Goal: Task Accomplishment & Management: Manage account settings

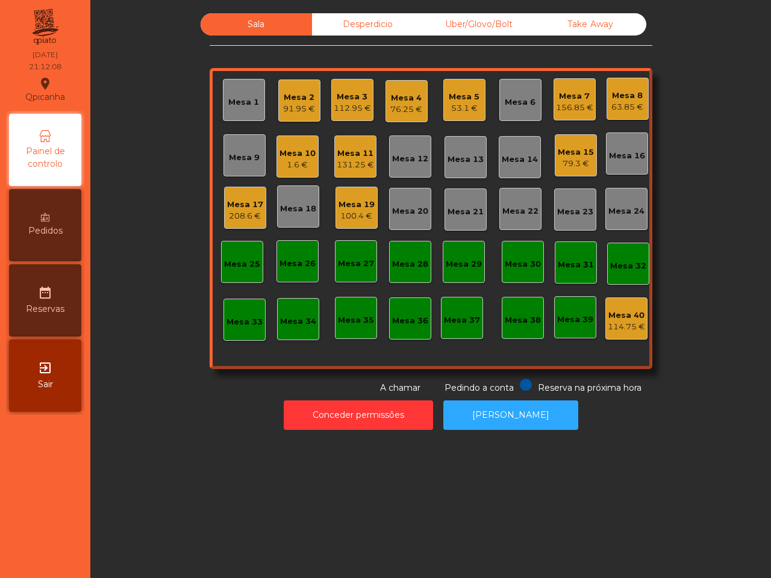
click at [134, 157] on div "Sala Desperdicio Uber/Glovo/Bolt Take Away Mesa 1 Mesa 2 91.95 € Mesa 3 112.95 …" at bounding box center [431, 203] width 648 height 381
click at [244, 219] on div "208.6 €" at bounding box center [245, 216] width 36 height 12
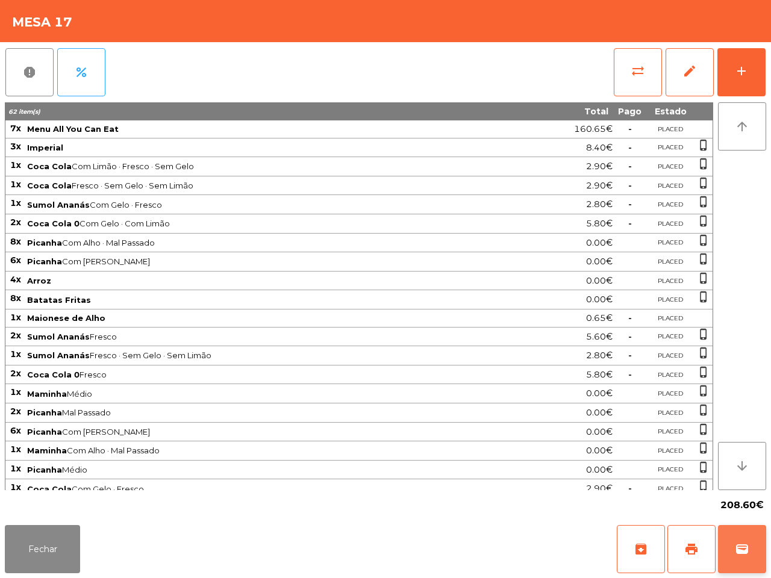
click at [739, 562] on button "wallet" at bounding box center [742, 549] width 48 height 48
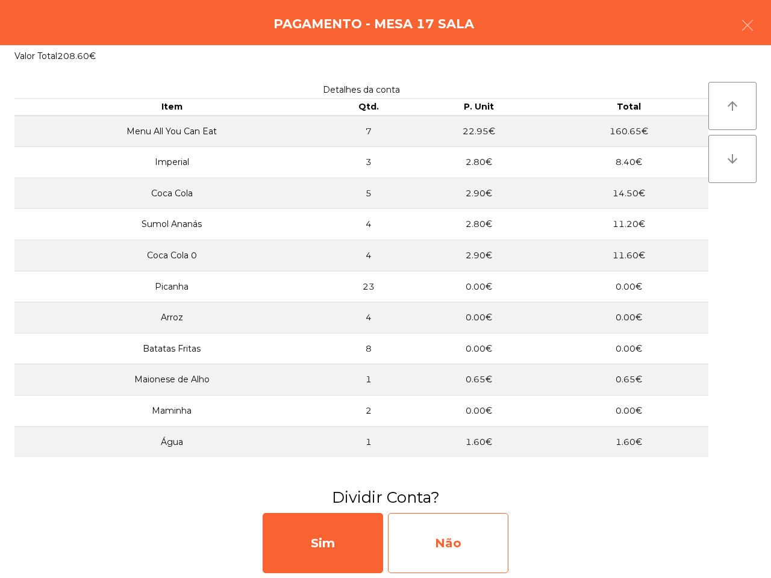
click at [447, 534] on div "Não" at bounding box center [448, 543] width 121 height 60
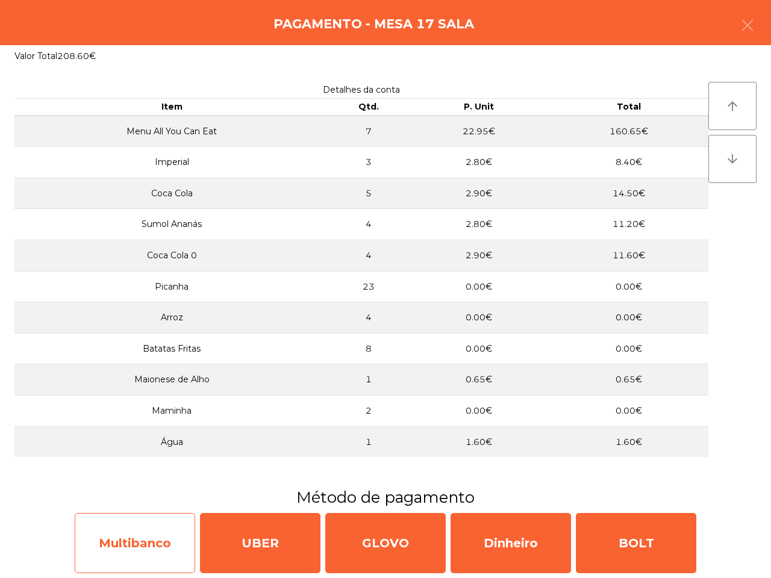
click at [107, 539] on div "Multibanco" at bounding box center [135, 543] width 121 height 60
select select "**"
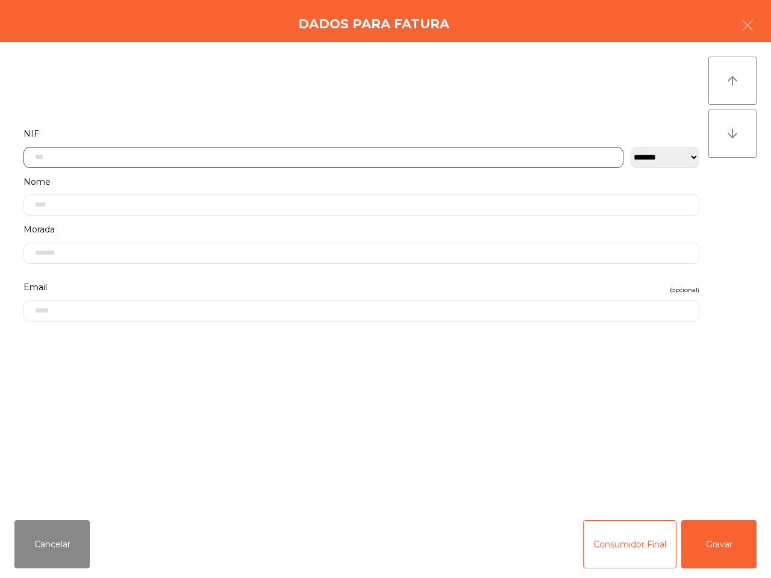
click at [211, 163] on input "text" at bounding box center [323, 157] width 600 height 21
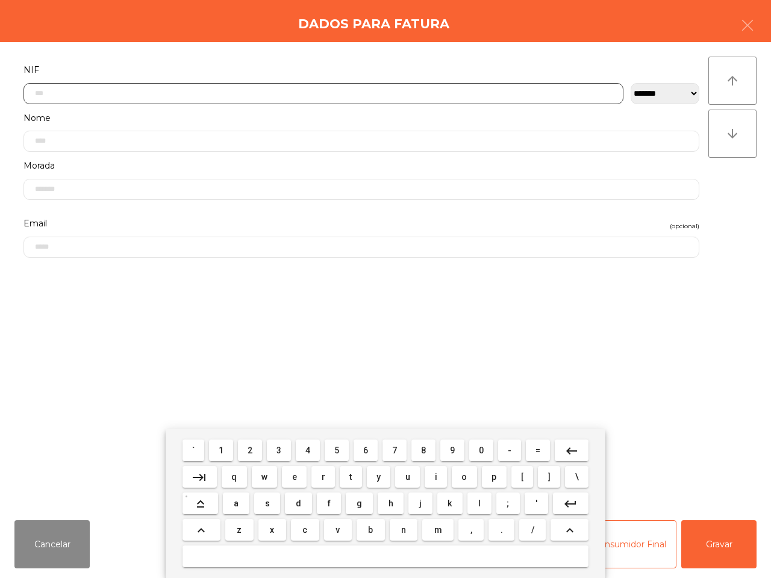
scroll to position [67, 0]
click at [251, 448] on span "2" at bounding box center [250, 451] width 5 height 10
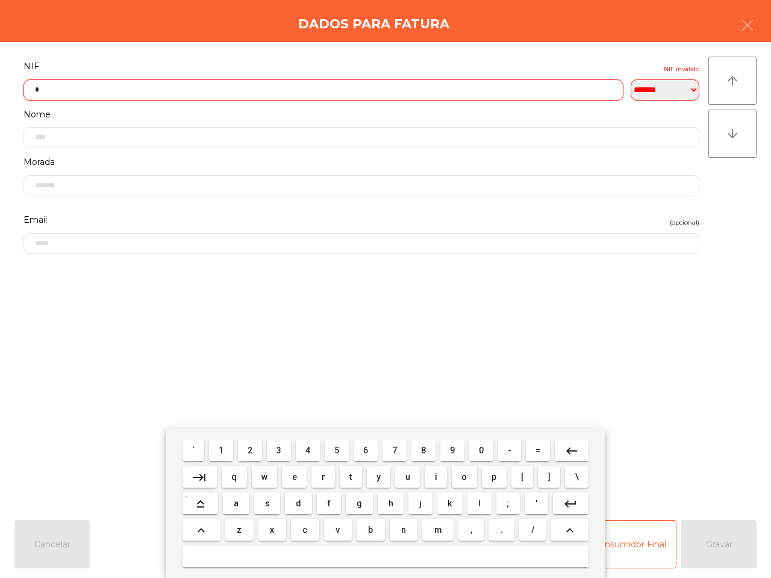
click at [332, 452] on button "5" at bounding box center [337, 451] width 24 height 22
click at [230, 449] on button "1" at bounding box center [221, 451] width 24 height 22
click at [357, 449] on button "6" at bounding box center [366, 451] width 24 height 22
click at [424, 451] on span "8" at bounding box center [423, 451] width 5 height 10
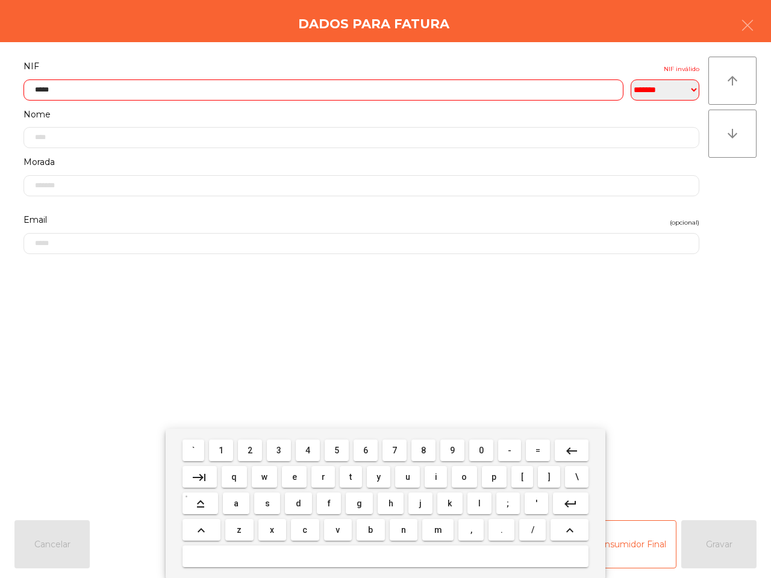
click at [424, 451] on span "8" at bounding box center [423, 451] width 5 height 10
click at [281, 453] on span "3" at bounding box center [279, 451] width 5 height 10
click at [345, 449] on button "5" at bounding box center [337, 451] width 24 height 22
type input "*********"
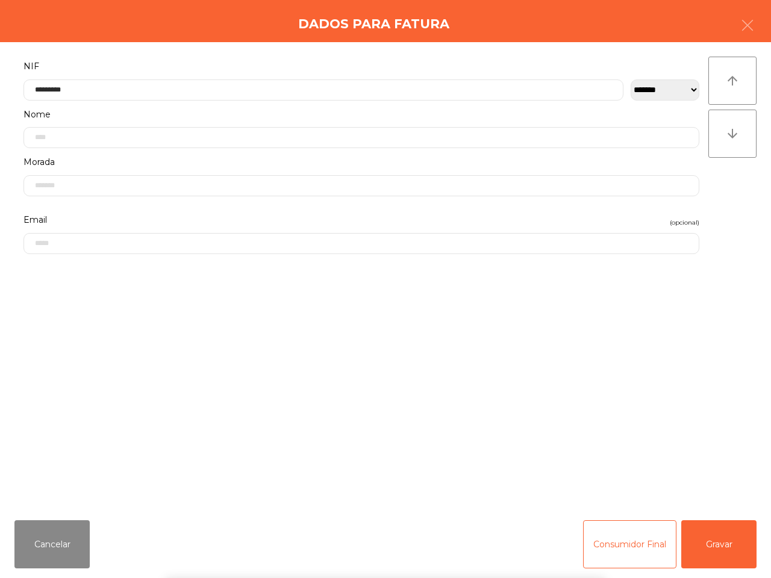
click at [712, 549] on div "` 1 2 3 4 5 6 7 8 9 0 - = keyboard_backspace keyboard_tab q w e r t y u i o p […" at bounding box center [385, 503] width 771 height 149
click at [719, 551] on button "Gravar" at bounding box center [718, 545] width 75 height 48
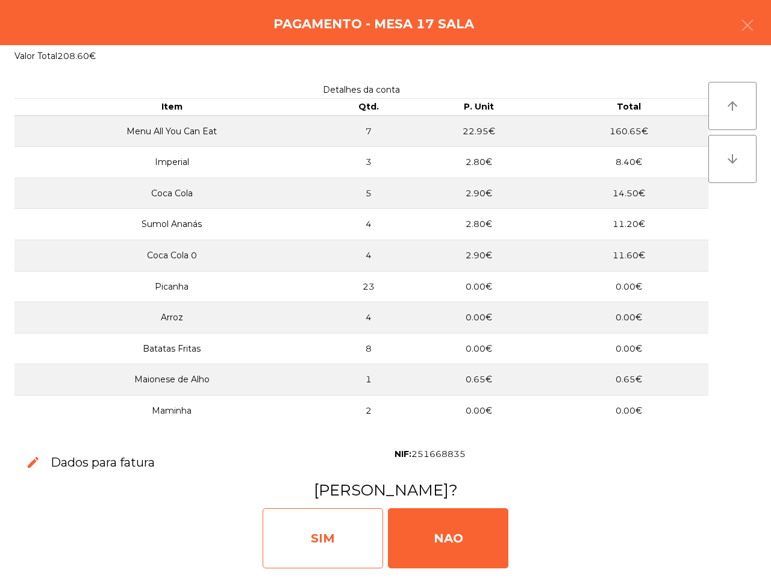
click at [339, 529] on div "SIM" at bounding box center [323, 539] width 121 height 60
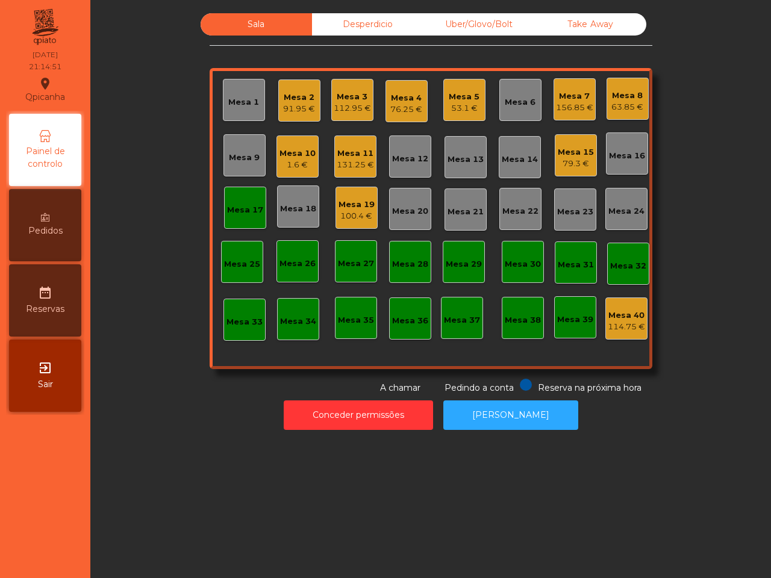
click at [345, 521] on div "Sala Desperdicio Uber/Glovo/Bolt Take Away Mesa 1 Mesa 2 91.95 € Mesa 3 112.95 …" at bounding box center [430, 289] width 681 height 578
click at [280, 157] on div "Mesa 10" at bounding box center [298, 154] width 36 height 12
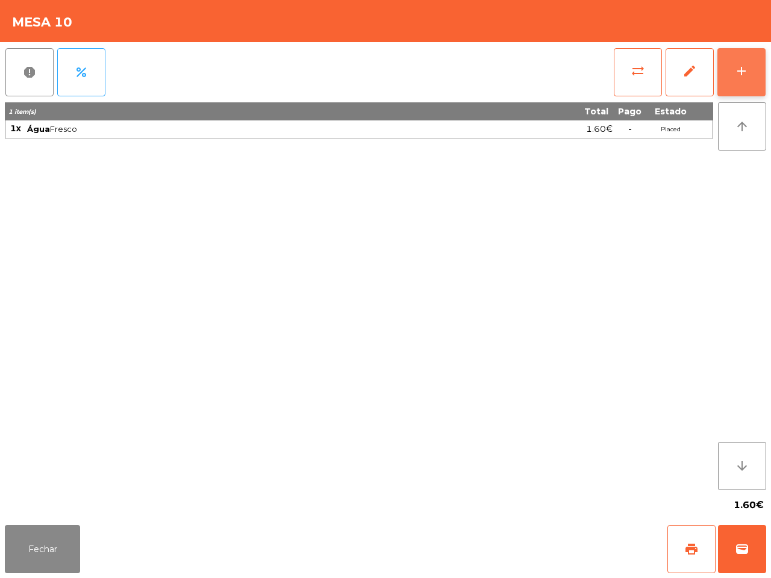
click at [752, 71] on button "add" at bounding box center [742, 72] width 48 height 48
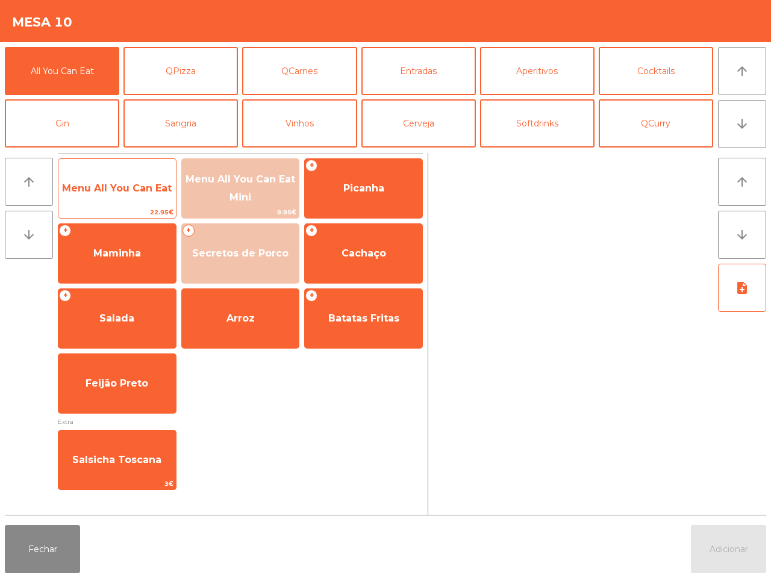
click at [113, 167] on div "Menu All You Can Eat 22.95€" at bounding box center [117, 188] width 119 height 60
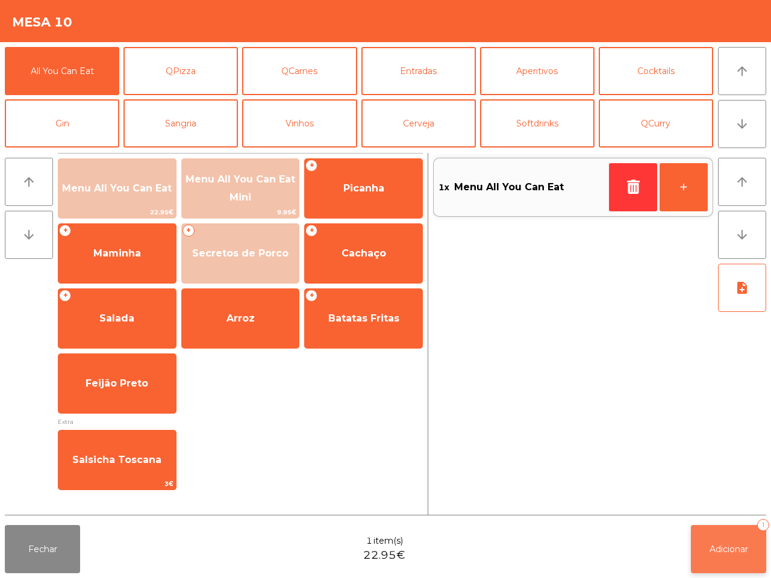
click at [724, 543] on button "Adicionar 1" at bounding box center [728, 549] width 75 height 48
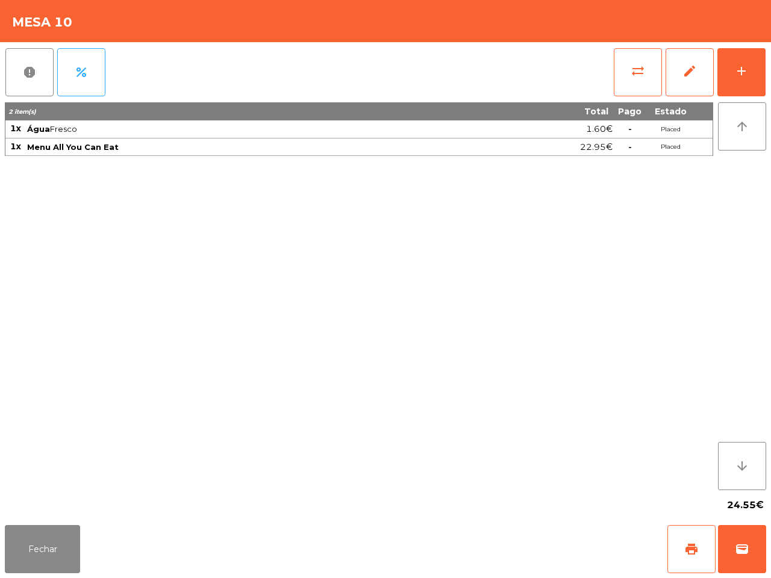
click at [335, 513] on div "24.55€" at bounding box center [386, 505] width 762 height 30
click at [65, 541] on button "Fechar" at bounding box center [42, 549] width 75 height 48
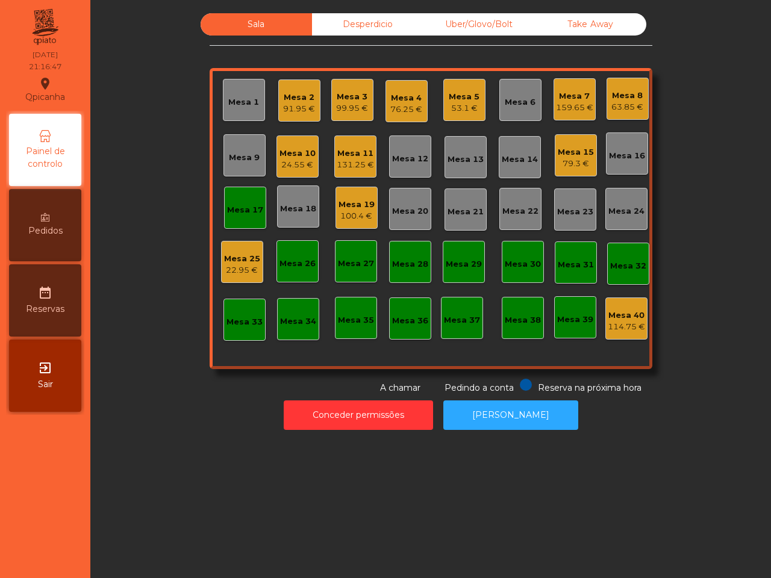
click at [246, 260] on div "Mesa 25" at bounding box center [242, 259] width 36 height 12
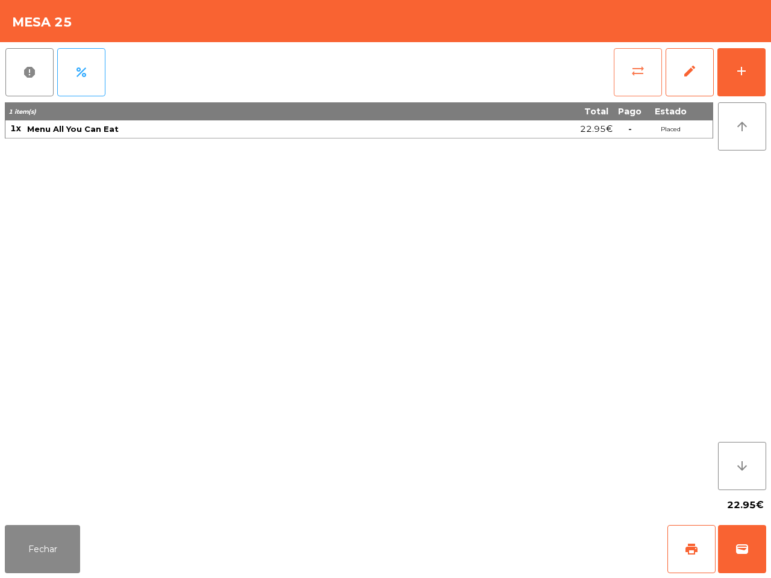
click at [648, 68] on button "sync_alt" at bounding box center [638, 72] width 48 height 48
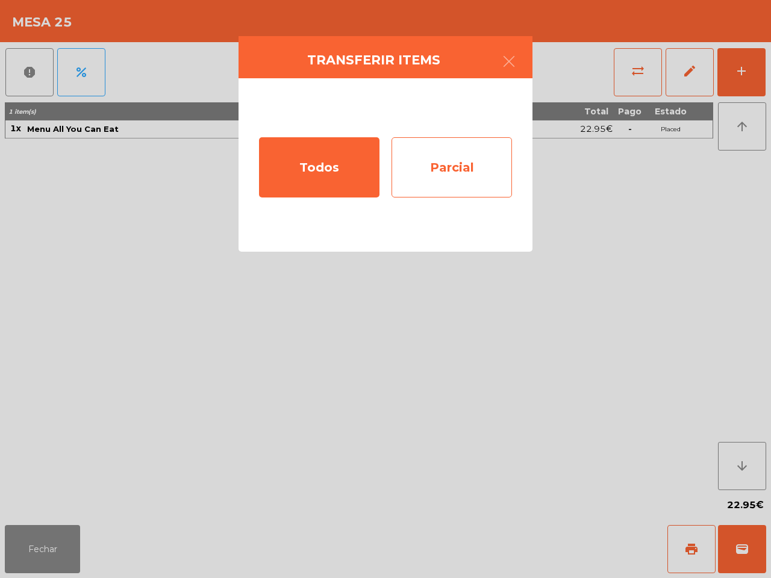
click at [446, 188] on div "Parcial" at bounding box center [452, 167] width 121 height 60
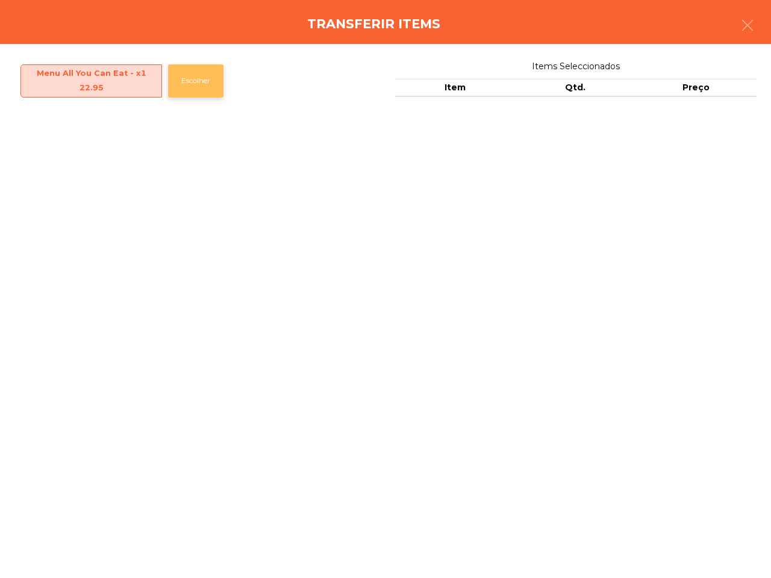
click at [192, 70] on button "Escolher" at bounding box center [195, 80] width 55 height 33
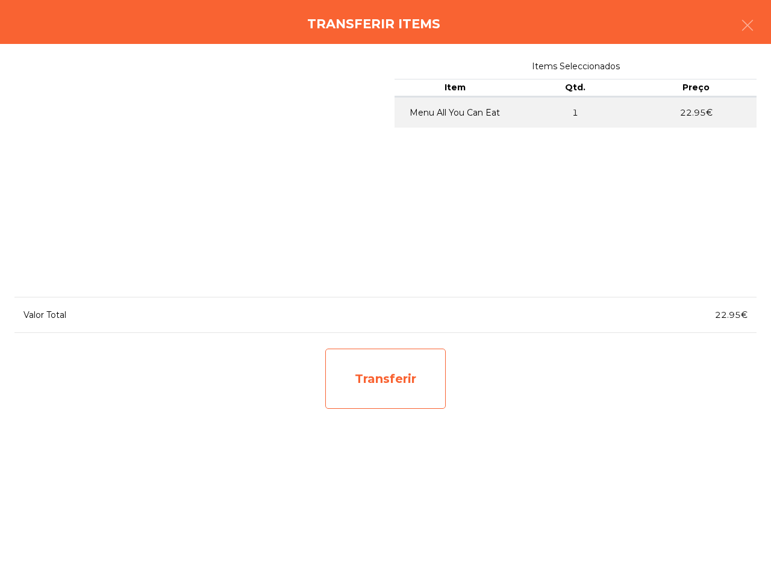
click at [365, 392] on div "Transferir" at bounding box center [385, 379] width 121 height 60
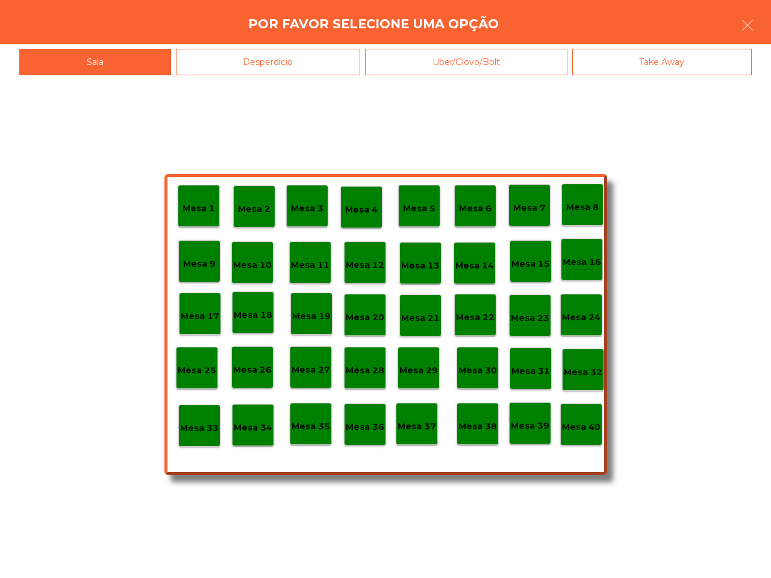
click at [258, 269] on p "Mesa 10" at bounding box center [252, 265] width 39 height 14
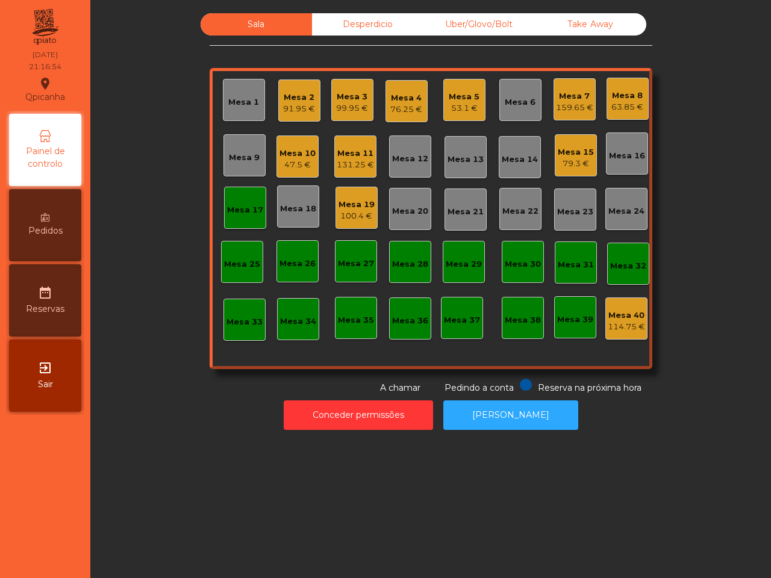
click at [349, 110] on div "99.95 €" at bounding box center [352, 108] width 32 height 12
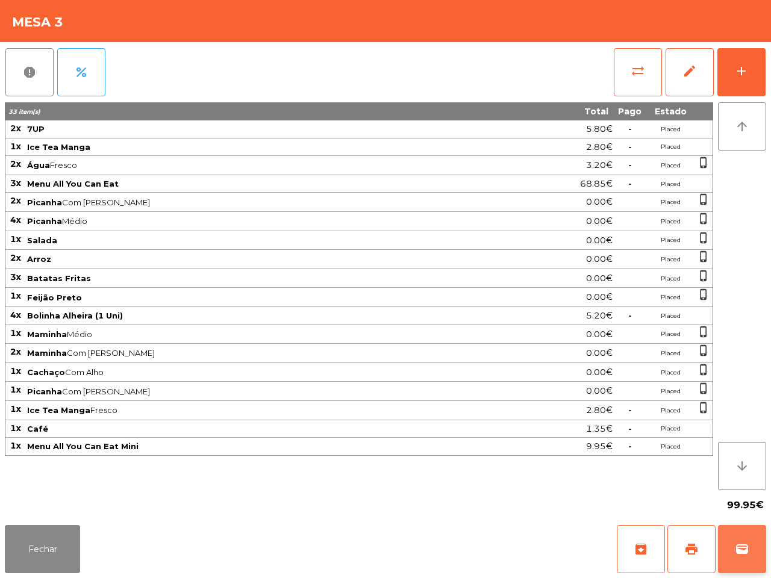
click at [736, 546] on span "wallet" at bounding box center [742, 549] width 14 height 14
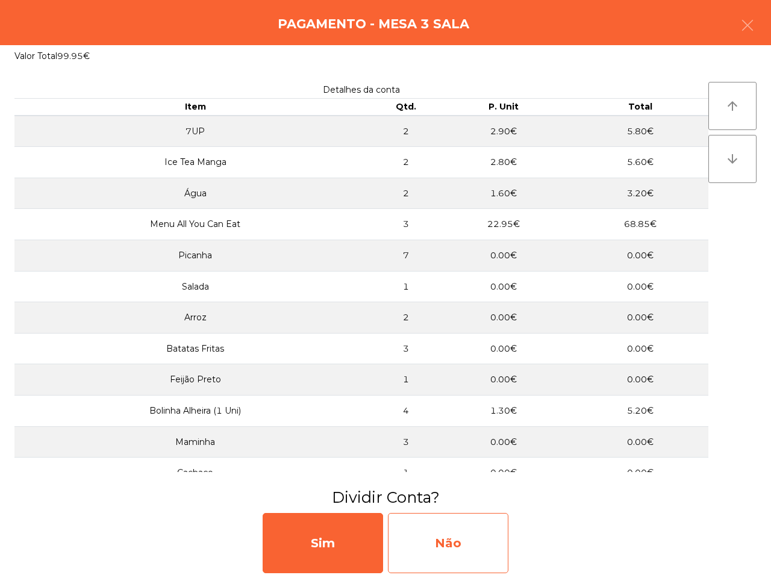
click at [480, 535] on div "Não" at bounding box center [448, 543] width 121 height 60
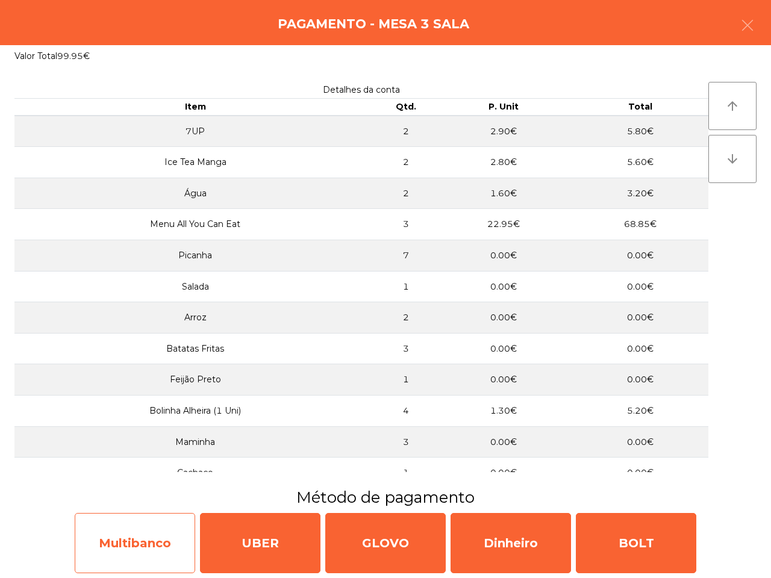
click at [169, 536] on div "Multibanco" at bounding box center [135, 543] width 121 height 60
select select "**"
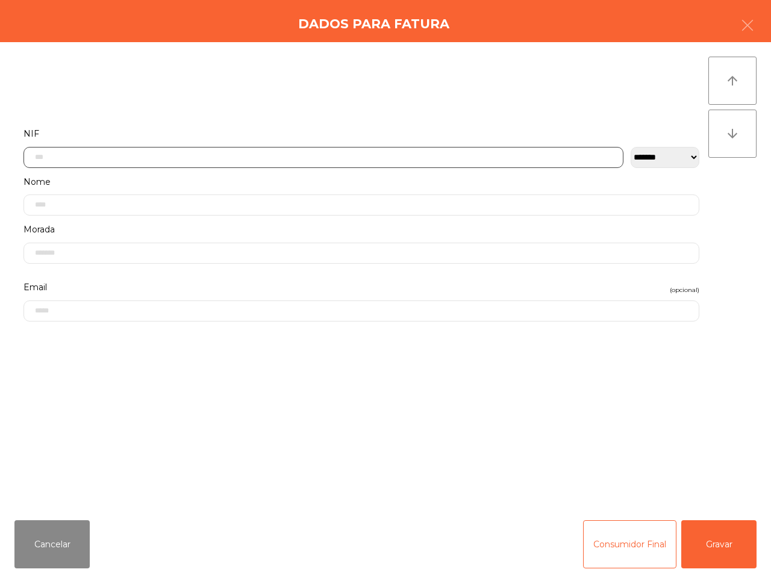
click at [278, 160] on input "text" at bounding box center [323, 157] width 600 height 21
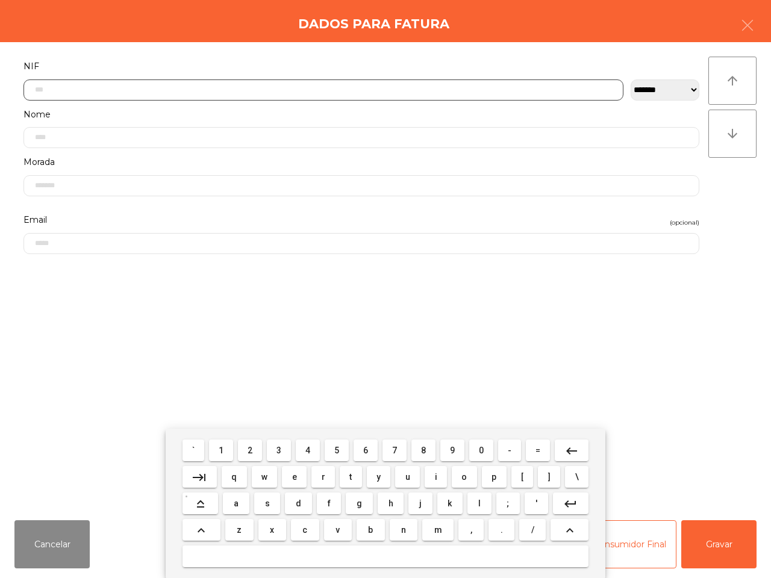
click at [254, 448] on button "2" at bounding box center [250, 451] width 24 height 22
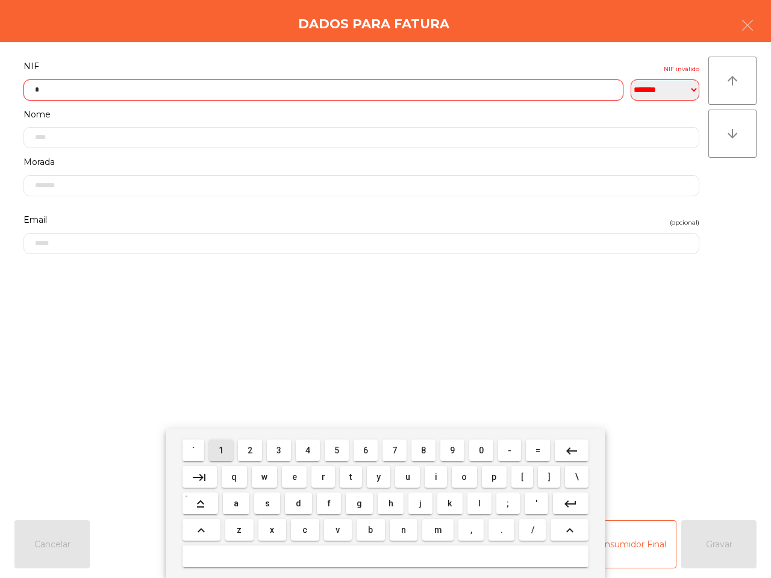
click at [224, 446] on span "1" at bounding box center [221, 451] width 5 height 10
click at [451, 447] on span "9" at bounding box center [452, 451] width 5 height 10
click at [480, 450] on span "0" at bounding box center [481, 451] width 5 height 10
click at [422, 451] on span "8" at bounding box center [423, 451] width 5 height 10
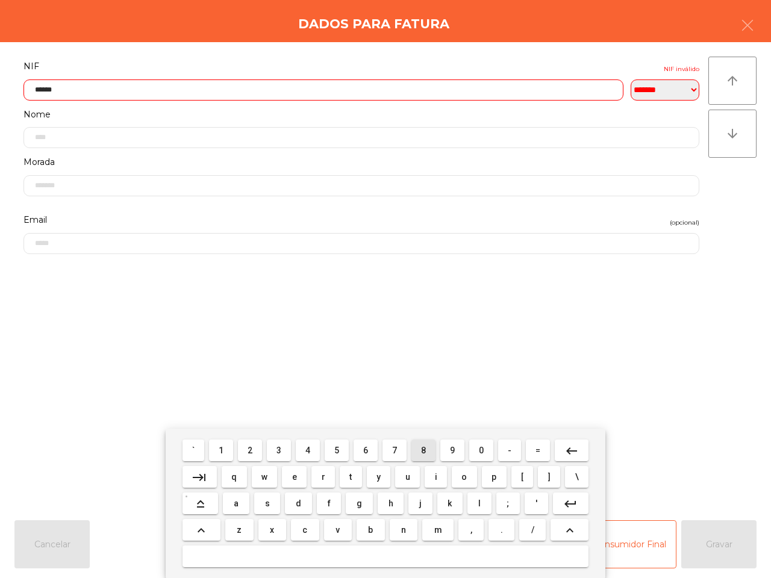
click at [422, 448] on span "8" at bounding box center [423, 451] width 5 height 10
click at [362, 450] on button "6" at bounding box center [366, 451] width 24 height 22
click at [431, 447] on button "8" at bounding box center [424, 451] width 24 height 22
type input "*********"
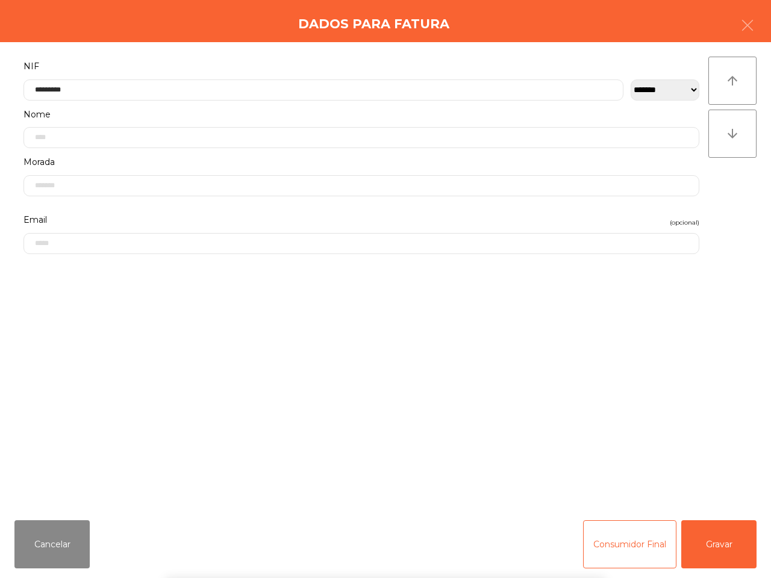
click at [434, 327] on form "**********" at bounding box center [361, 278] width 694 height 440
click at [732, 535] on button "Gravar" at bounding box center [718, 545] width 75 height 48
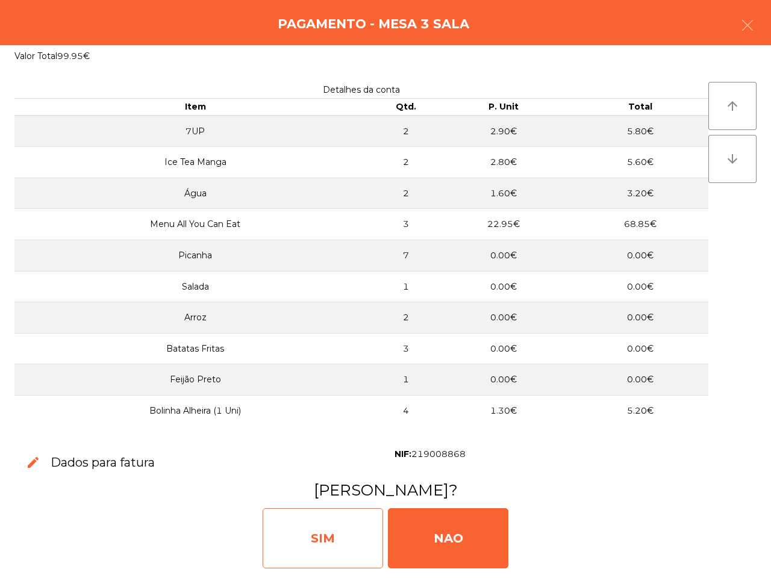
click at [357, 538] on div "SIM" at bounding box center [323, 539] width 121 height 60
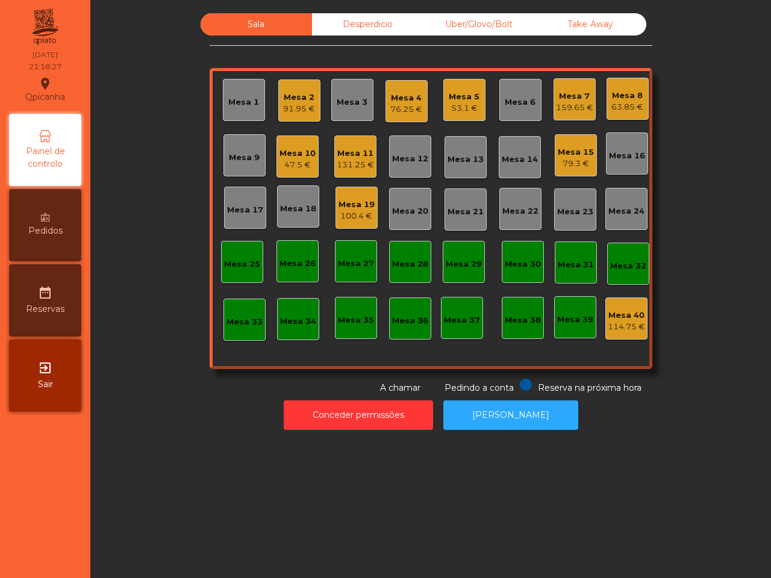
click at [357, 538] on div "Sala Desperdicio Uber/Glovo/Bolt Take Away Mesa 1 Mesa 2 91.95 € Mesa 3 Mesa 4 …" at bounding box center [430, 289] width 681 height 578
click at [562, 157] on div "Mesa 15" at bounding box center [576, 152] width 36 height 12
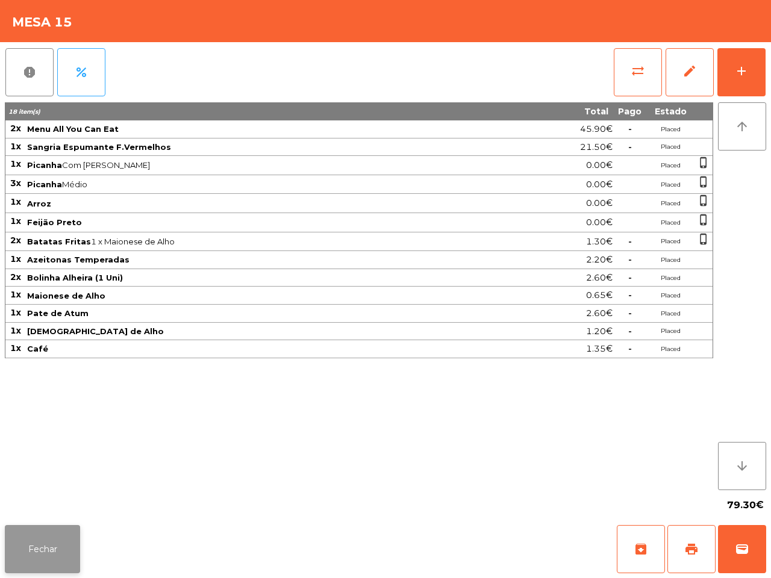
click at [66, 550] on button "Fechar" at bounding box center [42, 549] width 75 height 48
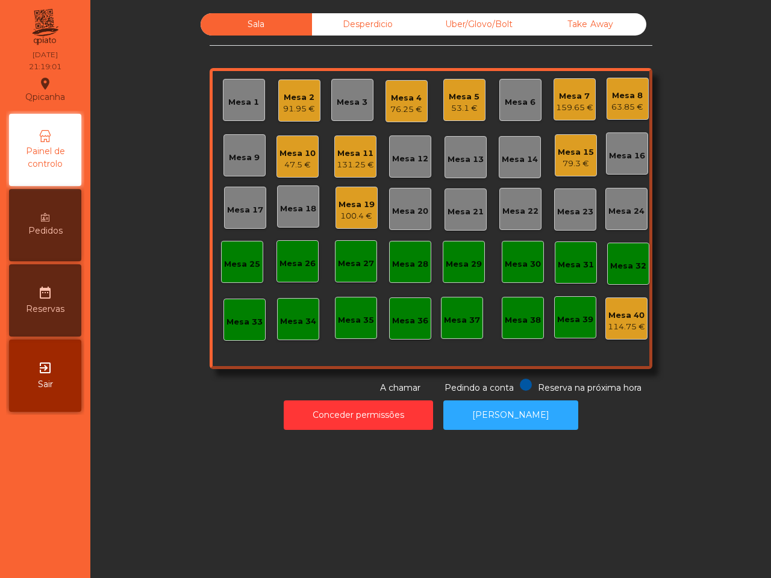
click at [571, 164] on div "79.3 €" at bounding box center [576, 164] width 36 height 12
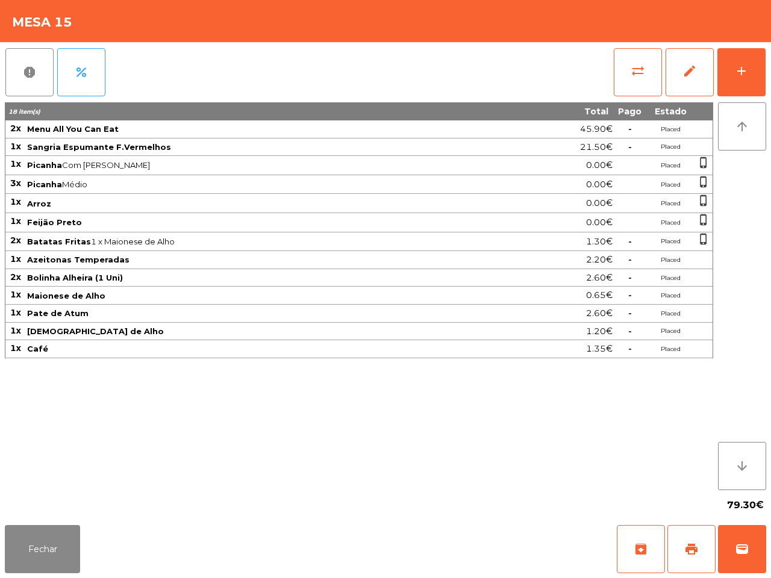
click at [697, 574] on div "Fechar archive print wallet" at bounding box center [385, 550] width 771 height 58
click at [690, 544] on span "print" at bounding box center [691, 549] width 14 height 14
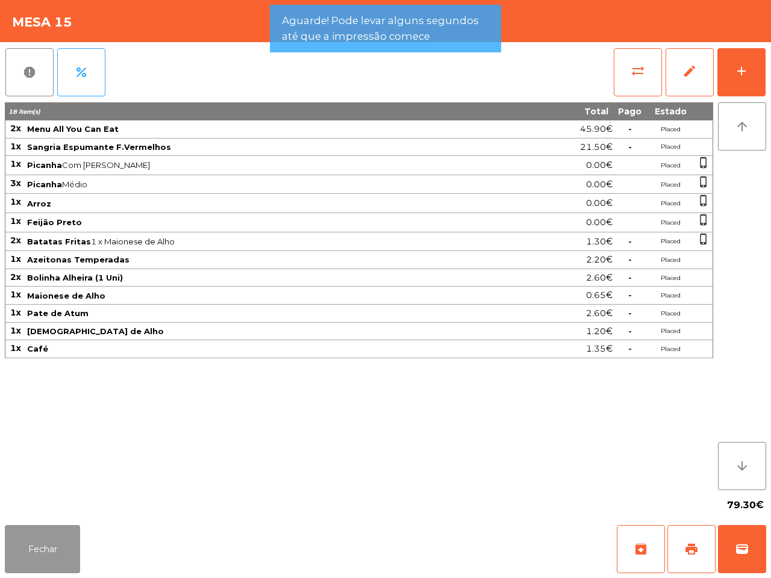
drag, startPoint x: 45, startPoint y: 535, endPoint x: 49, endPoint y: 493, distance: 42.3
click at [45, 536] on button "Fechar" at bounding box center [42, 549] width 75 height 48
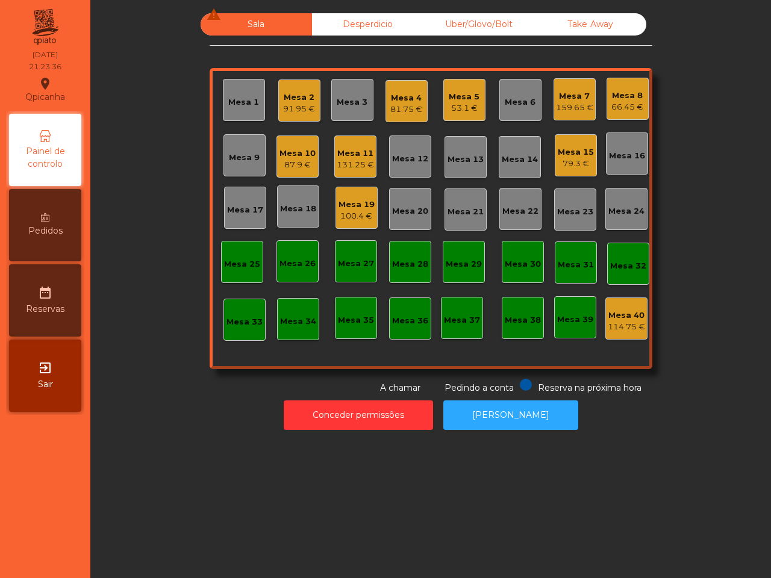
click at [0, 493] on nav "Qpicanha location_on [DATE] 21:23:36 Painel de controlo Pedidos date_range Rese…" at bounding box center [45, 289] width 90 height 578
click at [354, 152] on div "Mesa 11" at bounding box center [355, 154] width 37 height 12
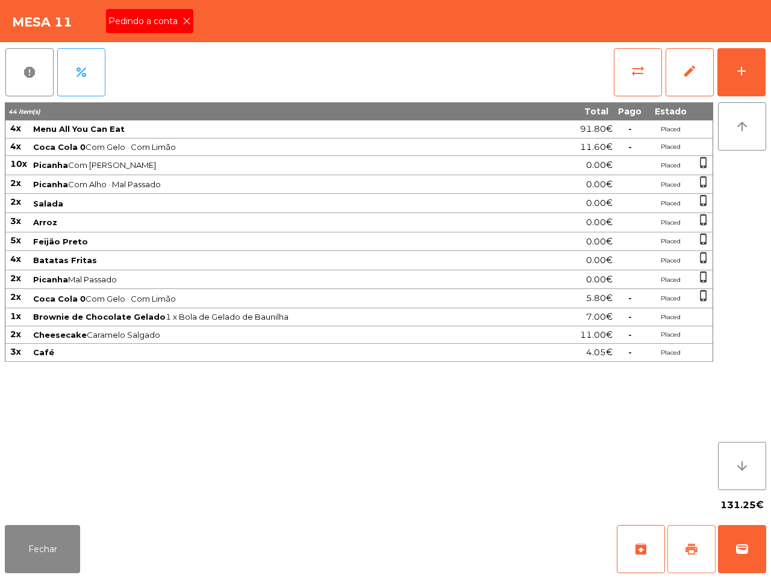
click at [688, 543] on span "print" at bounding box center [691, 549] width 14 height 14
click at [183, 22] on icon at bounding box center [187, 21] width 8 height 8
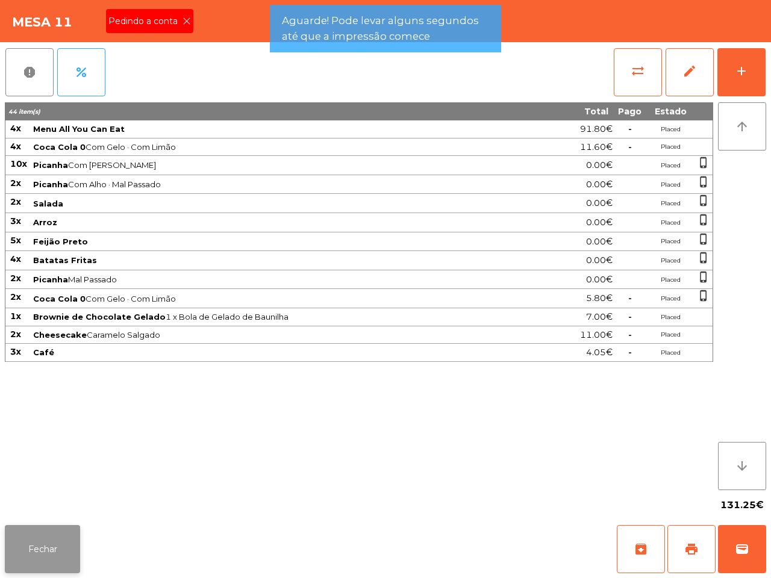
click at [40, 553] on button "Fechar" at bounding box center [42, 549] width 75 height 48
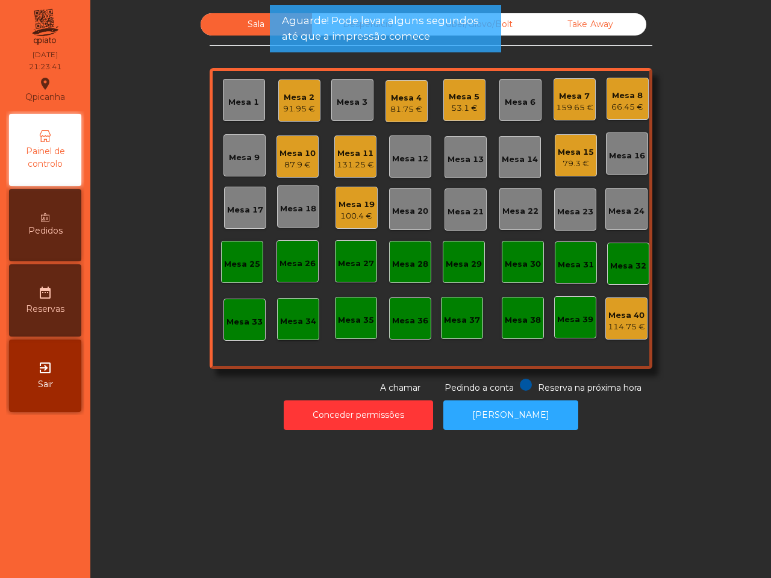
click at [304, 158] on div "Mesa 10" at bounding box center [298, 154] width 36 height 12
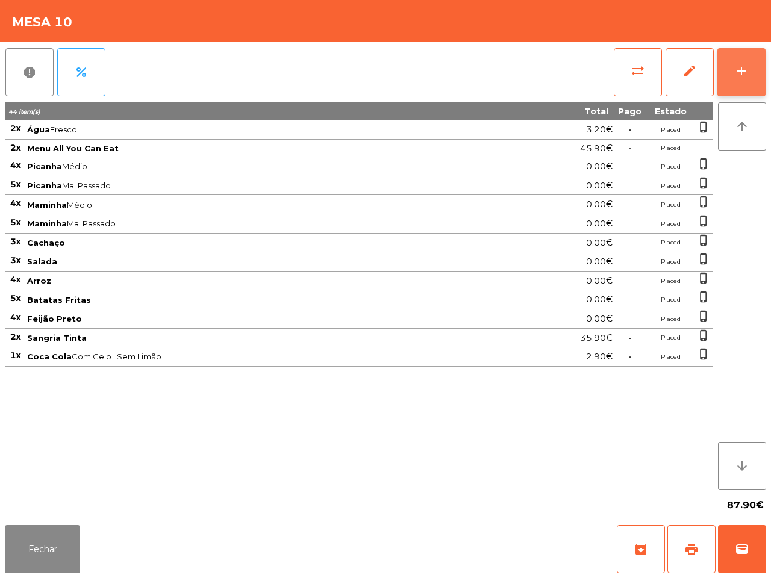
click at [747, 53] on button "add" at bounding box center [742, 72] width 48 height 48
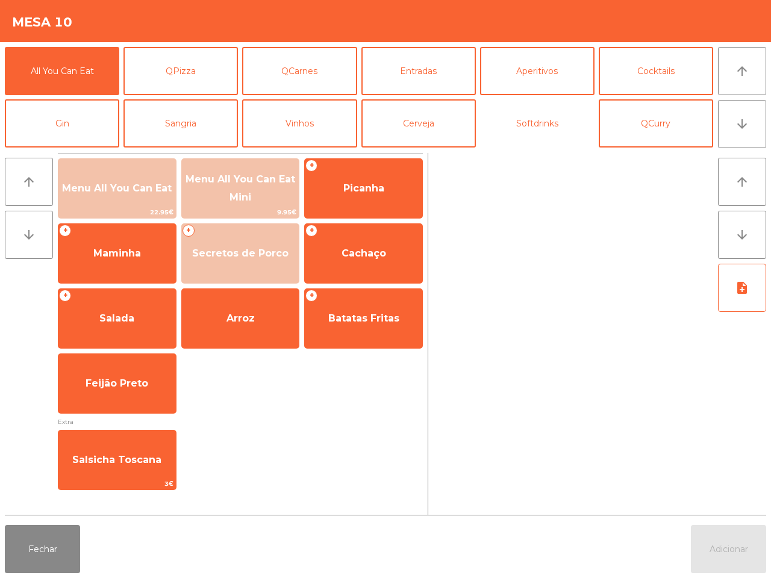
click at [497, 114] on button "Softdrinks" at bounding box center [537, 123] width 114 height 48
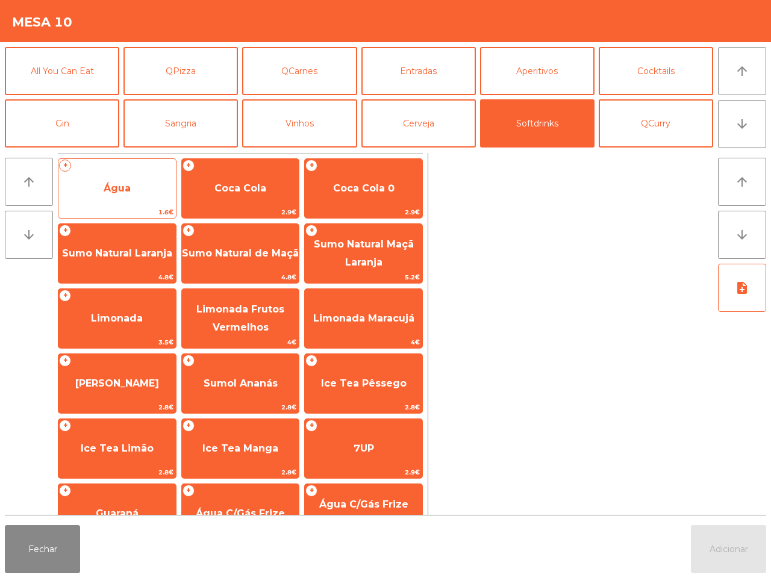
click at [148, 184] on span "Água" at bounding box center [116, 188] width 117 height 33
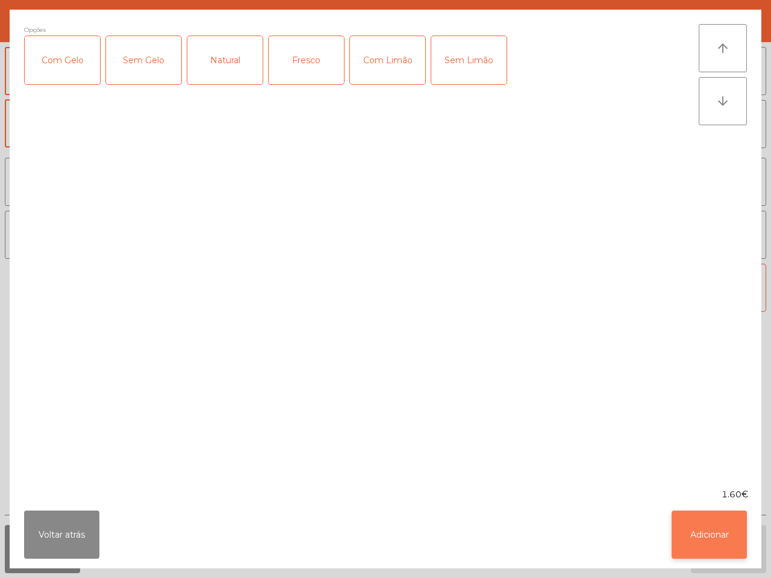
click at [736, 537] on button "Adicionar" at bounding box center [709, 535] width 75 height 48
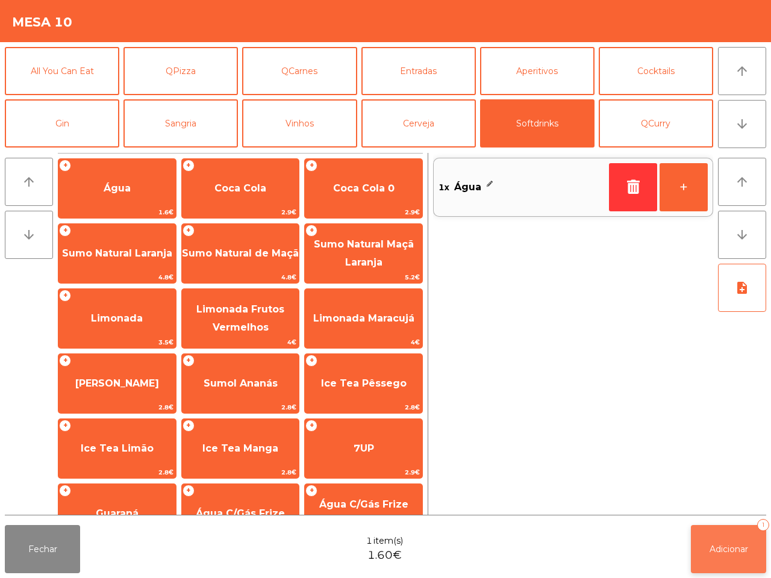
click at [736, 540] on button "Adicionar 1" at bounding box center [728, 549] width 75 height 48
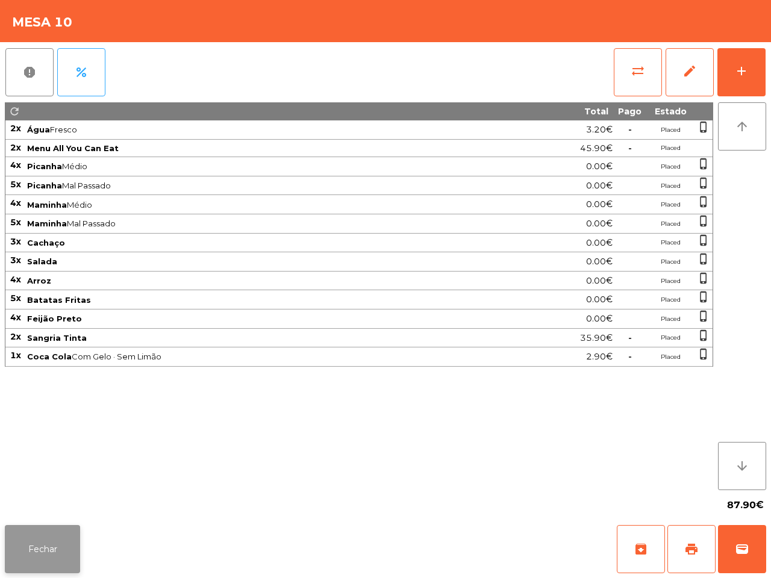
click at [25, 565] on button "Fechar" at bounding box center [42, 549] width 75 height 48
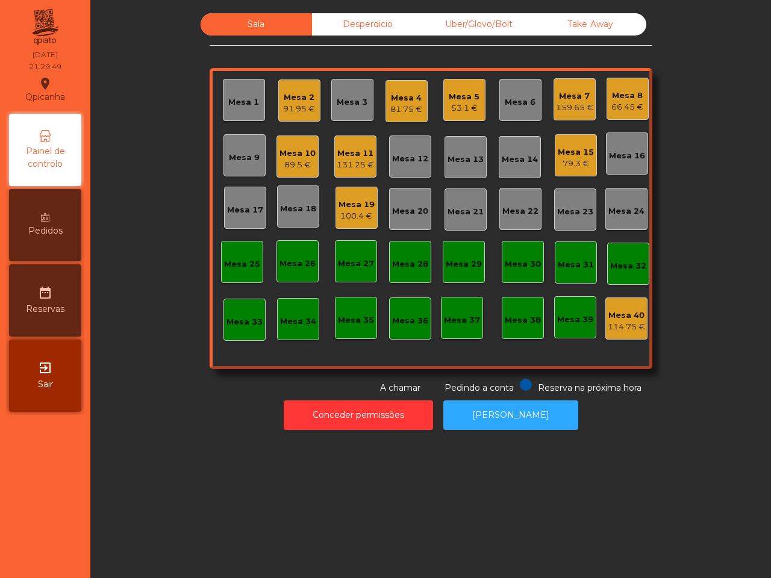
drag, startPoint x: 0, startPoint y: 577, endPoint x: 471, endPoint y: 219, distance: 591.6
click at [11, 565] on nav "Qpicanha location_on [DATE] 21:29:49 Painel de controlo Pedidos date_range Rese…" at bounding box center [45, 289] width 90 height 578
click at [576, 171] on div "Mesa 15 79.3 €" at bounding box center [576, 155] width 42 height 42
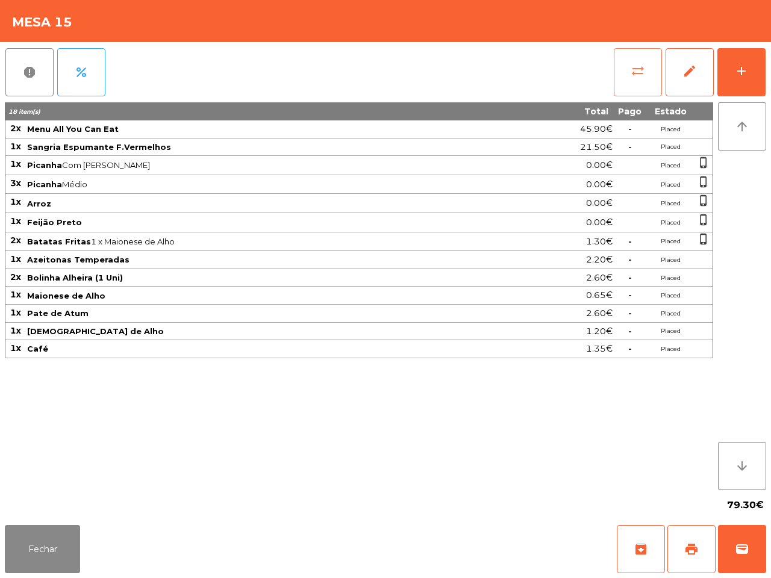
click at [631, 69] on span "sync_alt" at bounding box center [638, 71] width 14 height 14
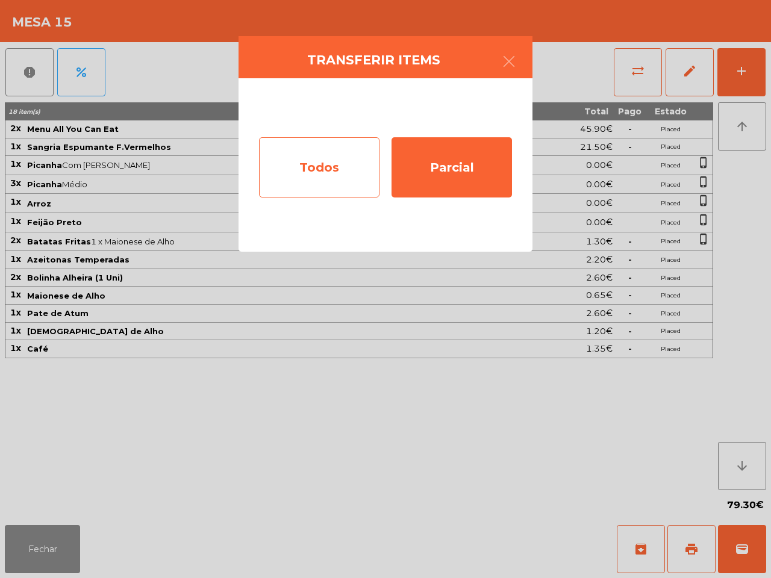
click at [311, 166] on div "Todos" at bounding box center [319, 167] width 121 height 60
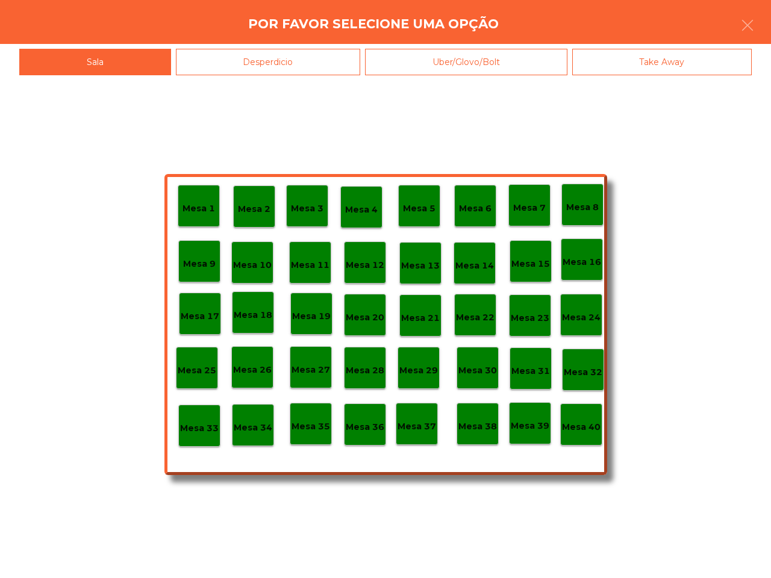
click at [586, 428] on p "Mesa 40" at bounding box center [581, 428] width 39 height 14
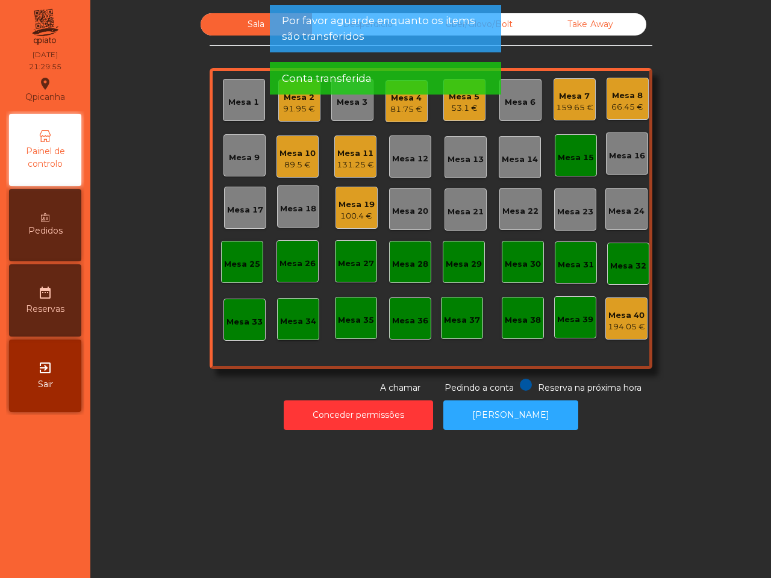
click at [568, 157] on div "Mesa 15" at bounding box center [576, 158] width 36 height 12
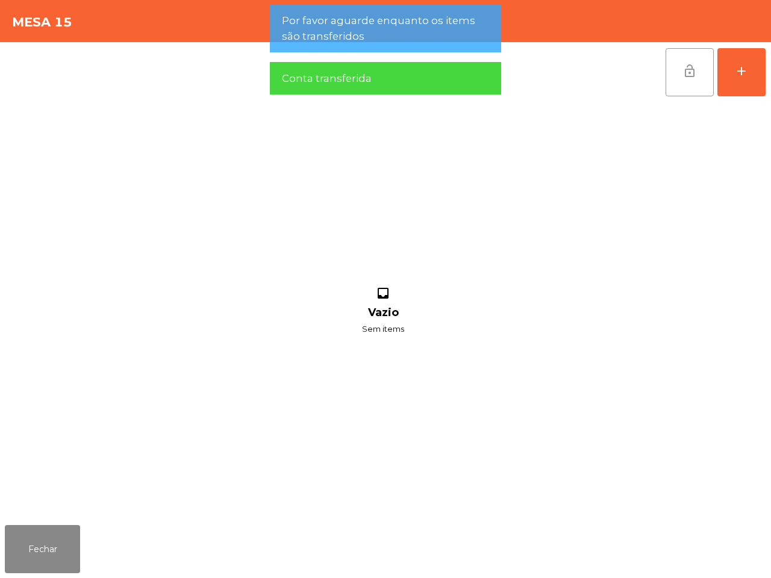
click at [688, 67] on span "lock_open" at bounding box center [690, 71] width 14 height 14
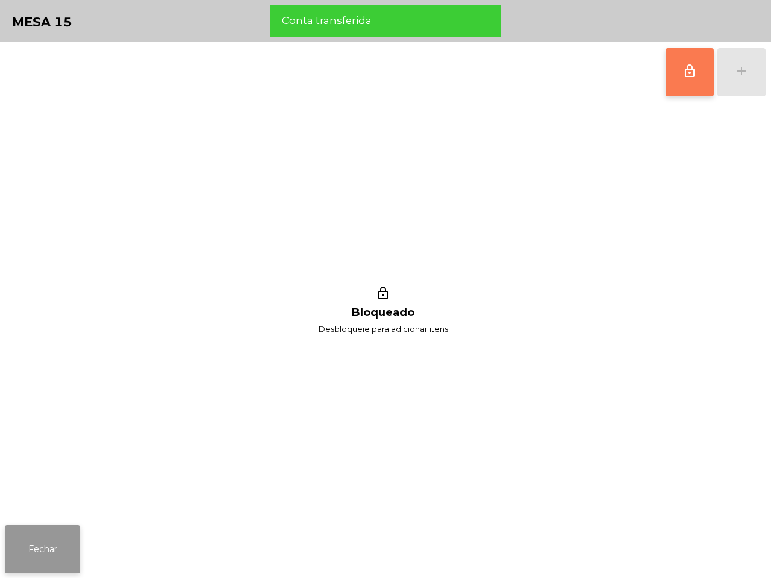
click at [48, 538] on button "Fechar" at bounding box center [42, 549] width 75 height 48
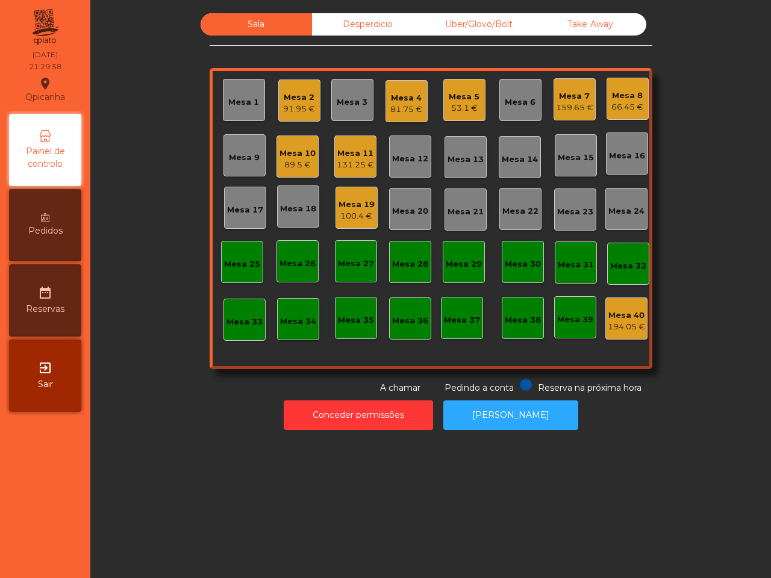
click at [371, 151] on div "Mesa 1 Mesa 2 91.95 € Mesa 3 Mesa 4 81.75 € Mesa 5 53.1 € Mesa 6 Mesa 7 159.65 …" at bounding box center [431, 218] width 443 height 301
click at [348, 154] on div "Mesa 11" at bounding box center [355, 154] width 37 height 12
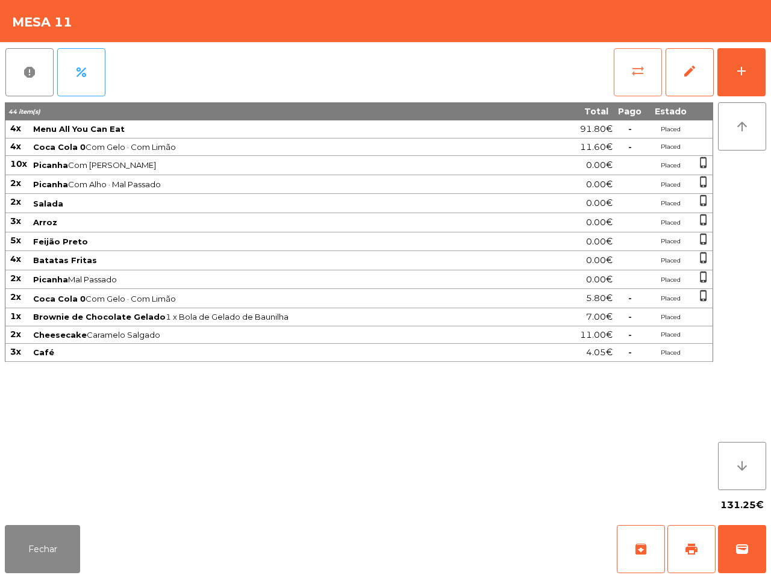
click at [636, 67] on span "sync_alt" at bounding box center [638, 71] width 14 height 14
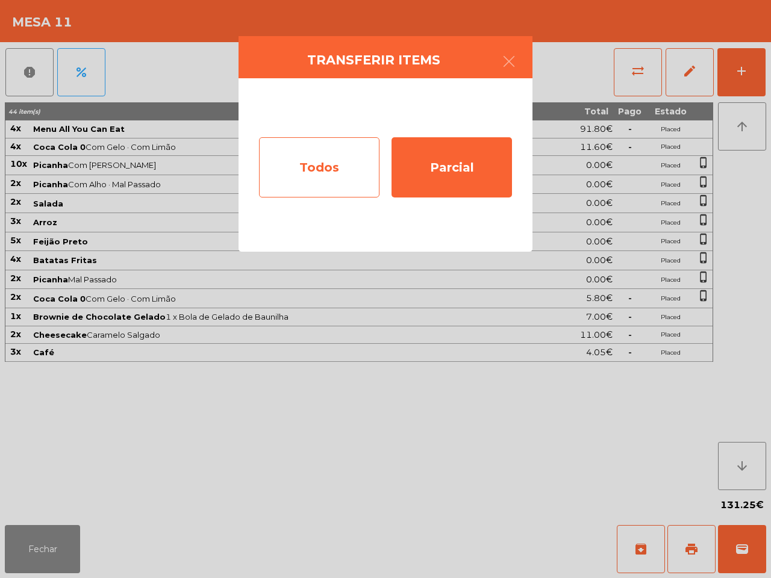
click at [339, 164] on div "Todos" at bounding box center [319, 167] width 121 height 60
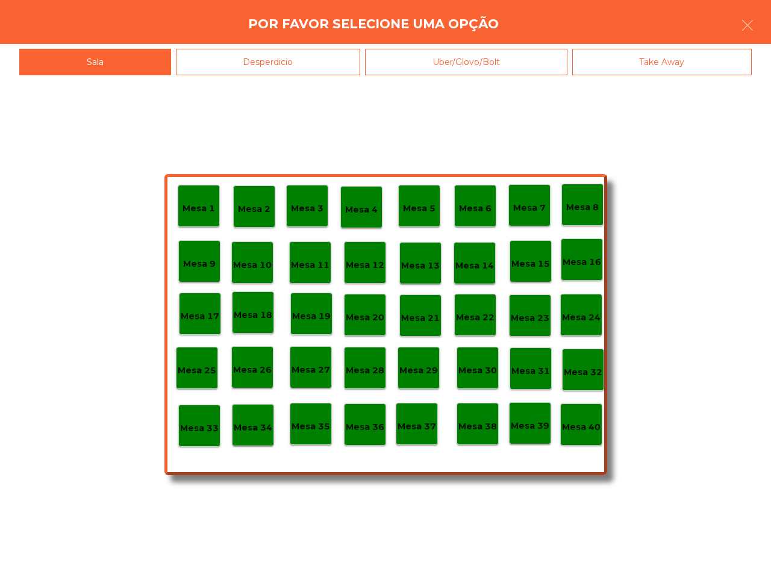
click at [598, 425] on p "Mesa 40" at bounding box center [581, 428] width 39 height 14
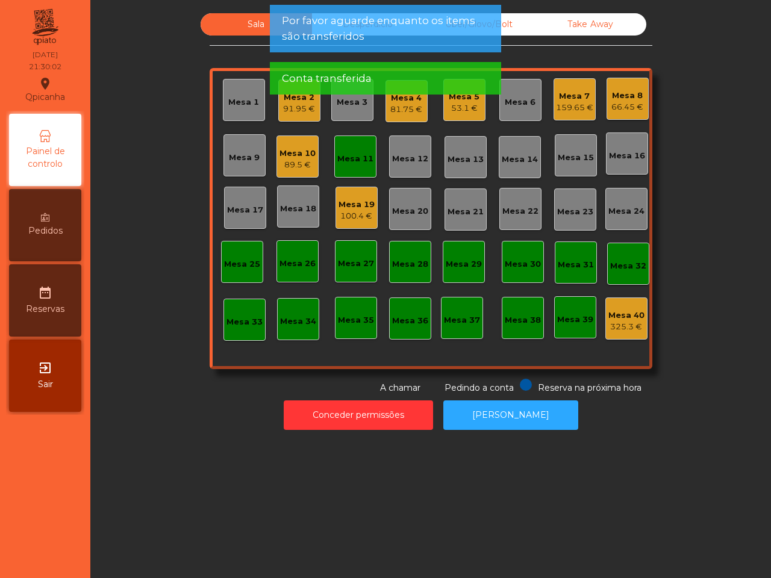
click at [354, 219] on div "100.4 €" at bounding box center [357, 216] width 36 height 12
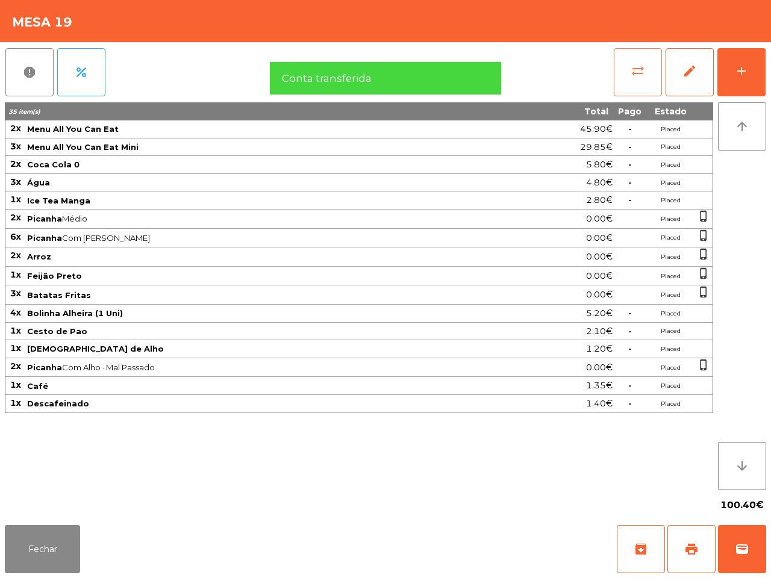
click at [631, 67] on span "sync_alt" at bounding box center [638, 71] width 14 height 14
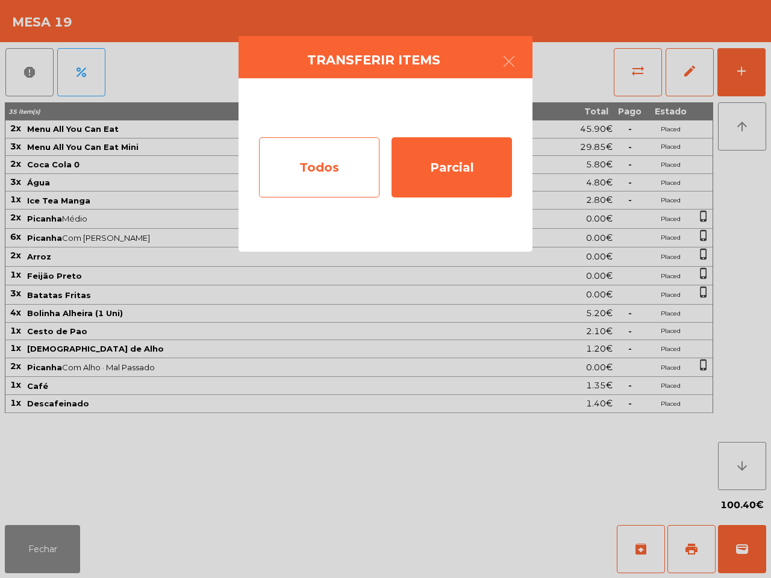
click at [331, 167] on div "Todos" at bounding box center [319, 167] width 121 height 60
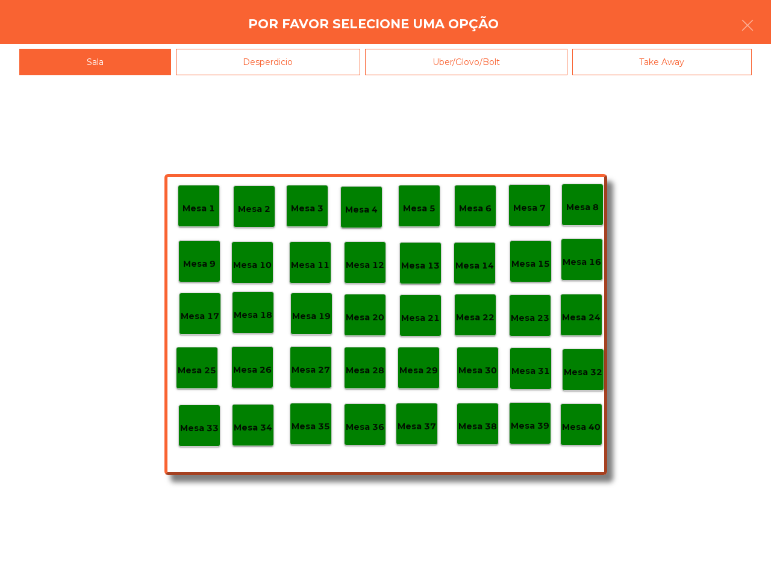
click at [586, 412] on div "Mesa 40" at bounding box center [581, 425] width 42 height 42
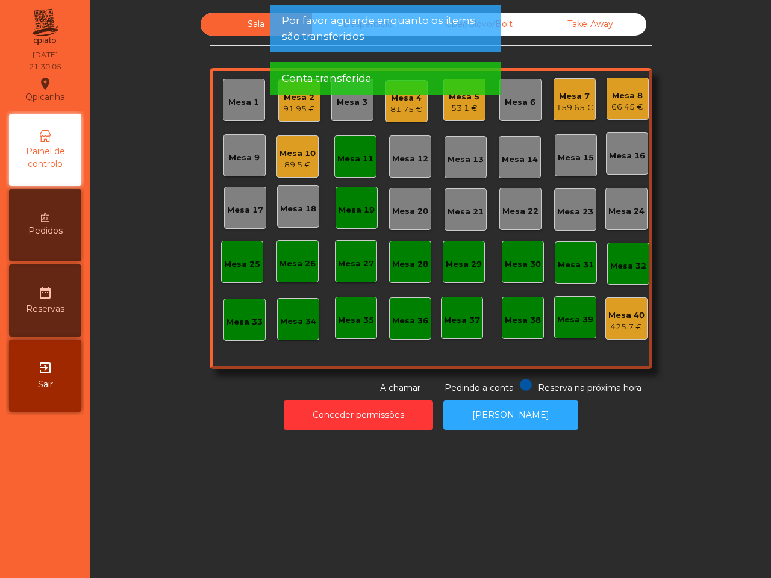
click at [358, 211] on div "Mesa 19" at bounding box center [357, 210] width 36 height 12
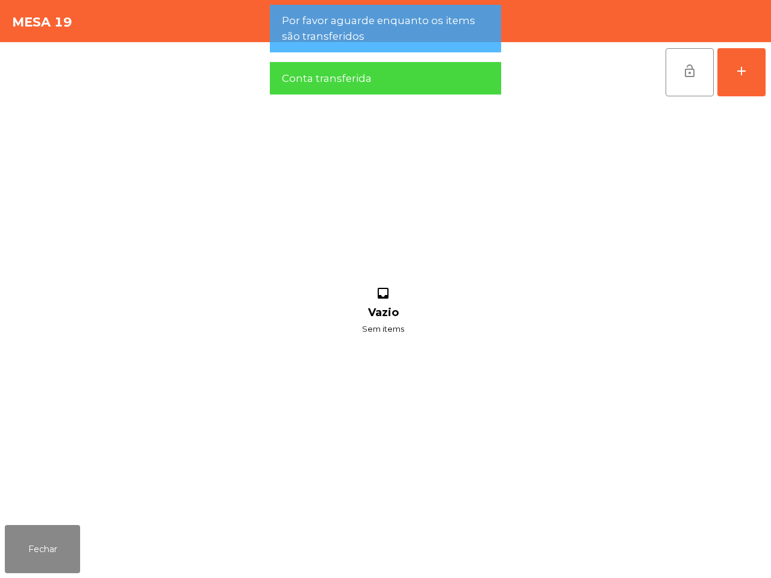
click at [675, 83] on button "lock_open" at bounding box center [690, 72] width 48 height 48
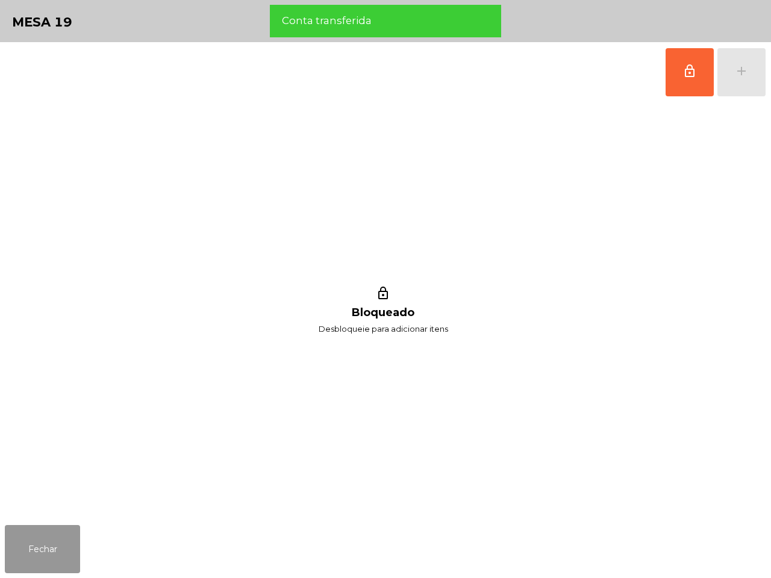
click at [41, 552] on button "Fechar" at bounding box center [42, 549] width 75 height 48
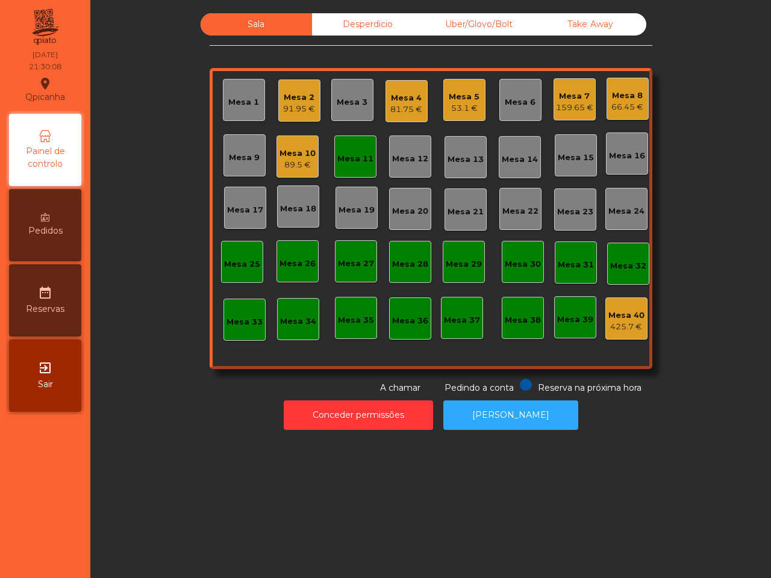
click at [337, 158] on div "Mesa 11" at bounding box center [355, 159] width 36 height 12
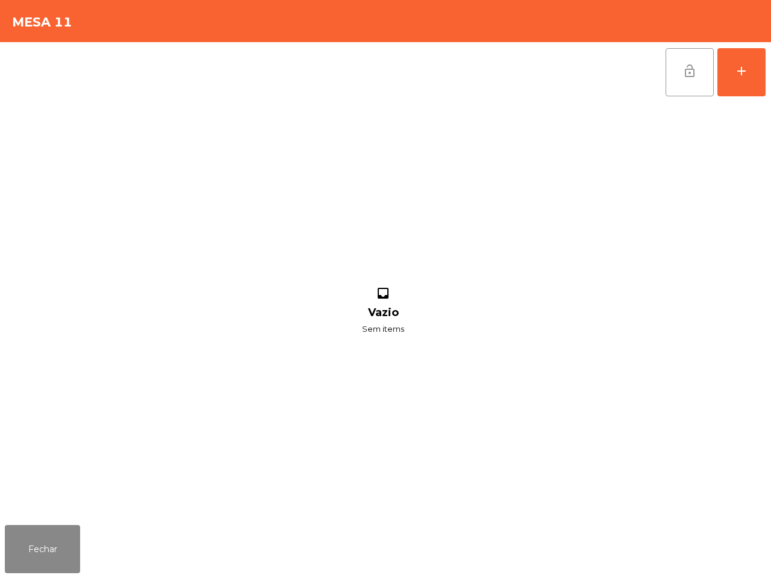
click at [684, 78] on button "lock_open" at bounding box center [690, 72] width 48 height 48
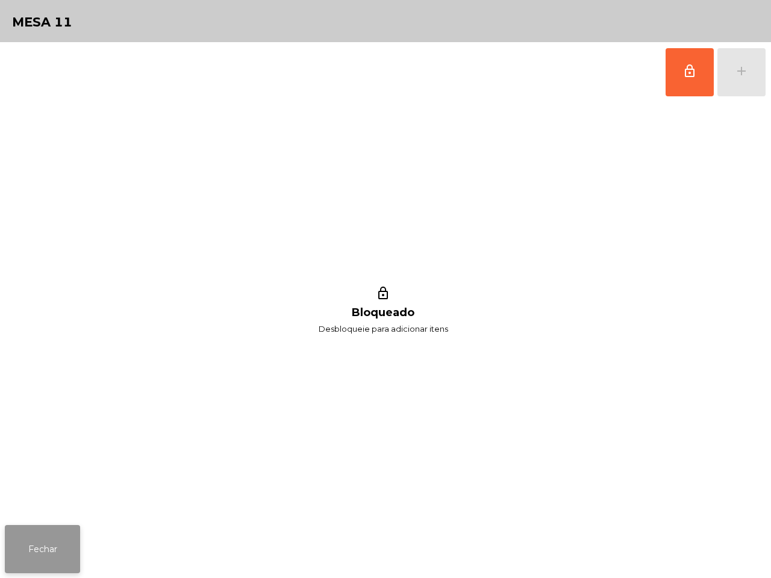
click at [74, 552] on button "Fechar" at bounding box center [42, 549] width 75 height 48
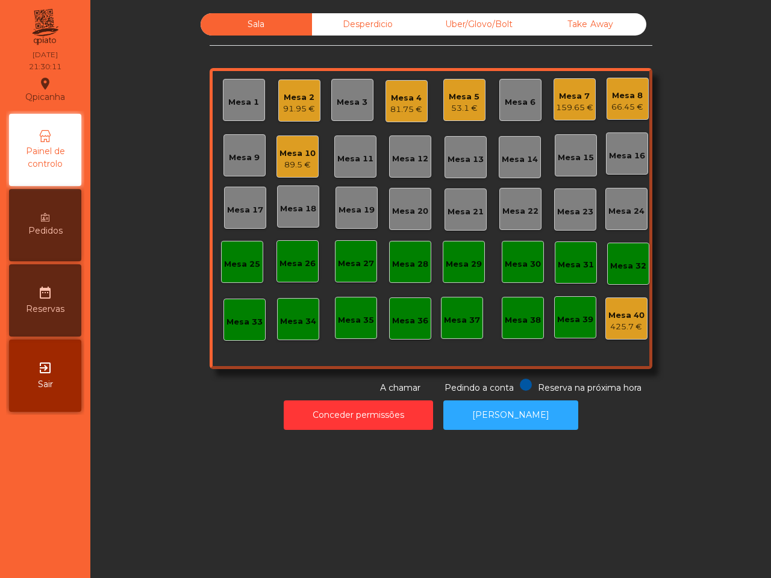
click at [297, 161] on div "89.5 €" at bounding box center [298, 165] width 36 height 12
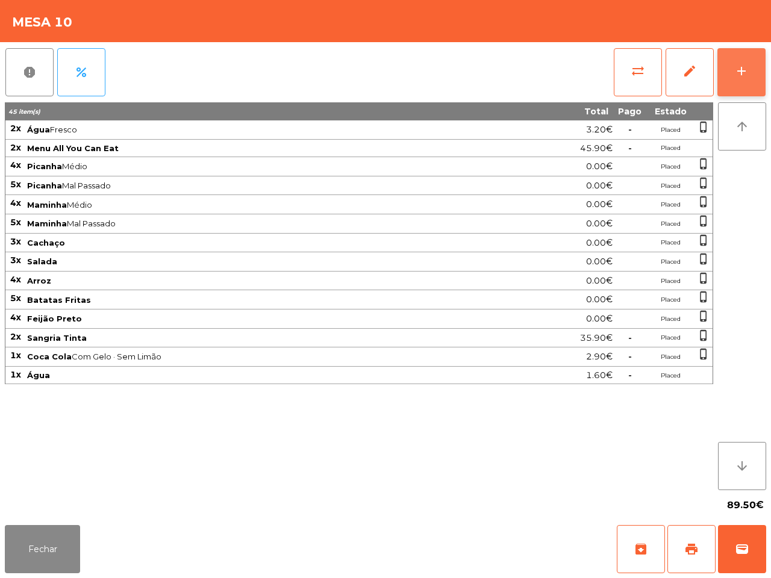
click at [745, 77] on div "add" at bounding box center [741, 71] width 14 height 14
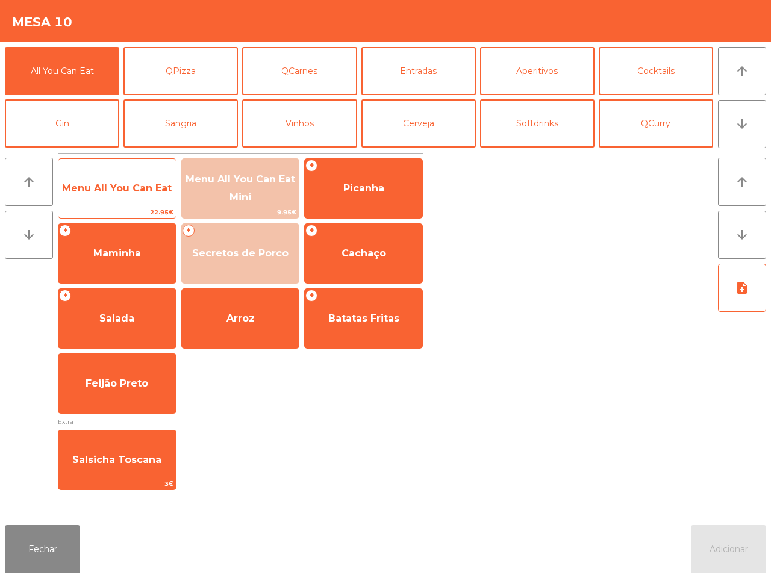
click at [152, 192] on span "Menu All You Can Eat" at bounding box center [117, 188] width 110 height 11
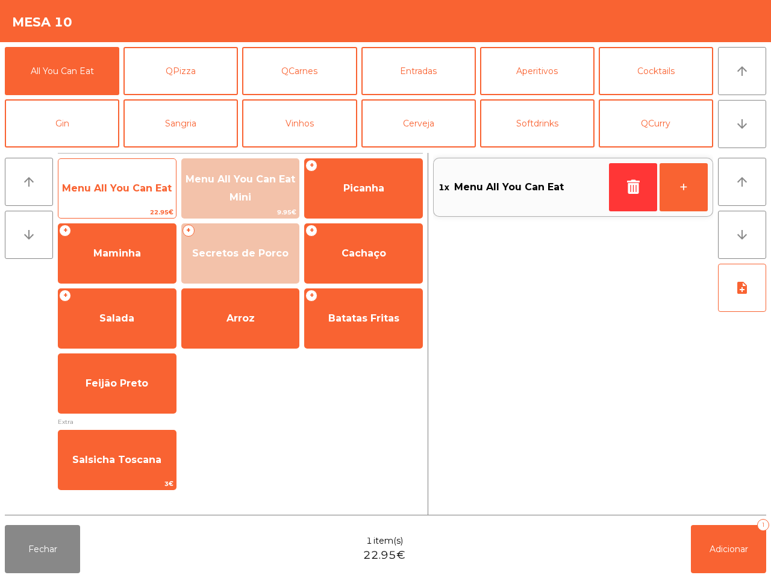
click at [154, 192] on span "Menu All You Can Eat" at bounding box center [117, 188] width 110 height 11
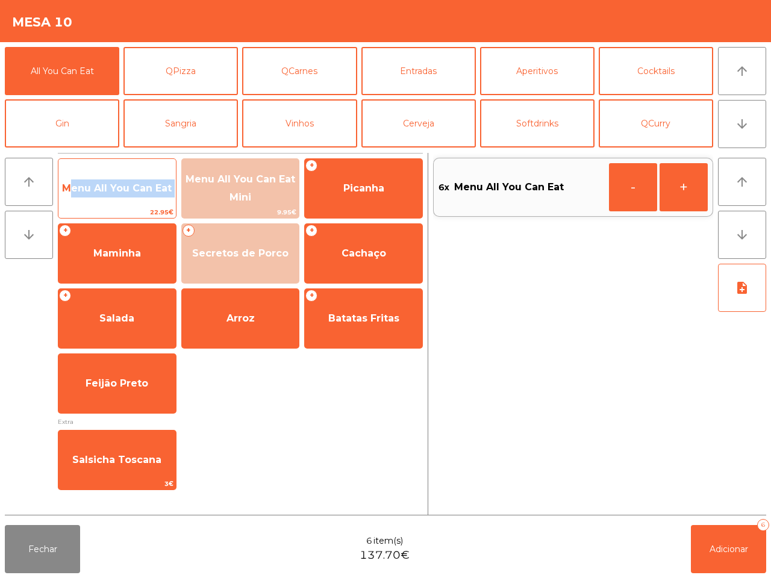
click at [154, 192] on span "Menu All You Can Eat" at bounding box center [117, 188] width 110 height 11
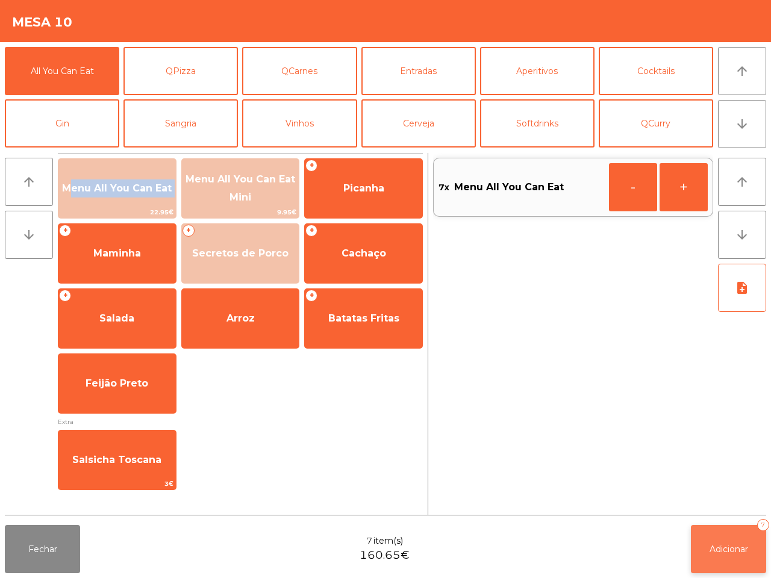
click at [742, 555] on button "Adicionar 7" at bounding box center [728, 549] width 75 height 48
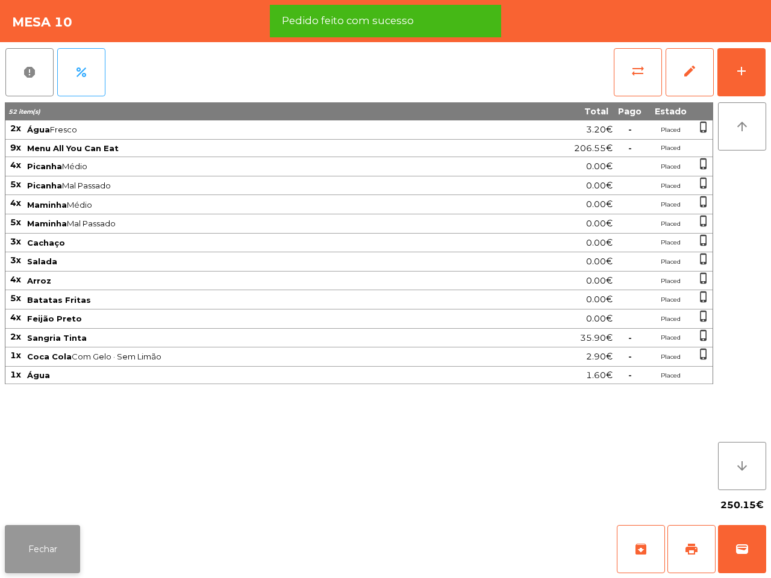
click at [61, 548] on button "Fechar" at bounding box center [42, 549] width 75 height 48
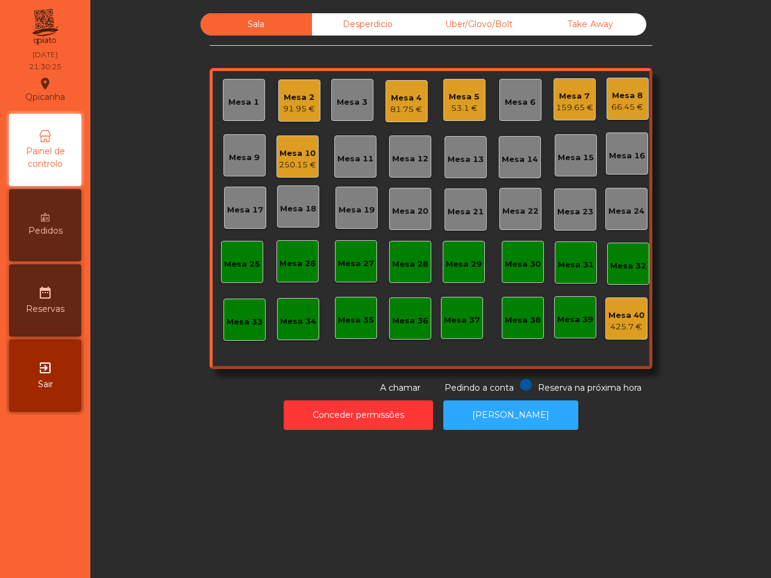
click at [296, 108] on div "91.95 €" at bounding box center [299, 109] width 32 height 12
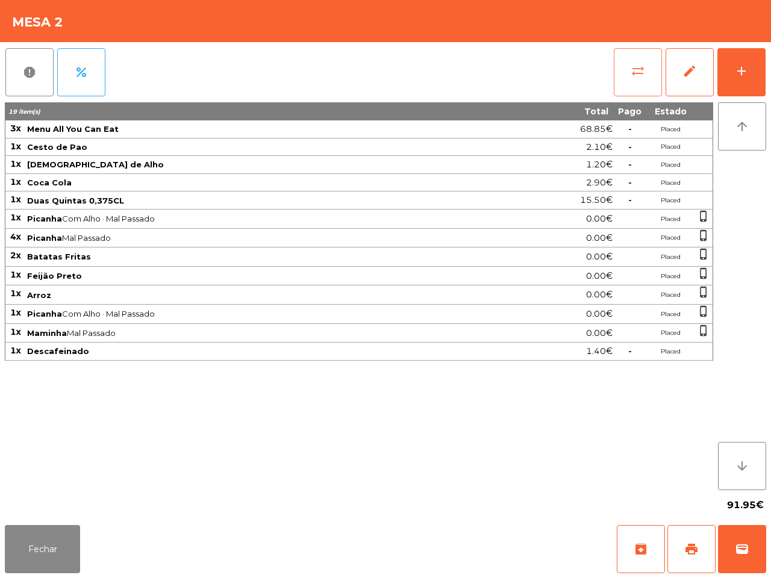
click at [640, 74] on span "sync_alt" at bounding box center [638, 71] width 14 height 14
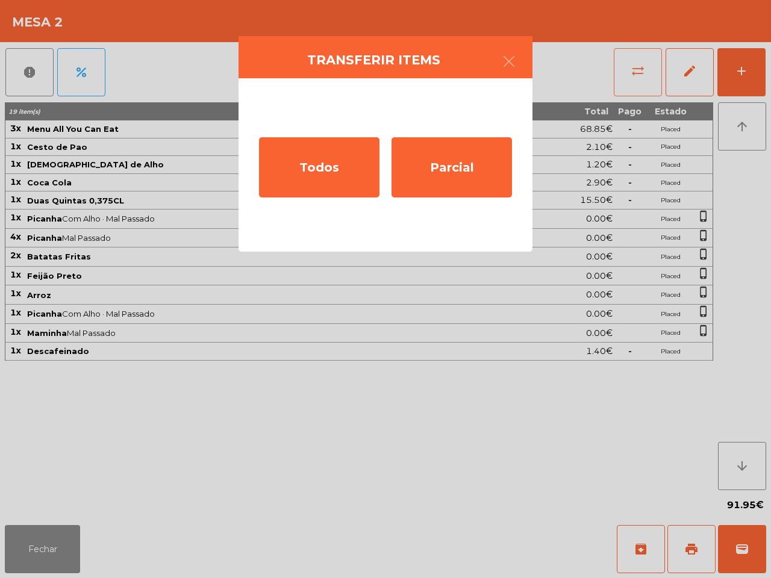
click at [347, 158] on div "Todos" at bounding box center [319, 167] width 121 height 60
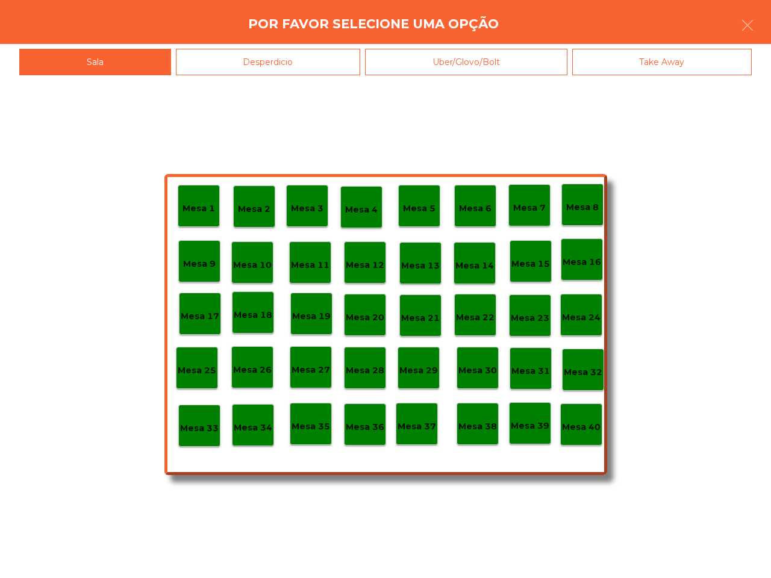
click at [595, 438] on div "Mesa 40" at bounding box center [581, 425] width 42 height 42
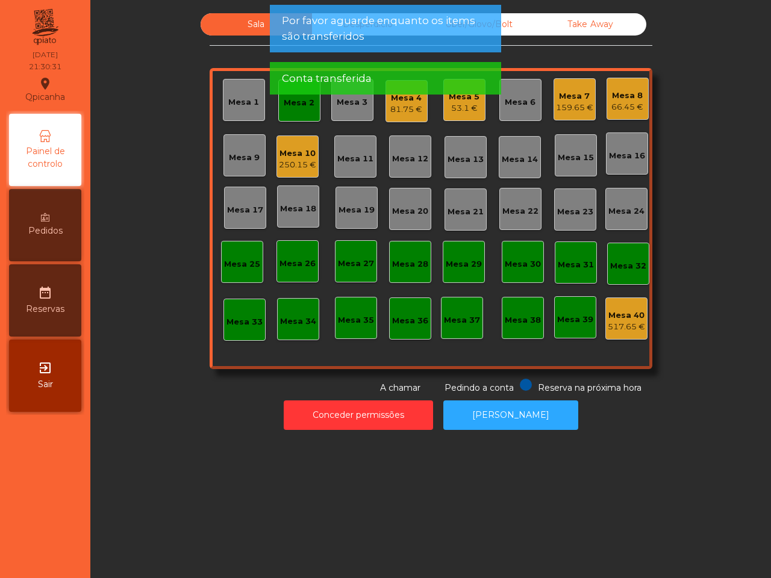
click at [303, 110] on div "Mesa 2" at bounding box center [299, 101] width 42 height 42
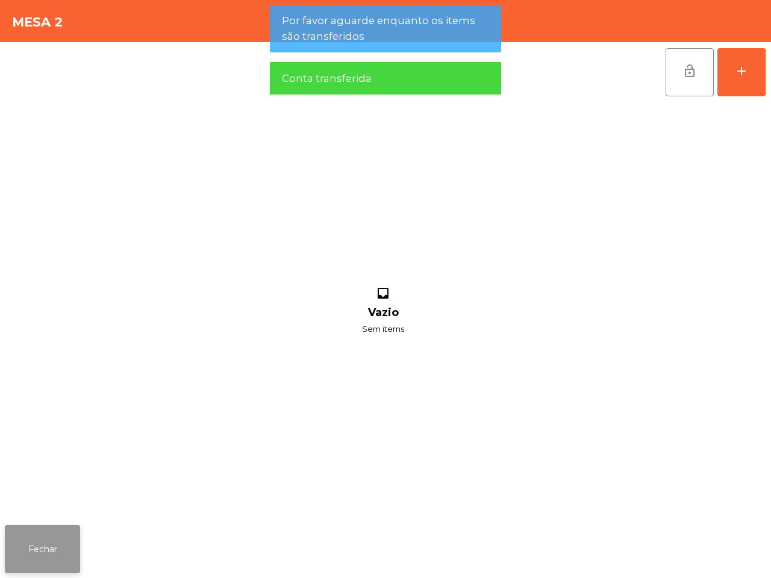
click at [51, 548] on button "Fechar" at bounding box center [42, 549] width 75 height 48
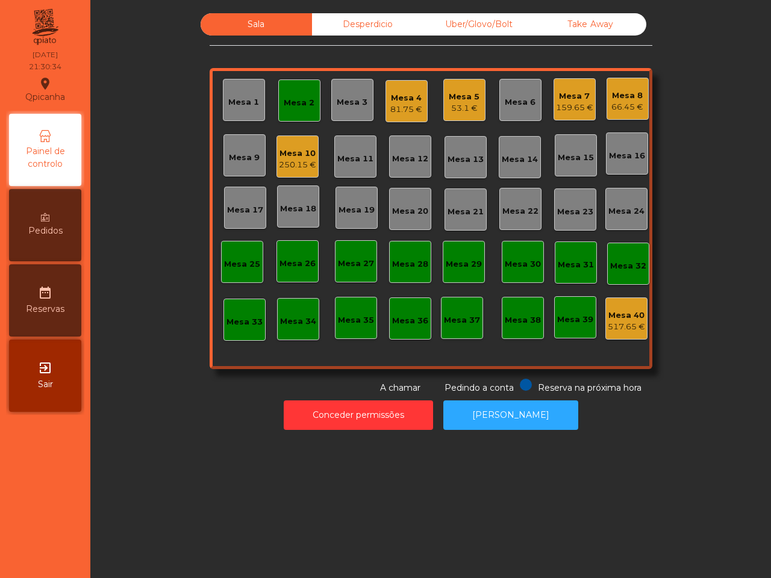
click at [284, 101] on div "Mesa 2" at bounding box center [299, 103] width 31 height 12
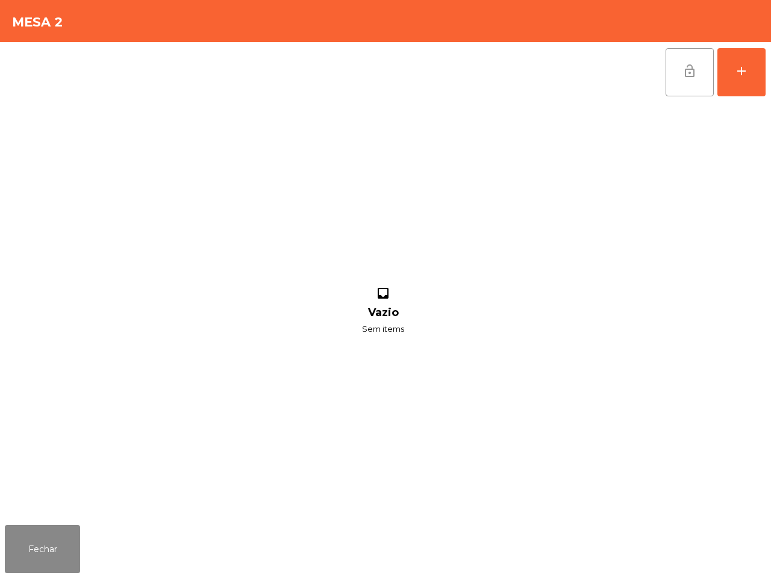
click at [684, 76] on span "lock_open" at bounding box center [690, 71] width 14 height 14
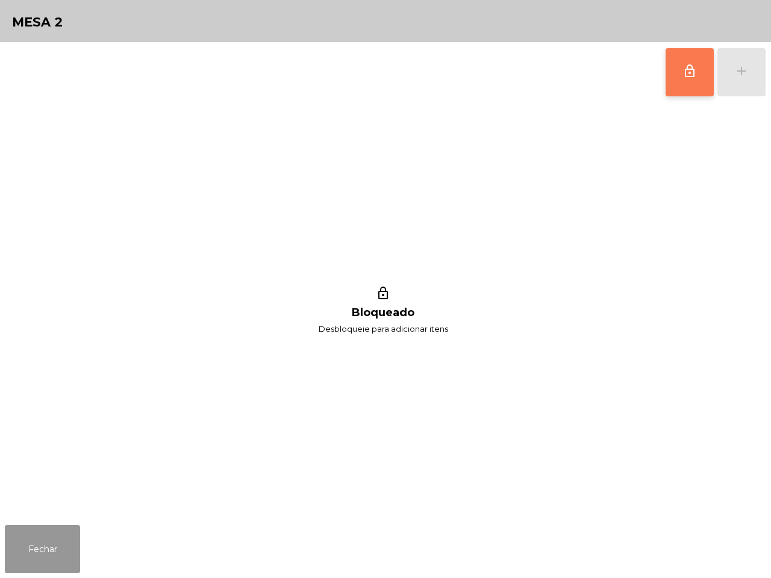
click at [34, 540] on button "Fechar" at bounding box center [42, 549] width 75 height 48
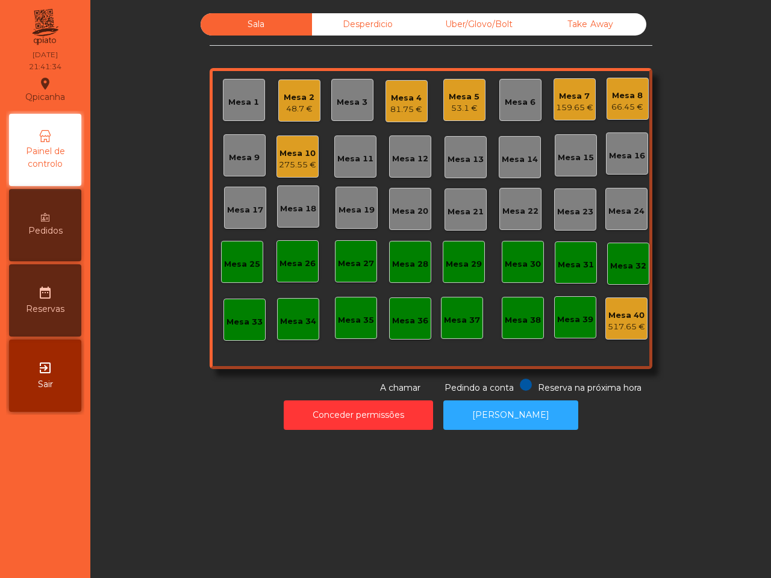
click at [571, 83] on div "Mesa 7 159.65 €" at bounding box center [575, 99] width 42 height 42
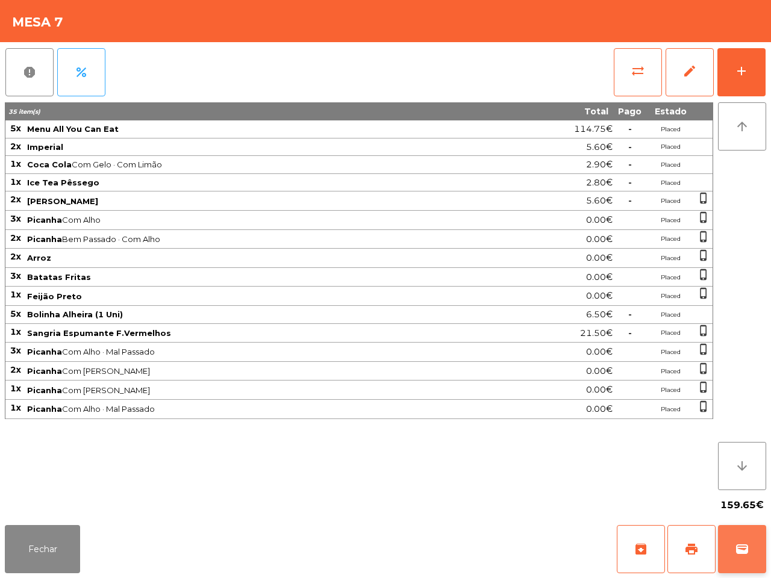
click at [759, 553] on button "wallet" at bounding box center [742, 549] width 48 height 48
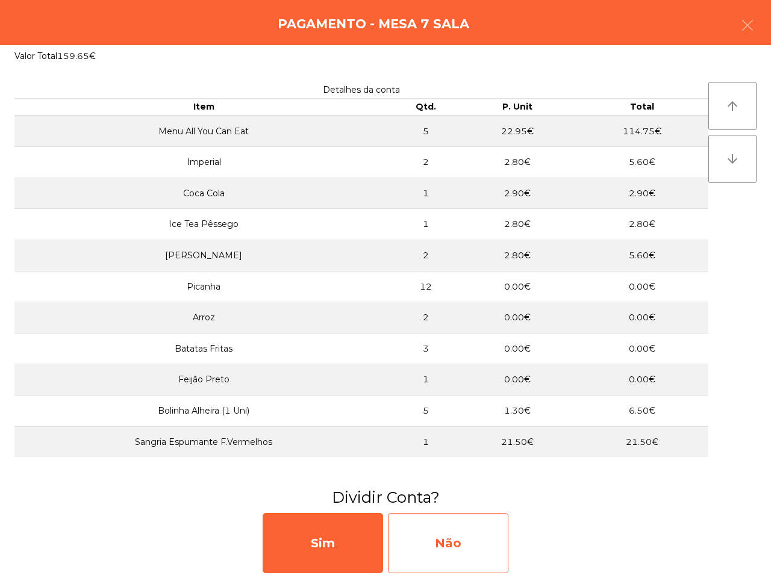
click at [474, 561] on div "Não" at bounding box center [448, 543] width 121 height 60
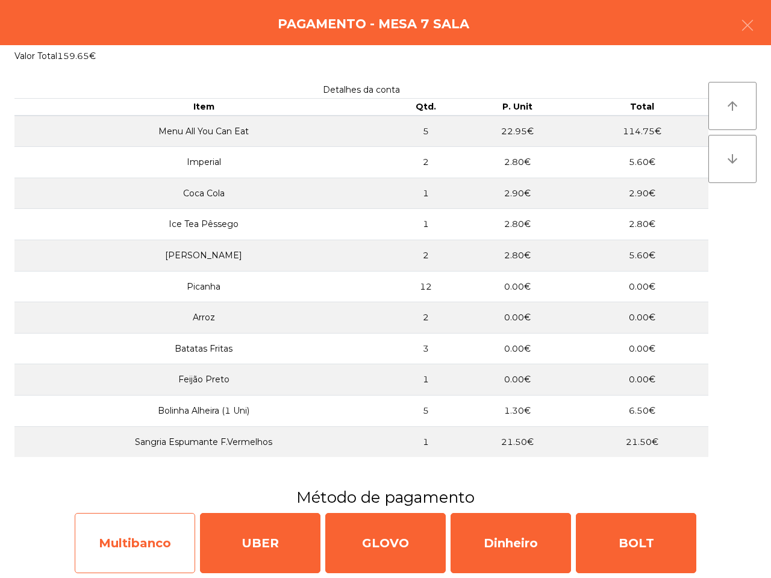
click at [143, 523] on div "Multibanco" at bounding box center [135, 543] width 121 height 60
select select "**"
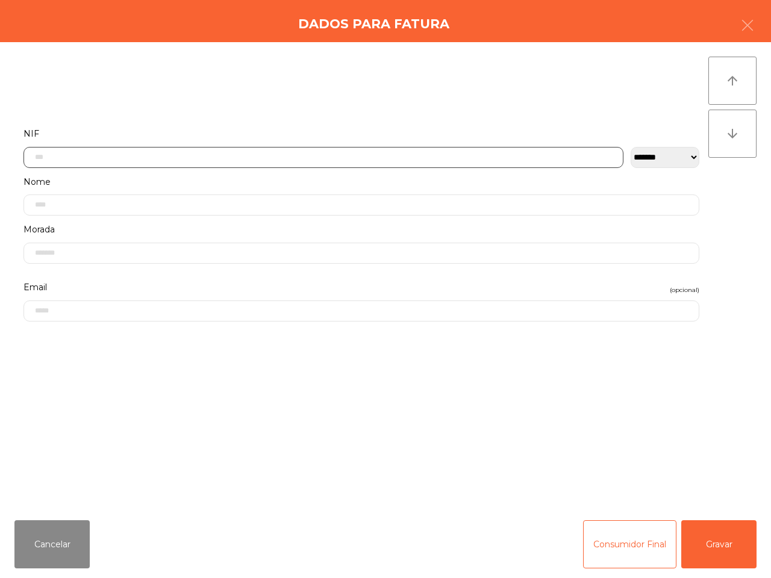
click at [212, 148] on input "text" at bounding box center [323, 157] width 600 height 21
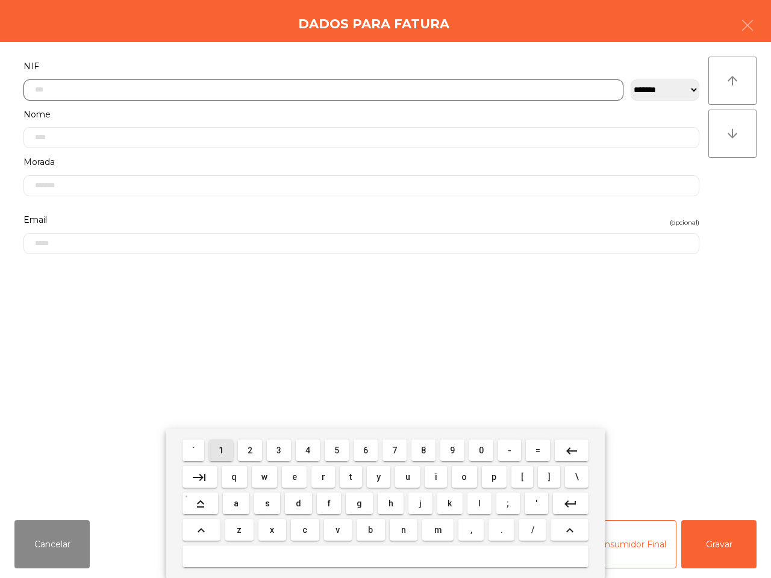
click at [224, 444] on button "1" at bounding box center [221, 451] width 24 height 22
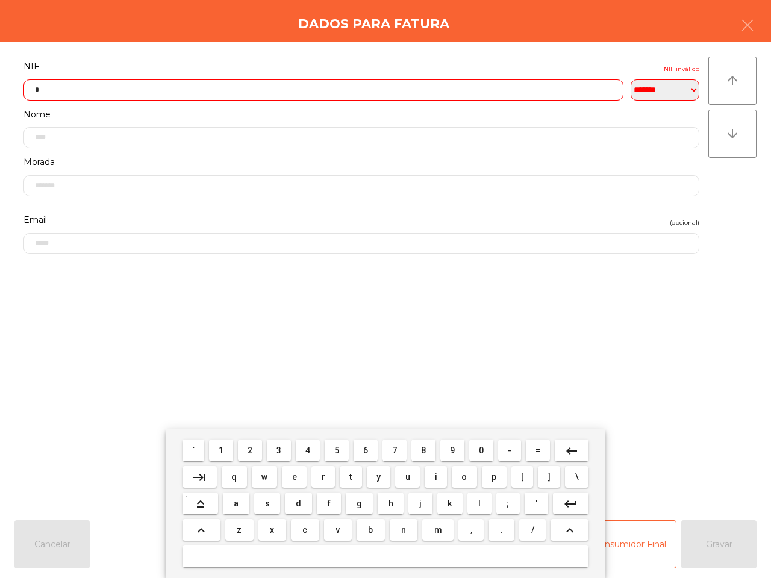
click at [224, 444] on button "1" at bounding box center [221, 451] width 24 height 22
click at [252, 449] on span "2" at bounding box center [250, 451] width 5 height 10
click at [386, 451] on button "7" at bounding box center [395, 451] width 24 height 22
click at [224, 451] on span "1" at bounding box center [221, 451] width 5 height 10
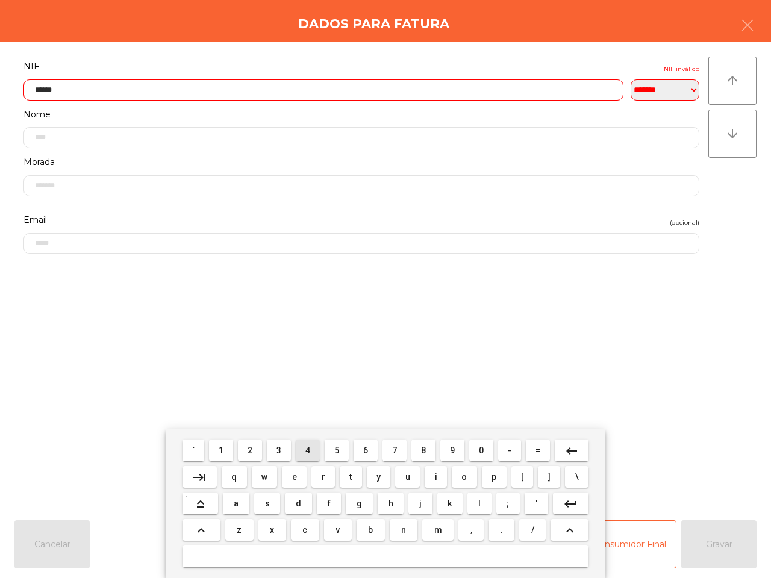
click at [303, 451] on button "4" at bounding box center [308, 451] width 24 height 22
click at [365, 453] on span "6" at bounding box center [365, 451] width 5 height 10
click at [308, 450] on span "4" at bounding box center [307, 451] width 5 height 10
type input "*********"
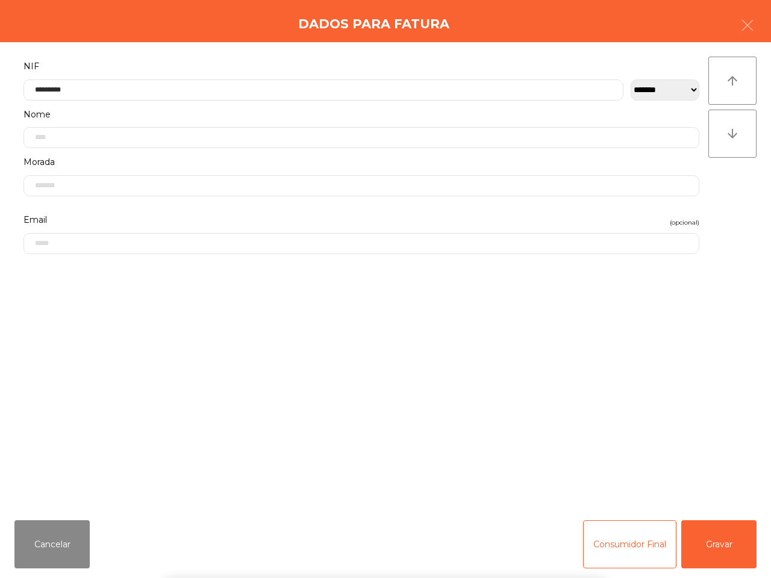
click at [724, 546] on div "` 1 2 3 4 5 6 7 8 9 0 - = keyboard_backspace keyboard_tab q w e r t y u i o p […" at bounding box center [385, 503] width 771 height 149
click at [713, 551] on button "Gravar" at bounding box center [718, 545] width 75 height 48
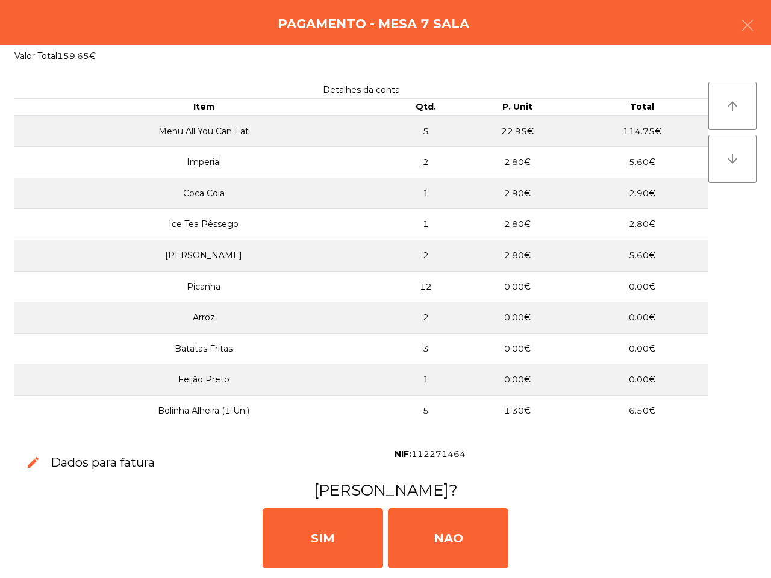
drag, startPoint x: 294, startPoint y: 522, endPoint x: 336, endPoint y: 328, distance: 198.5
click at [295, 522] on div "SIM" at bounding box center [323, 539] width 121 height 60
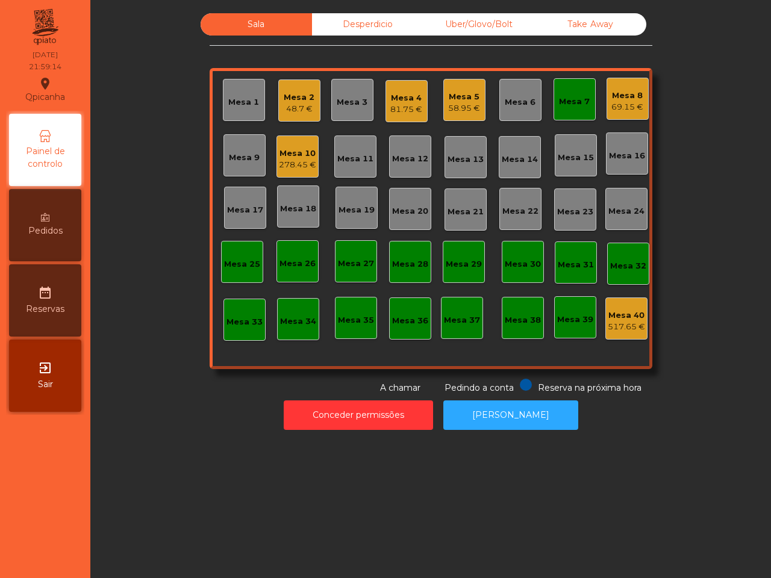
click at [619, 95] on div "Mesa 8" at bounding box center [628, 96] width 32 height 12
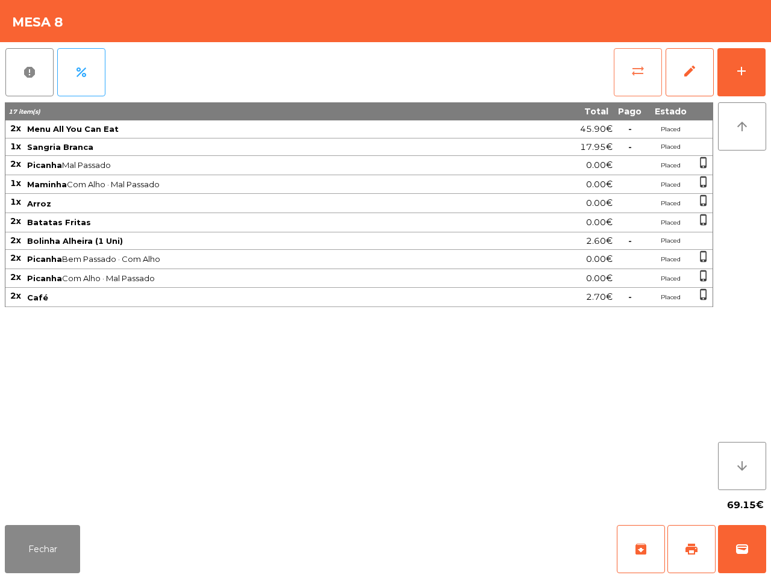
click at [645, 64] on span "sync_alt" at bounding box center [638, 71] width 14 height 14
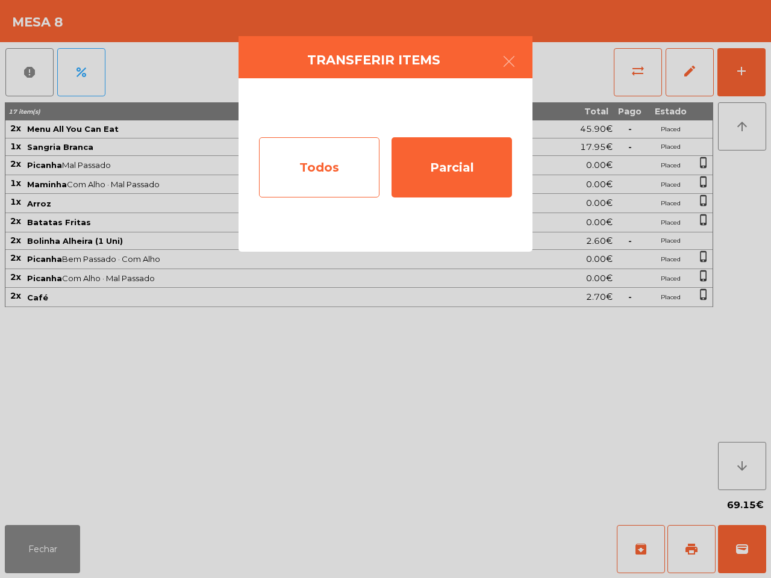
click at [334, 175] on div "Todos" at bounding box center [319, 167] width 121 height 60
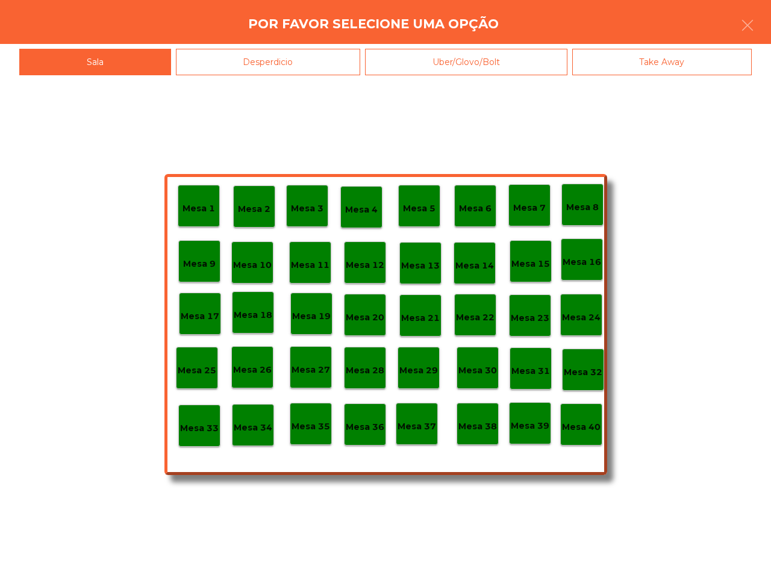
click at [531, 433] on div "Mesa 39" at bounding box center [530, 423] width 42 height 42
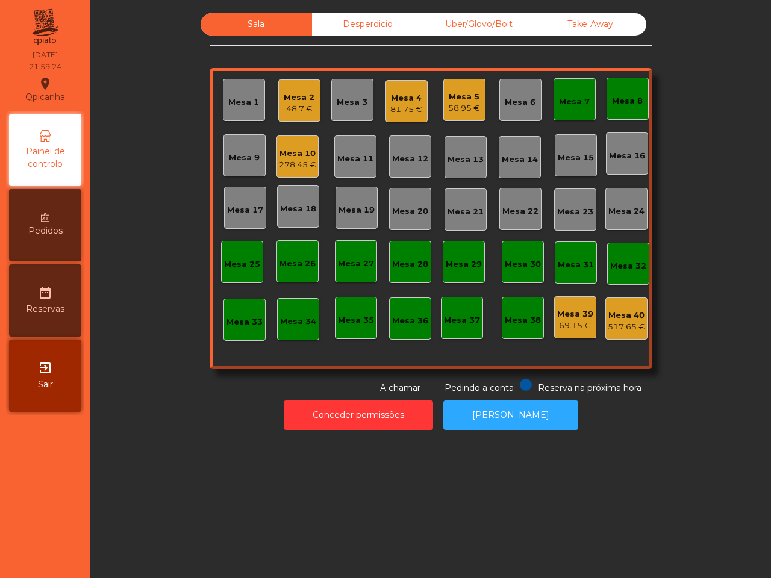
click at [570, 98] on div "Mesa 7" at bounding box center [574, 102] width 31 height 12
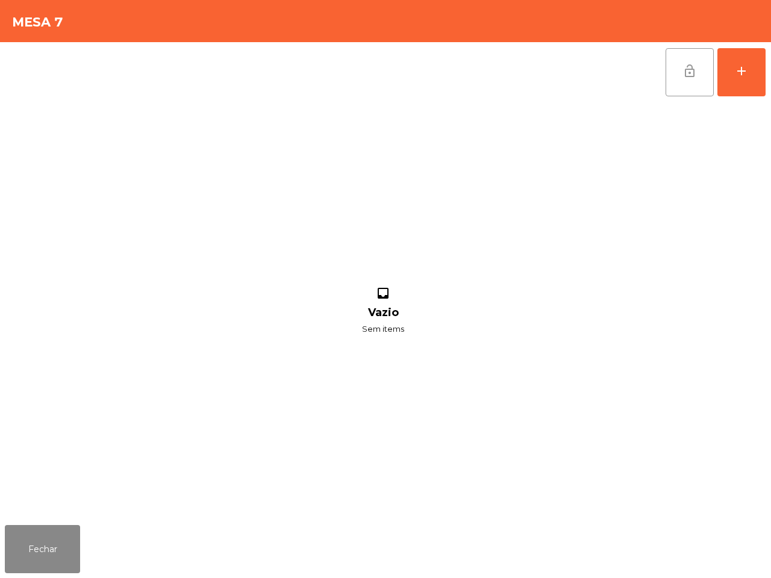
click at [678, 84] on button "lock_open" at bounding box center [690, 72] width 48 height 48
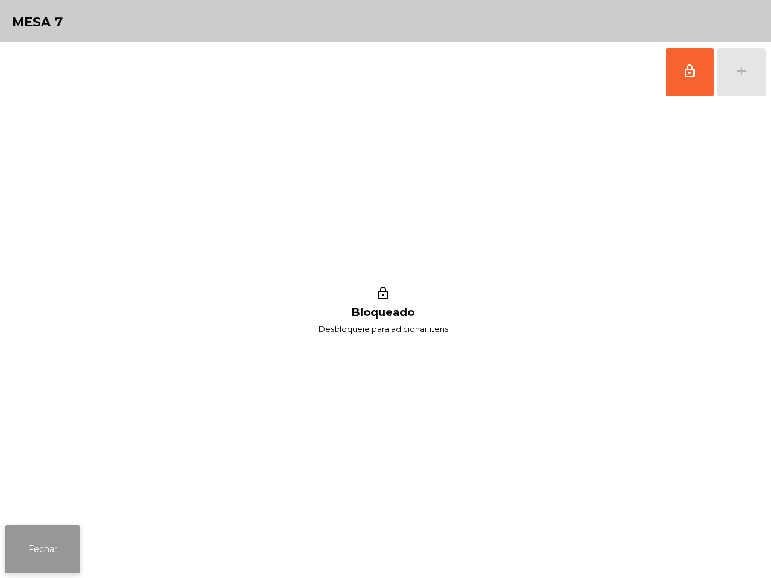
click at [55, 538] on button "Fechar" at bounding box center [42, 549] width 75 height 48
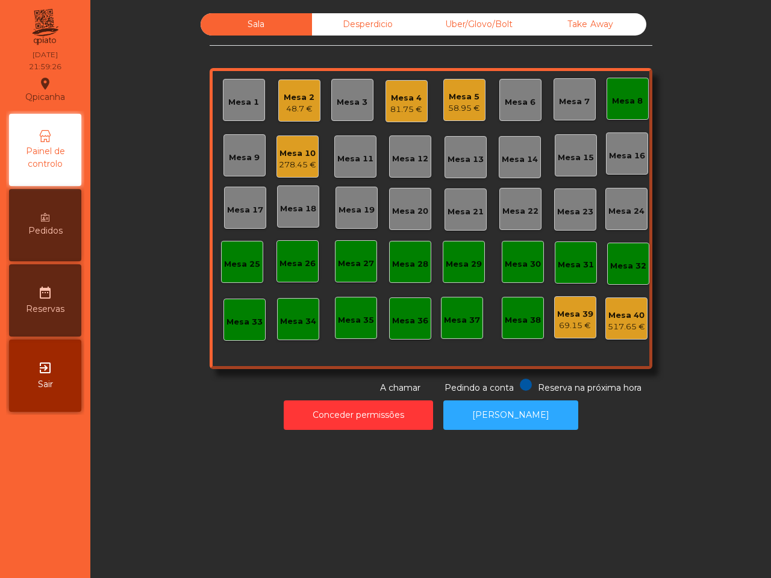
click at [612, 98] on div "Mesa 8" at bounding box center [627, 101] width 31 height 12
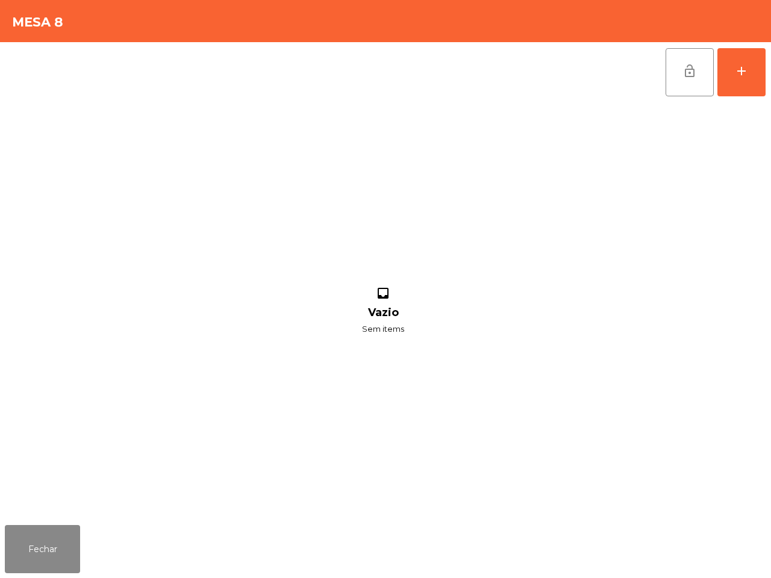
click at [675, 71] on button "lock_open" at bounding box center [690, 72] width 48 height 48
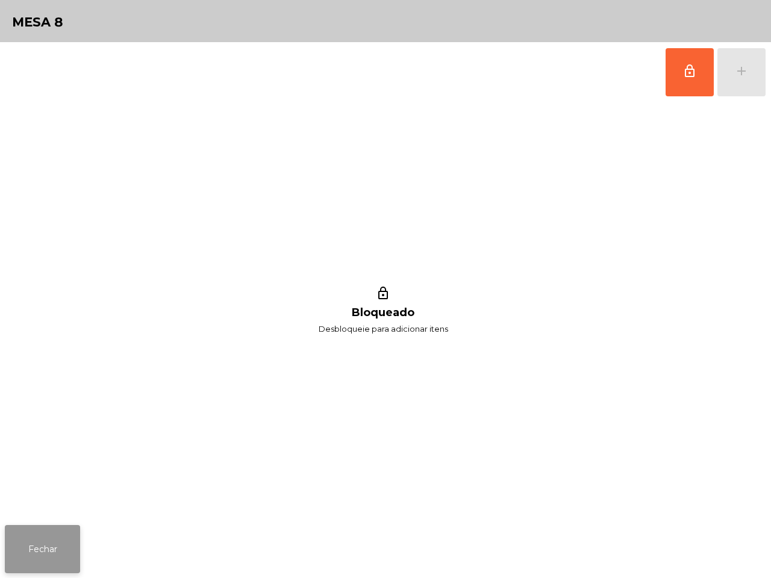
click at [58, 543] on button "Fechar" at bounding box center [42, 549] width 75 height 48
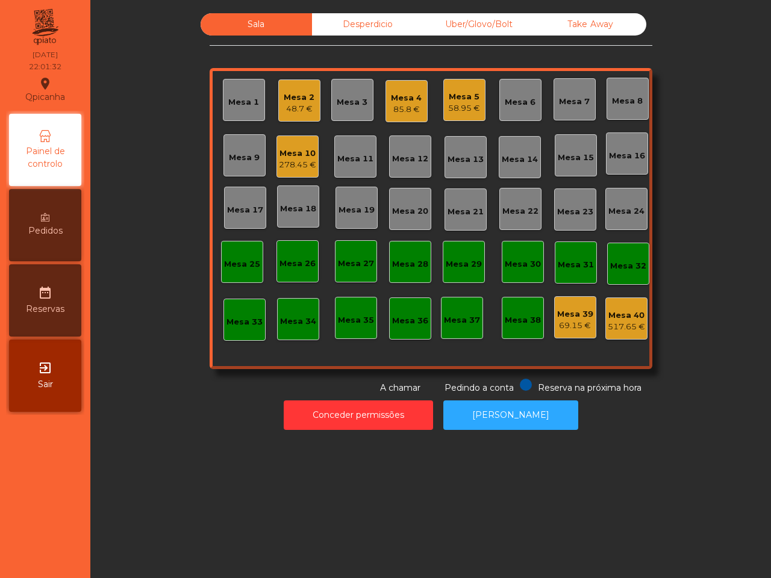
click at [395, 107] on div "85.8 €" at bounding box center [406, 110] width 31 height 12
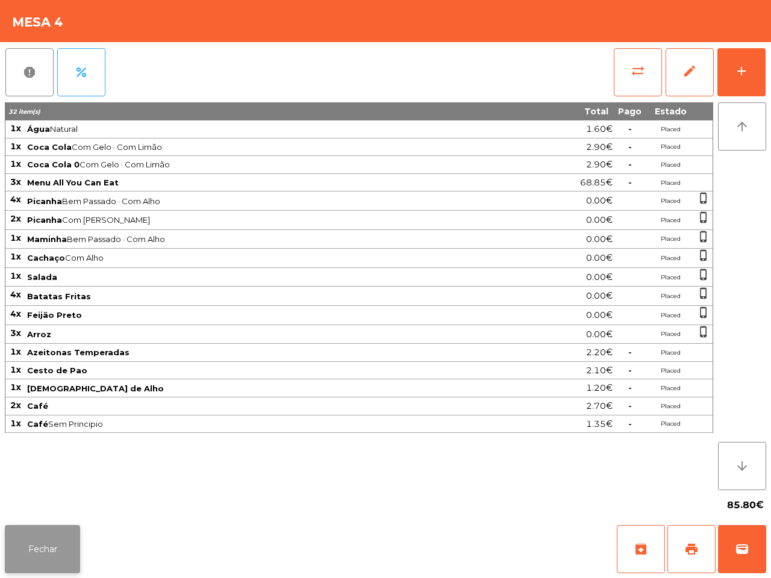
click at [47, 528] on button "Fechar" at bounding box center [42, 549] width 75 height 48
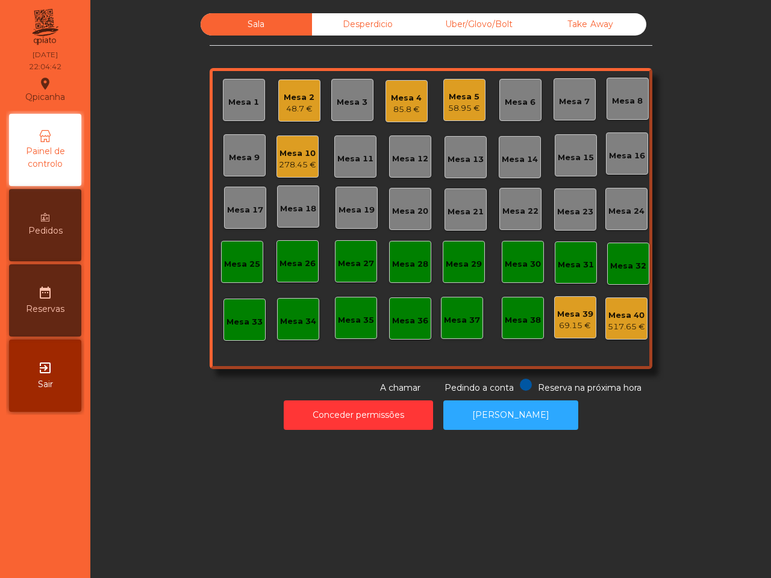
click at [404, 95] on div "Mesa 4" at bounding box center [406, 98] width 31 height 12
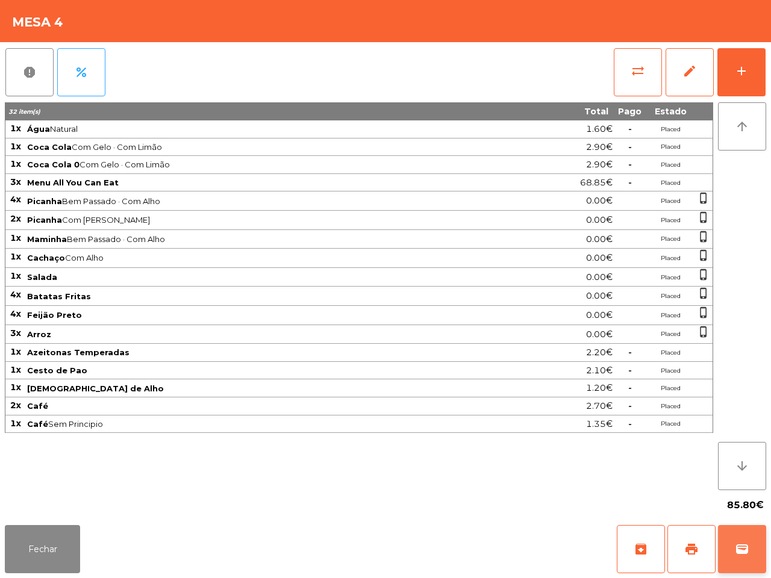
click at [730, 552] on button "wallet" at bounding box center [742, 549] width 48 height 48
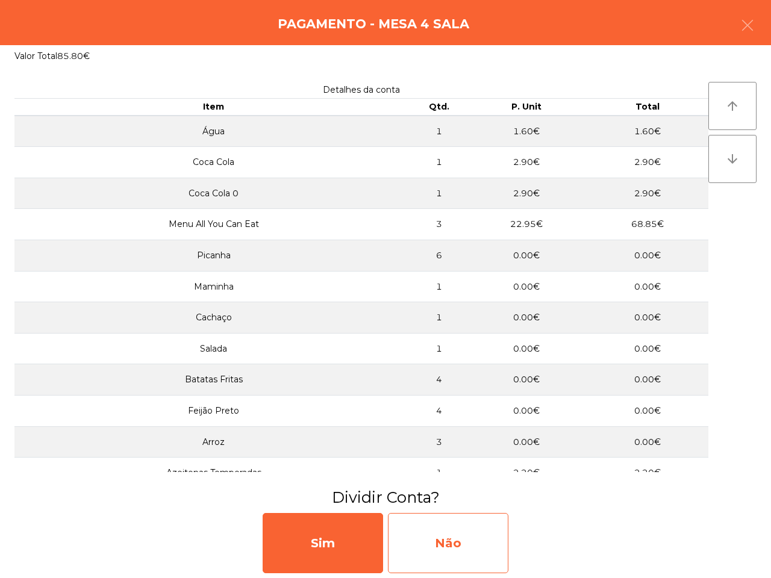
click at [461, 542] on div "Não" at bounding box center [448, 543] width 121 height 60
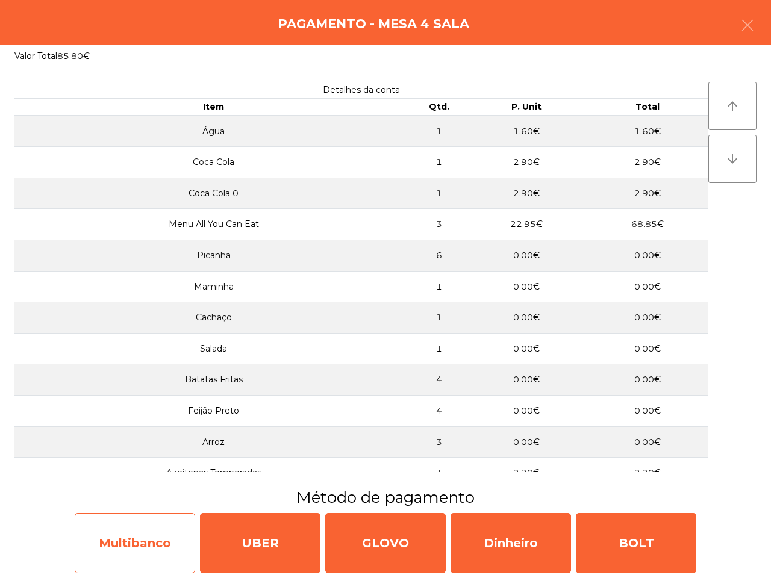
click at [155, 532] on div "Multibanco" at bounding box center [135, 543] width 121 height 60
select select "**"
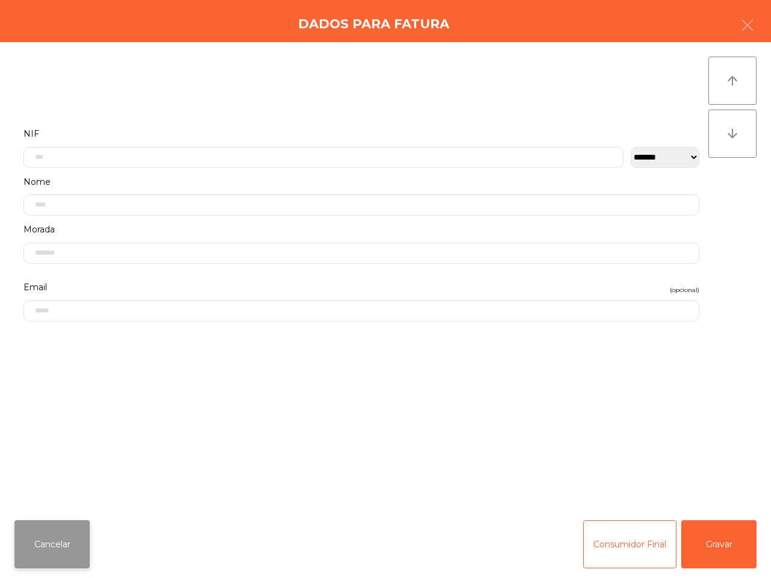
click at [47, 549] on button "Cancelar" at bounding box center [51, 545] width 75 height 48
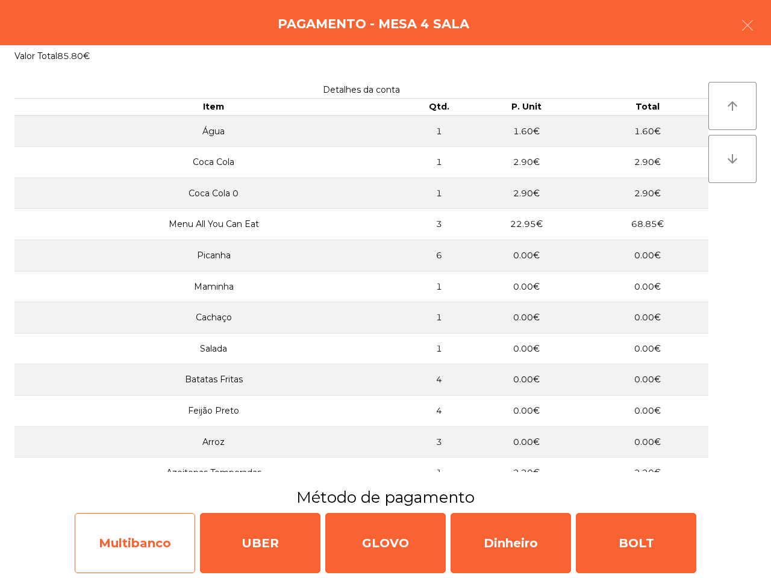
click at [113, 544] on div "Multibanco" at bounding box center [135, 543] width 121 height 60
select select "**"
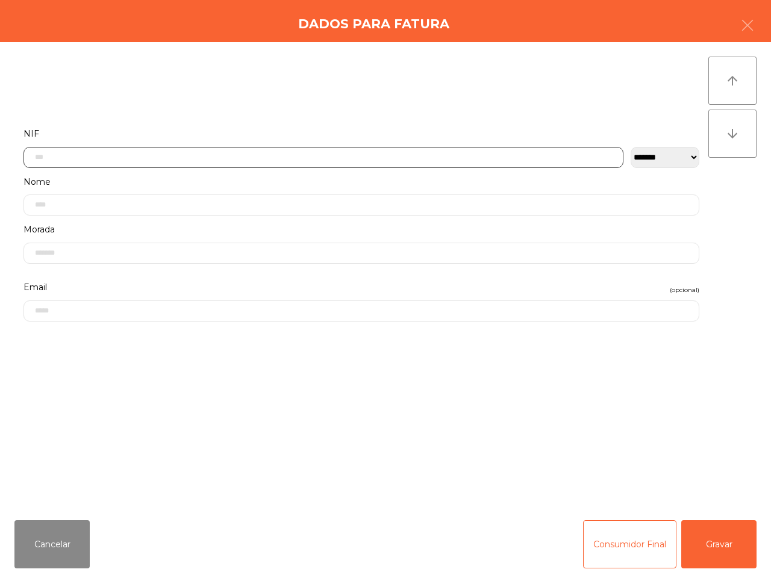
click at [281, 151] on input "text" at bounding box center [323, 157] width 600 height 21
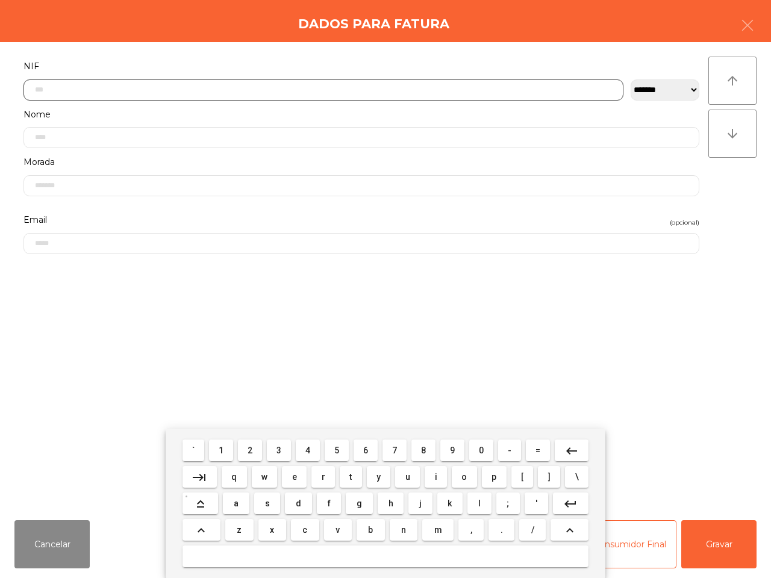
click at [252, 443] on button "2" at bounding box center [250, 451] width 24 height 22
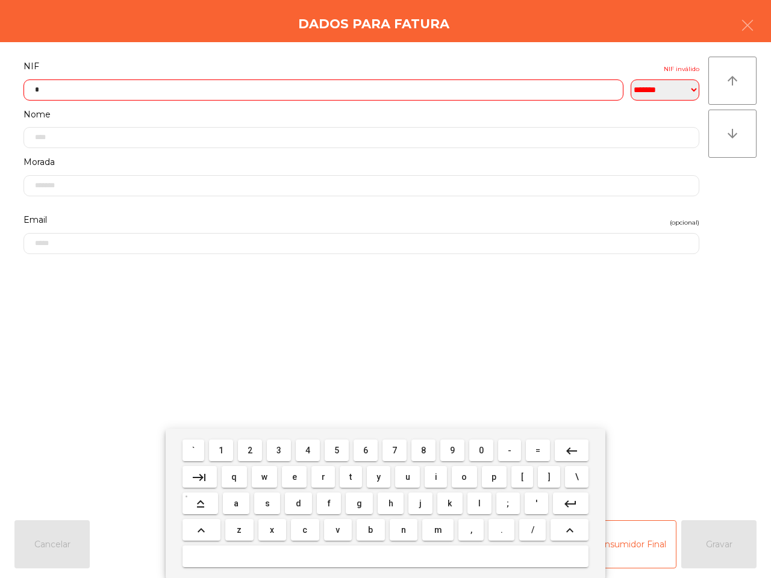
click at [211, 451] on button "1" at bounding box center [221, 451] width 24 height 22
click at [390, 443] on button "7" at bounding box center [395, 451] width 24 height 22
click at [390, 452] on button "7" at bounding box center [395, 451] width 24 height 22
click at [338, 452] on span "5" at bounding box center [336, 451] width 5 height 10
click at [395, 450] on span "7" at bounding box center [394, 451] width 5 height 10
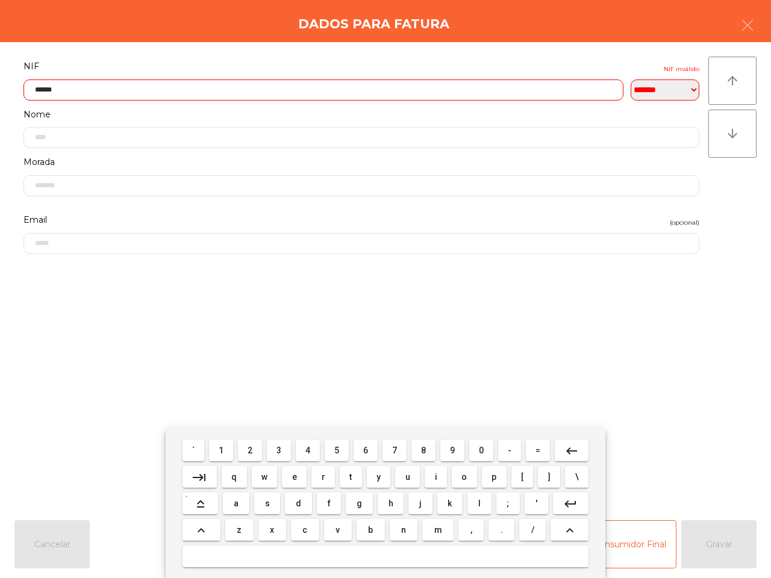
click at [450, 449] on span "9" at bounding box center [452, 451] width 5 height 10
click at [251, 449] on span "2" at bounding box center [250, 451] width 5 height 10
click at [421, 453] on span "8" at bounding box center [423, 451] width 5 height 10
type input "*********"
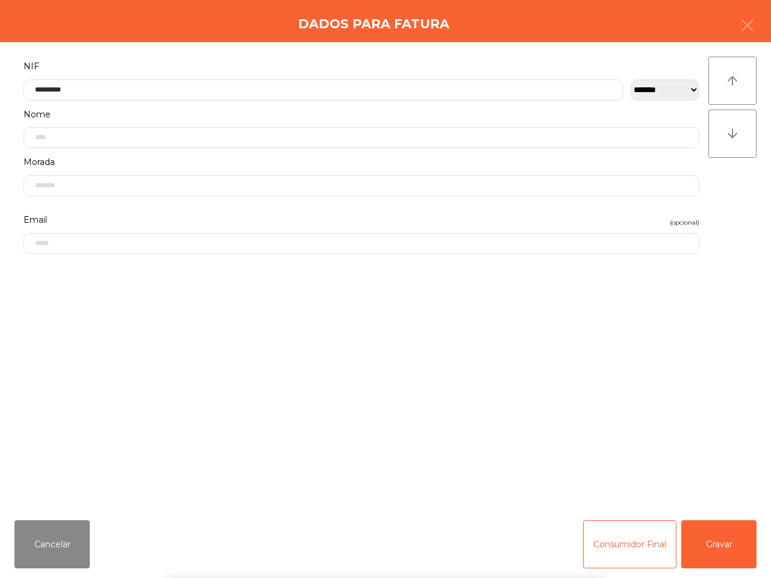
click at [553, 363] on form "**********" at bounding box center [361, 278] width 694 height 440
click at [710, 540] on div "` 1 2 3 4 5 6 7 8 9 0 - = keyboard_backspace keyboard_tab q w e r t y u i o p […" at bounding box center [385, 503] width 771 height 149
click at [707, 540] on button "Gravar" at bounding box center [718, 545] width 75 height 48
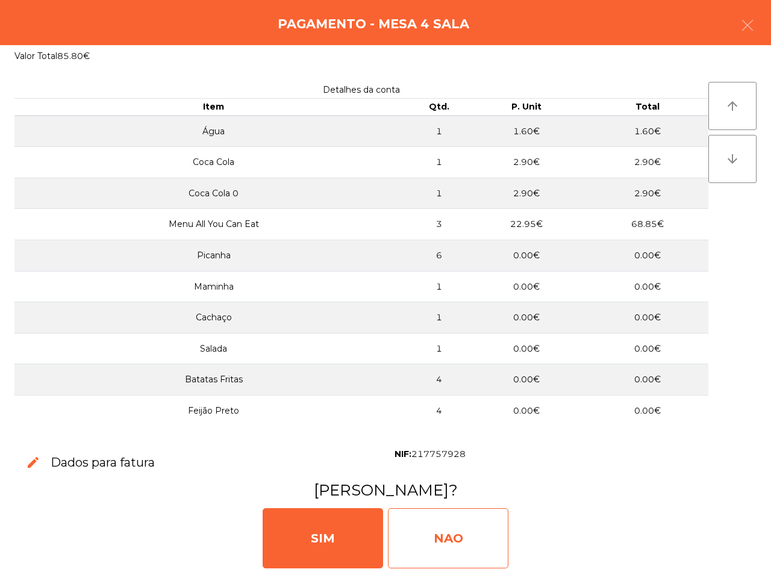
click at [474, 551] on div "NAO" at bounding box center [448, 539] width 121 height 60
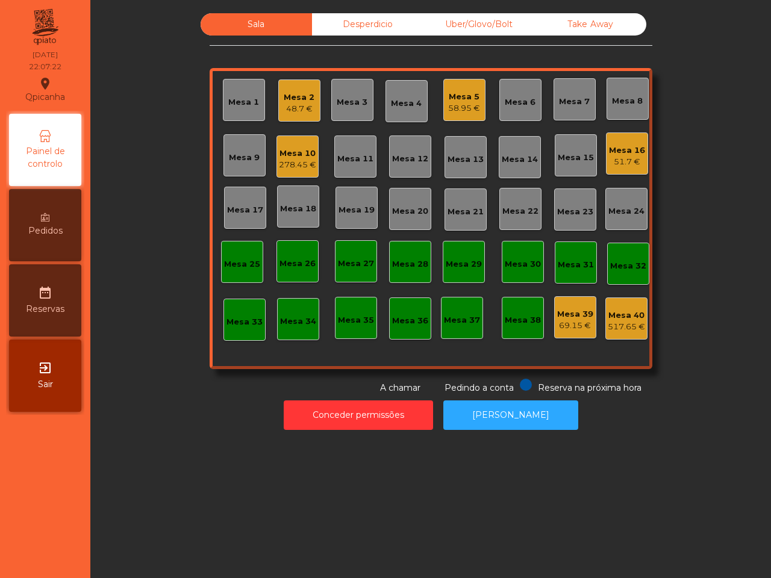
click at [302, 166] on div "278.45 €" at bounding box center [297, 165] width 37 height 12
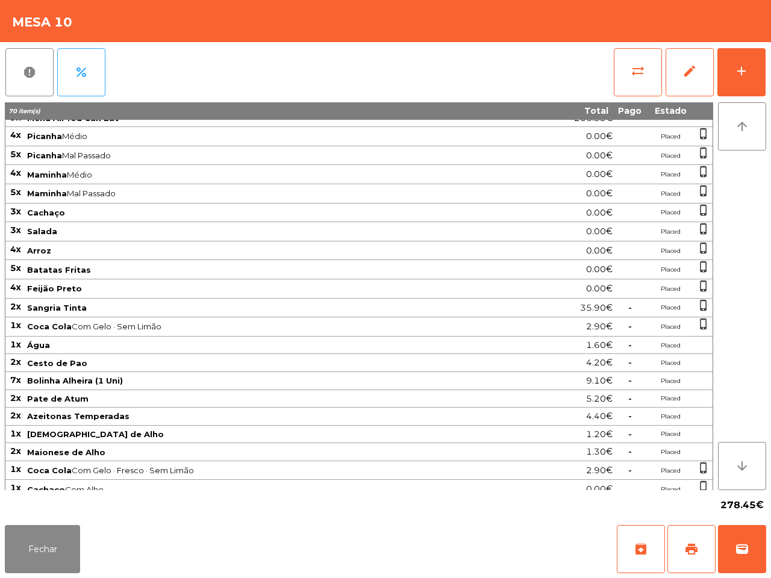
scroll to position [46, 0]
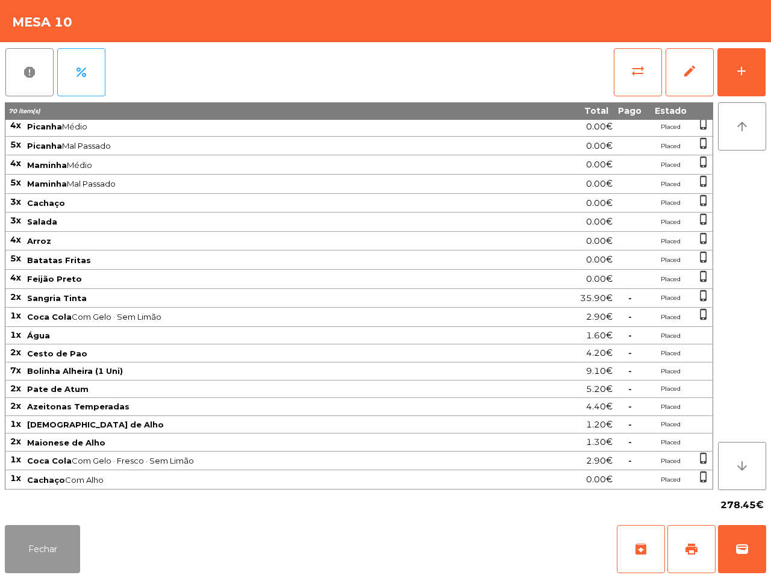
click at [58, 543] on button "Fechar" at bounding box center [42, 549] width 75 height 48
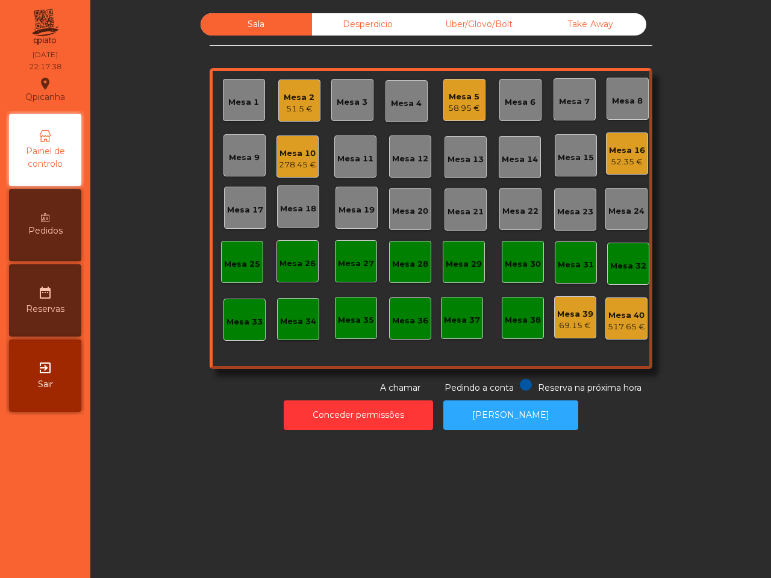
click at [280, 163] on div "278.45 €" at bounding box center [297, 165] width 37 height 12
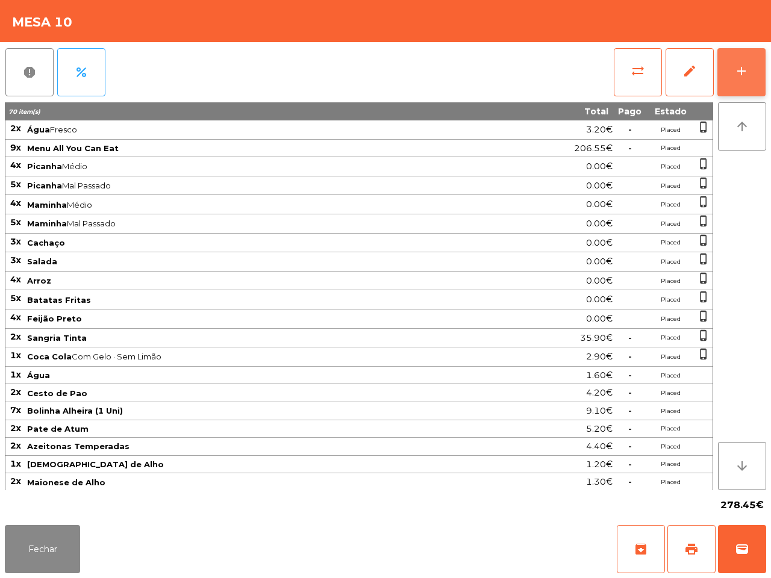
click at [734, 74] on div "add" at bounding box center [741, 71] width 14 height 14
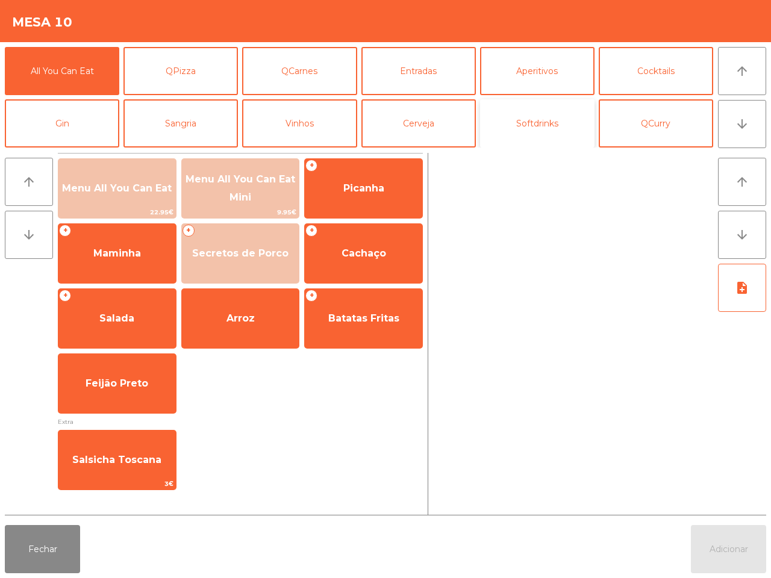
click at [539, 122] on button "Softdrinks" at bounding box center [537, 123] width 114 height 48
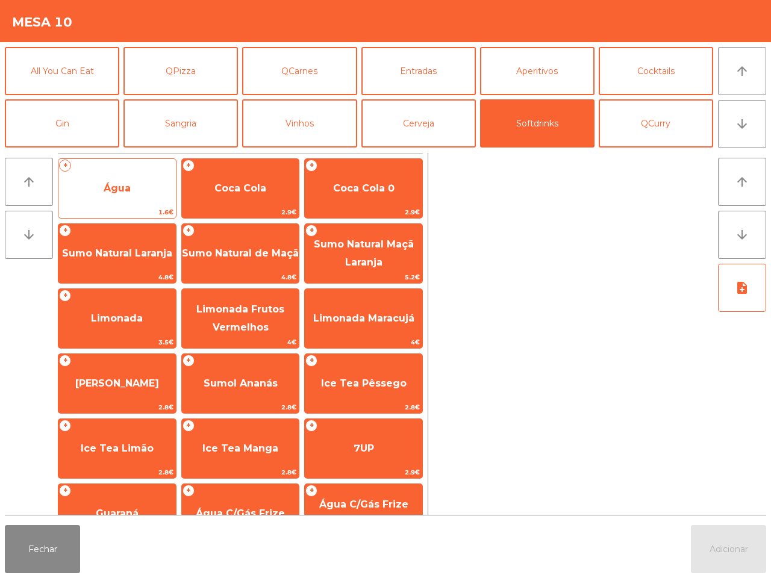
click at [116, 198] on span "Água" at bounding box center [116, 188] width 117 height 33
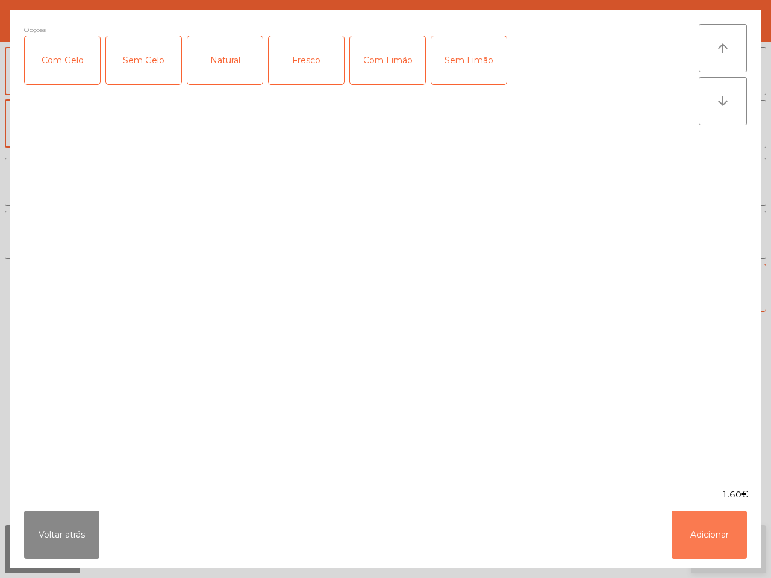
click at [701, 534] on button "Adicionar" at bounding box center [709, 535] width 75 height 48
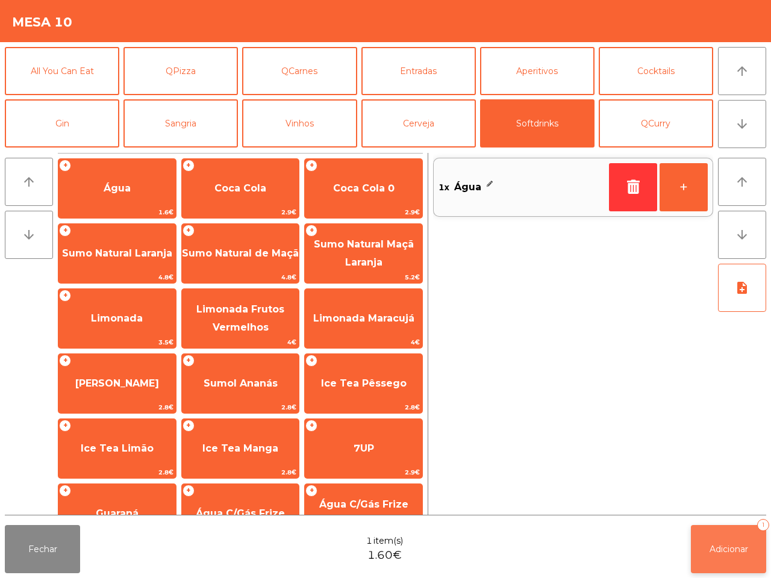
click at [734, 556] on button "Adicionar 1" at bounding box center [728, 549] width 75 height 48
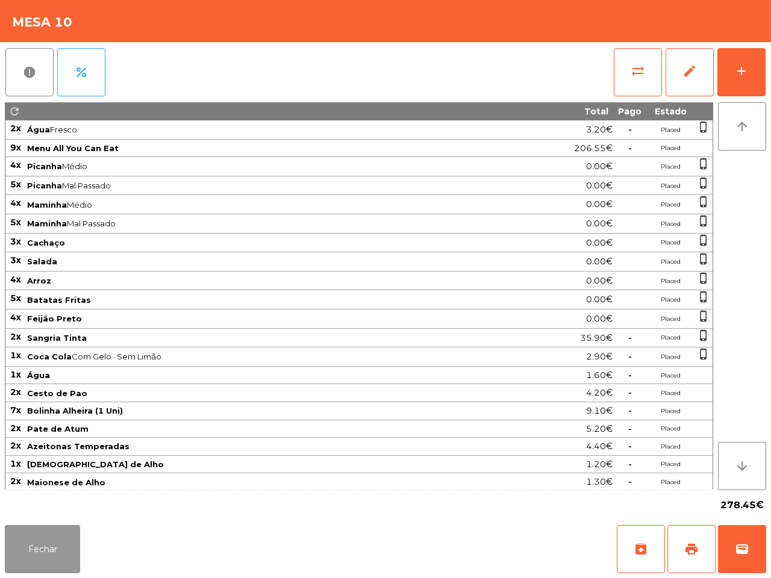
click at [61, 561] on button "Fechar" at bounding box center [42, 549] width 75 height 48
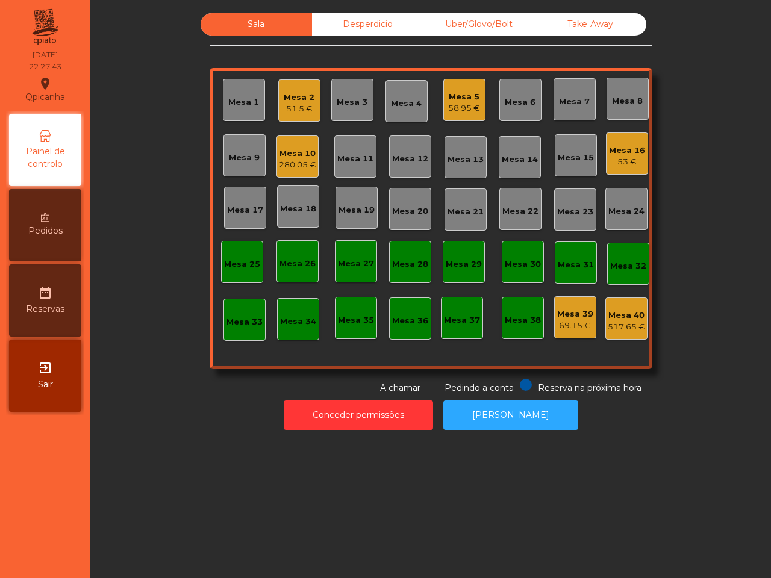
click at [296, 157] on div "Mesa 10" at bounding box center [297, 154] width 37 height 12
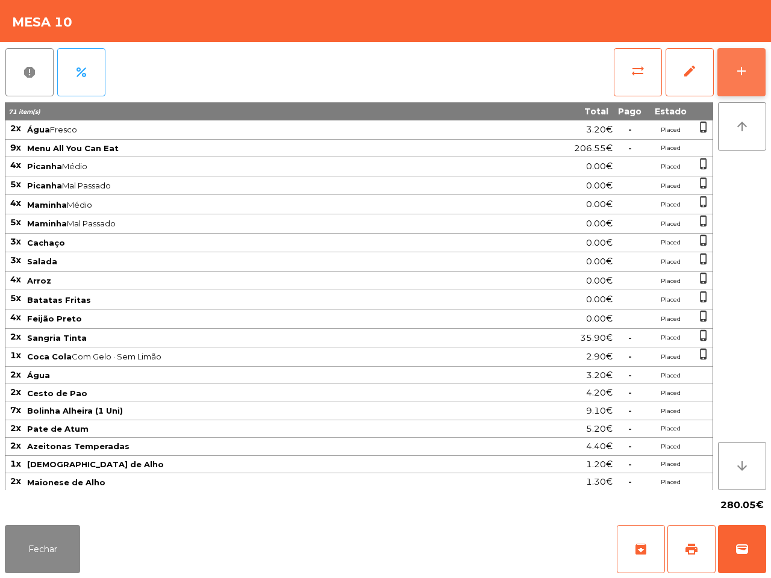
click at [744, 80] on button "add" at bounding box center [742, 72] width 48 height 48
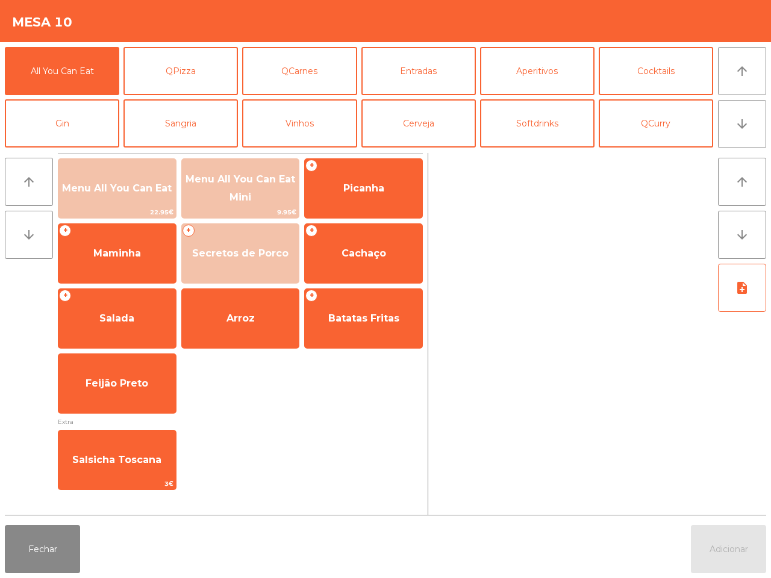
scroll to position [75, 0]
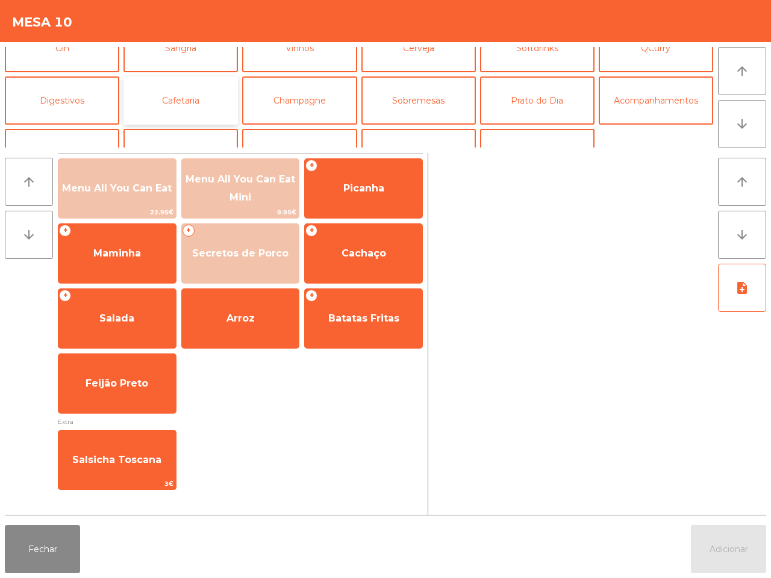
click at [202, 104] on button "Cafetaria" at bounding box center [181, 101] width 114 height 48
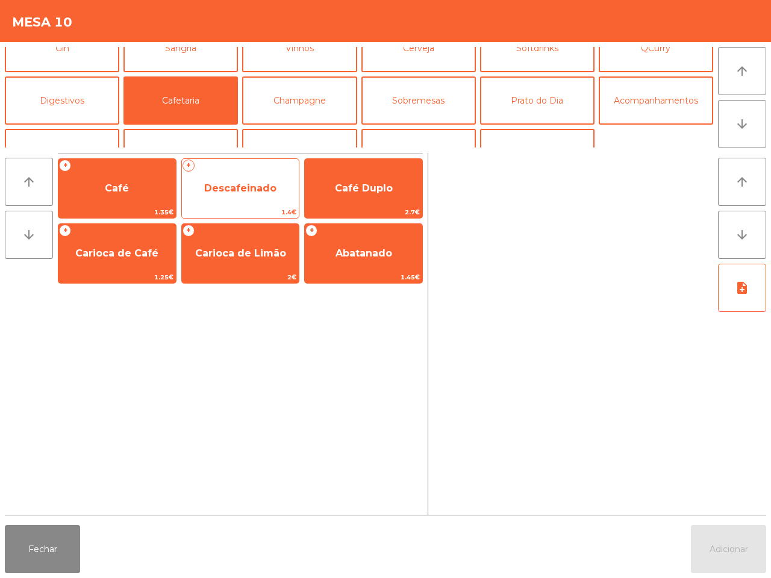
click at [257, 175] on span "Descafeinado" at bounding box center [240, 188] width 117 height 33
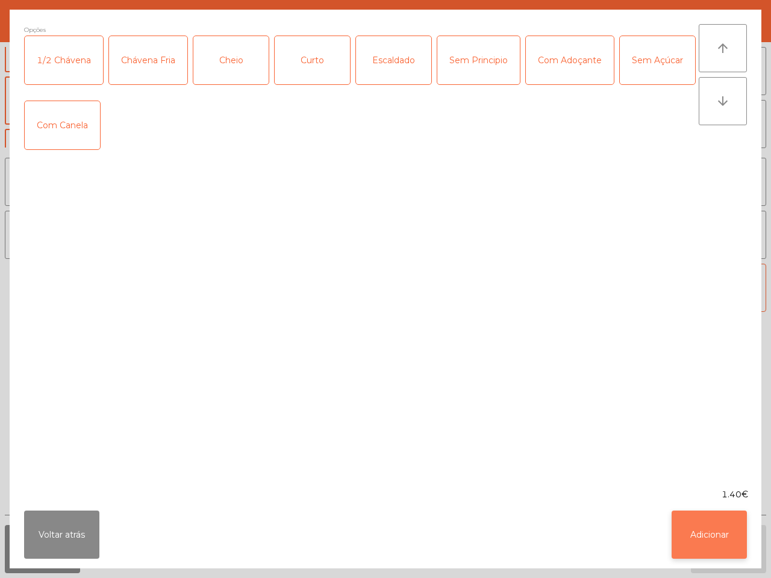
click at [693, 525] on button "Adicionar" at bounding box center [709, 535] width 75 height 48
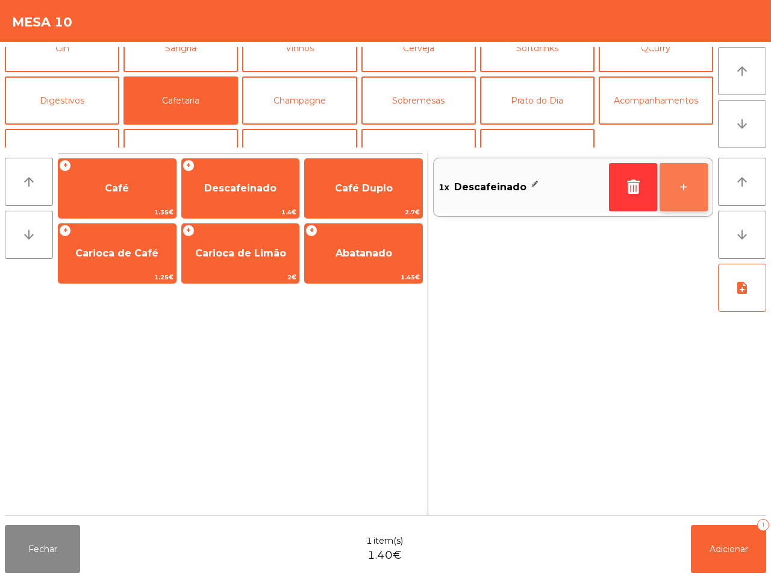
click at [675, 191] on button "+" at bounding box center [684, 187] width 48 height 48
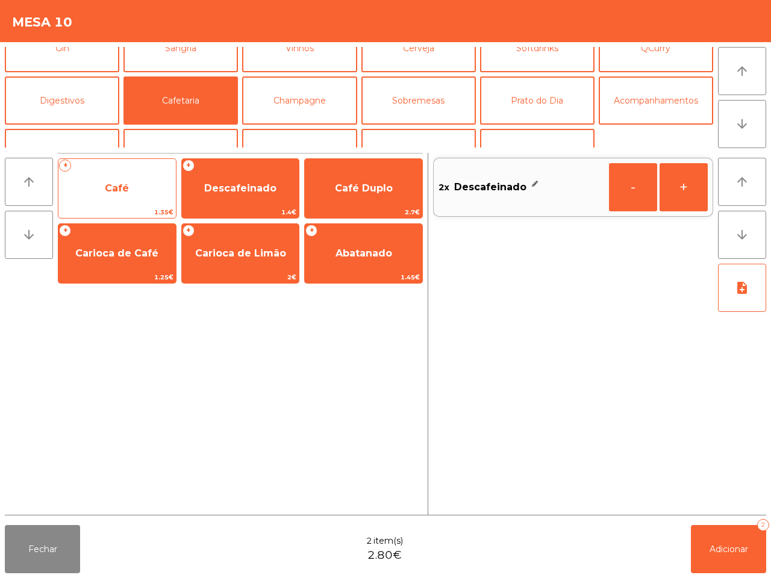
click at [131, 187] on span "Café" at bounding box center [116, 188] width 117 height 33
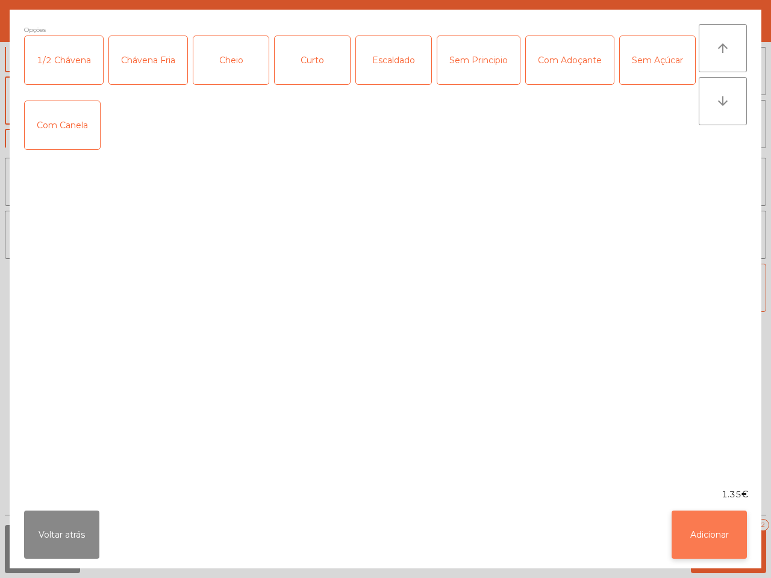
click at [692, 527] on button "Adicionar" at bounding box center [709, 535] width 75 height 48
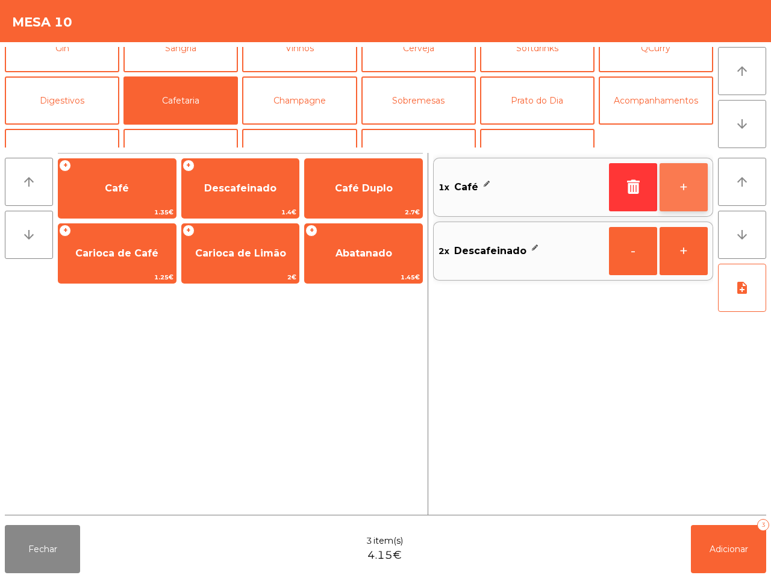
click at [690, 184] on button "+" at bounding box center [684, 187] width 48 height 48
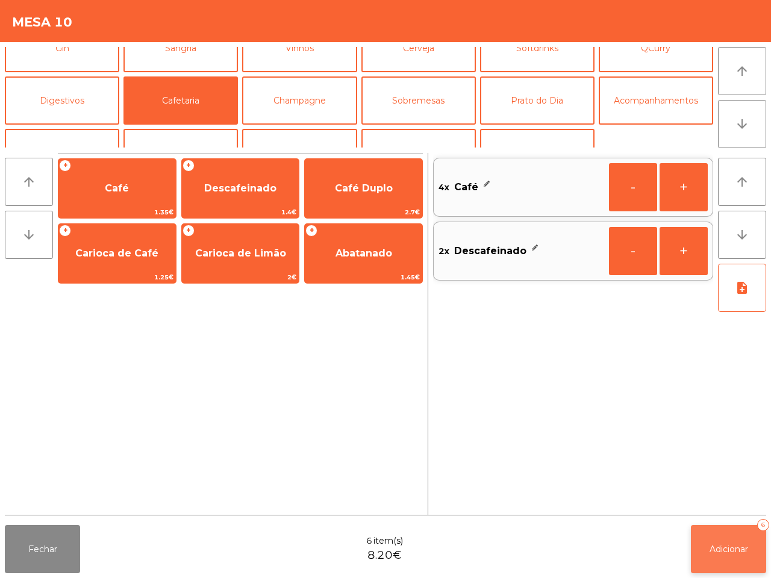
click at [743, 546] on span "Adicionar" at bounding box center [729, 549] width 39 height 11
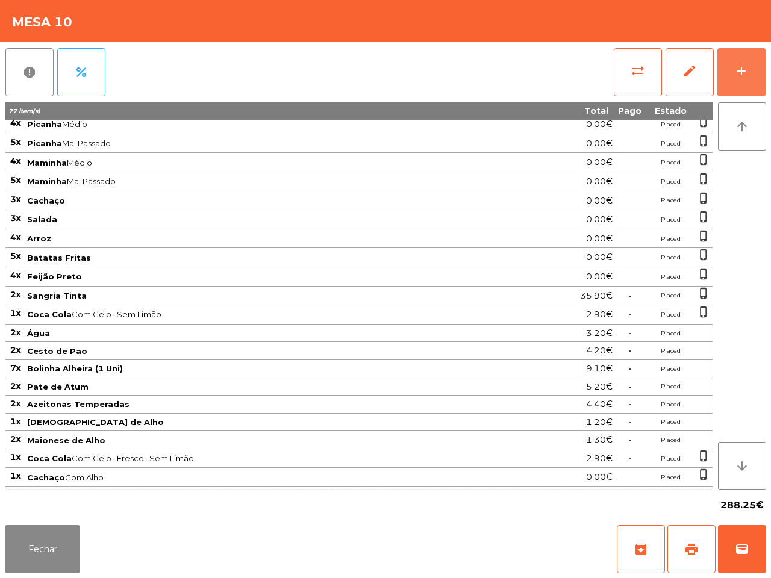
scroll to position [83, 0]
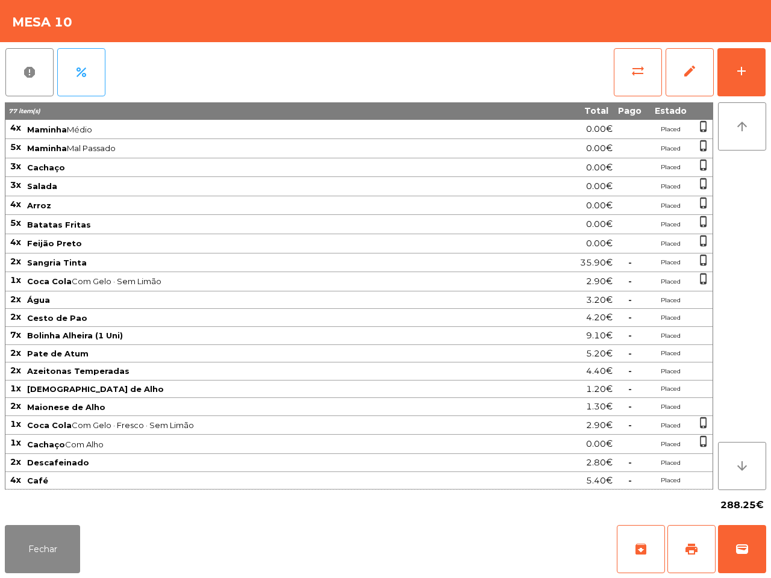
drag, startPoint x: 501, startPoint y: 287, endPoint x: 236, endPoint y: 454, distance: 312.9
click at [500, 287] on td "Coca Cola Com Gelo · Sem Limão" at bounding box center [264, 281] width 476 height 19
click at [48, 541] on button "Fechar" at bounding box center [42, 549] width 75 height 48
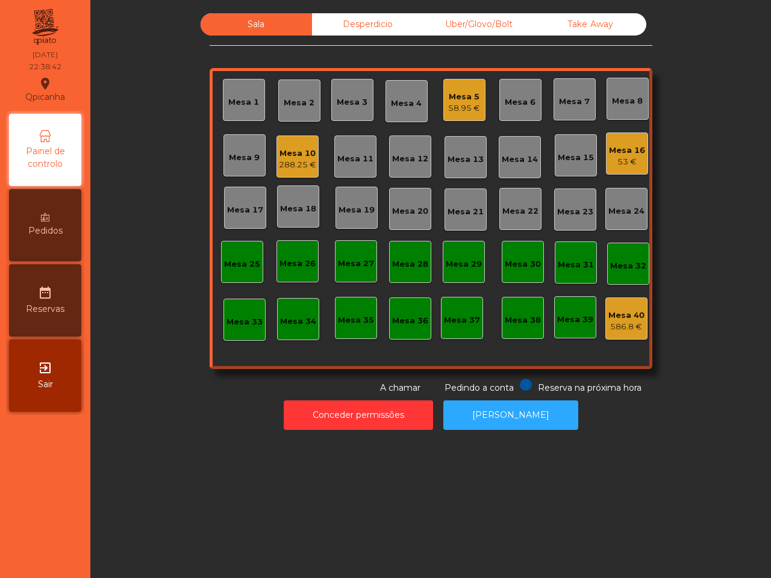
click at [452, 109] on div "58.95 €" at bounding box center [464, 108] width 32 height 12
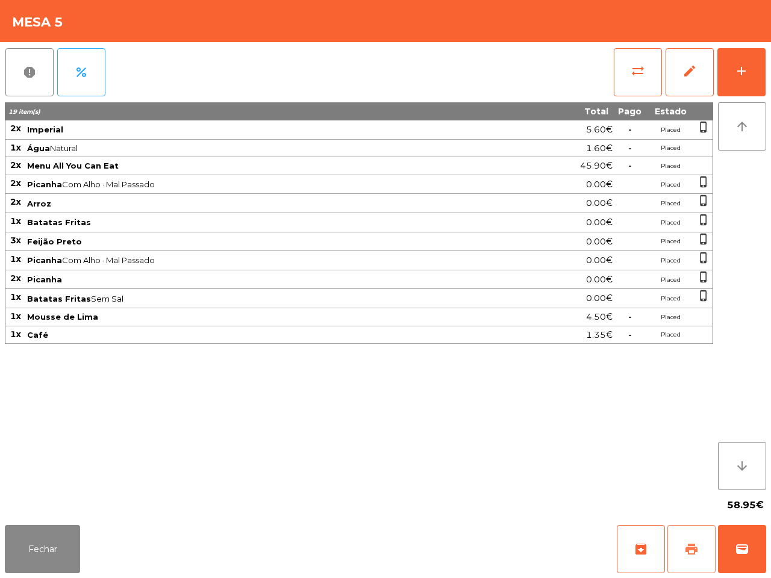
click at [680, 536] on button "print" at bounding box center [692, 549] width 48 height 48
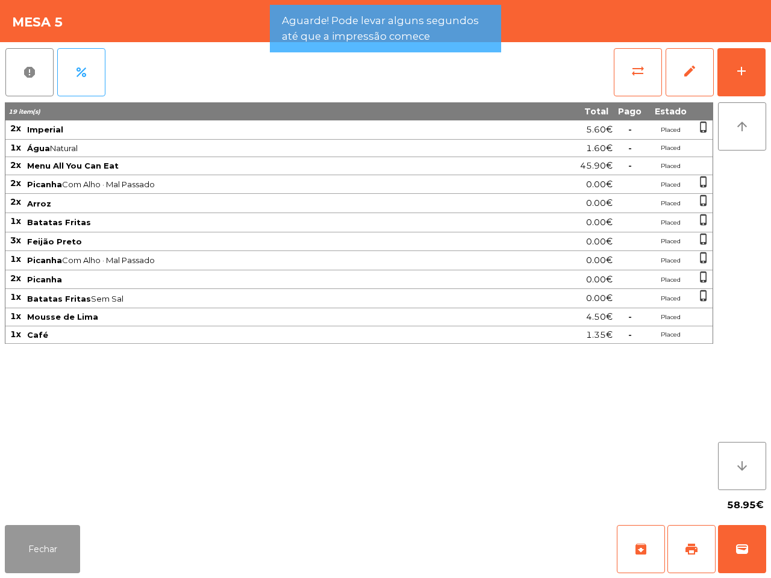
click at [48, 550] on button "Fechar" at bounding box center [42, 549] width 75 height 48
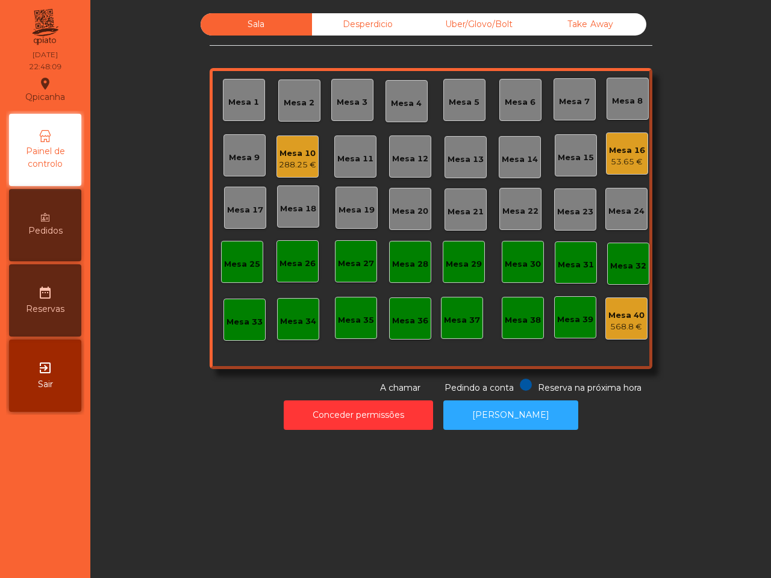
click at [290, 157] on div "Mesa 10" at bounding box center [297, 154] width 37 height 12
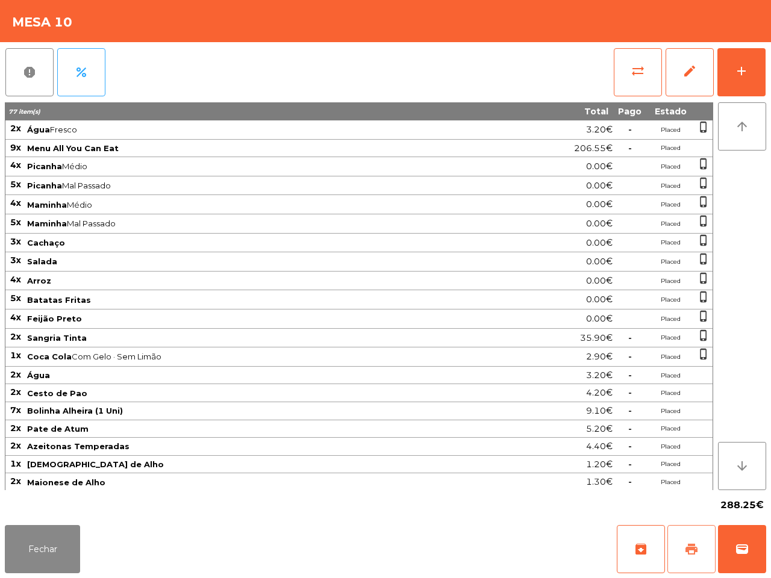
click at [700, 537] on button "print" at bounding box center [692, 549] width 48 height 48
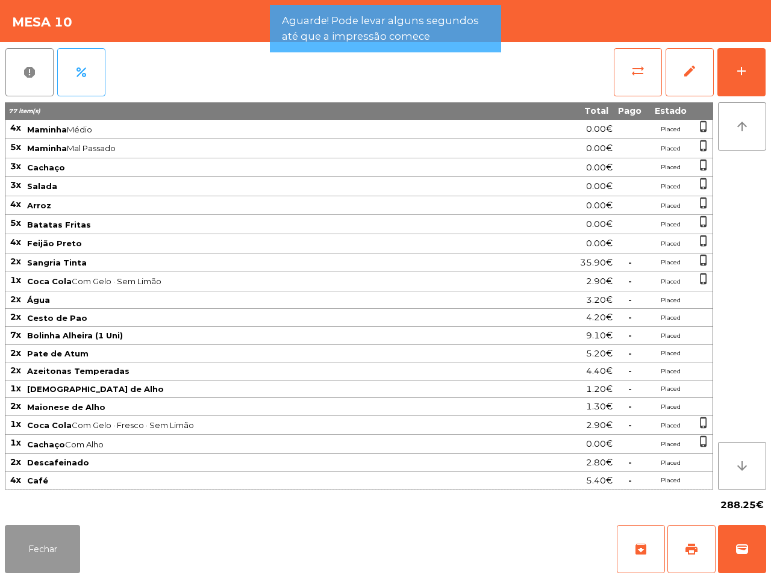
drag, startPoint x: 59, startPoint y: 543, endPoint x: 58, endPoint y: 509, distance: 33.7
click at [59, 543] on button "Fechar" at bounding box center [42, 549] width 75 height 48
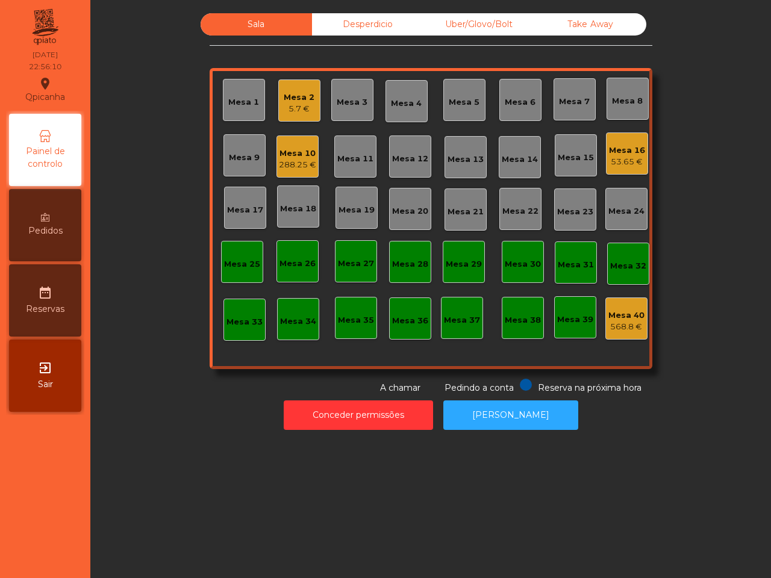
click at [292, 108] on div "5.7 €" at bounding box center [299, 109] width 31 height 12
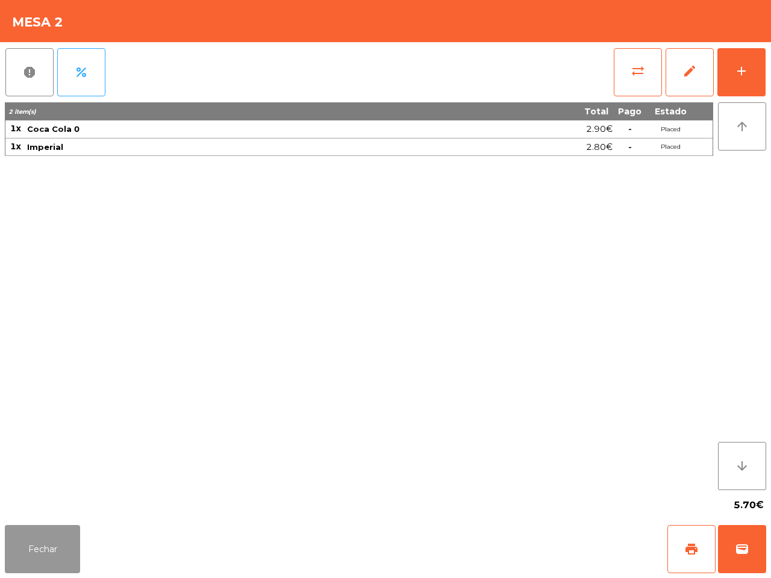
click at [49, 546] on button "Fechar" at bounding box center [42, 549] width 75 height 48
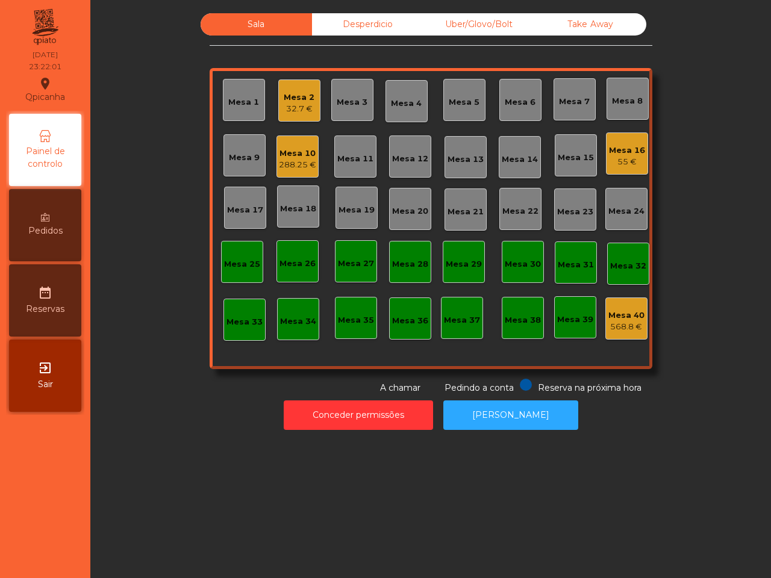
click at [610, 155] on div "Mesa 16" at bounding box center [627, 151] width 36 height 12
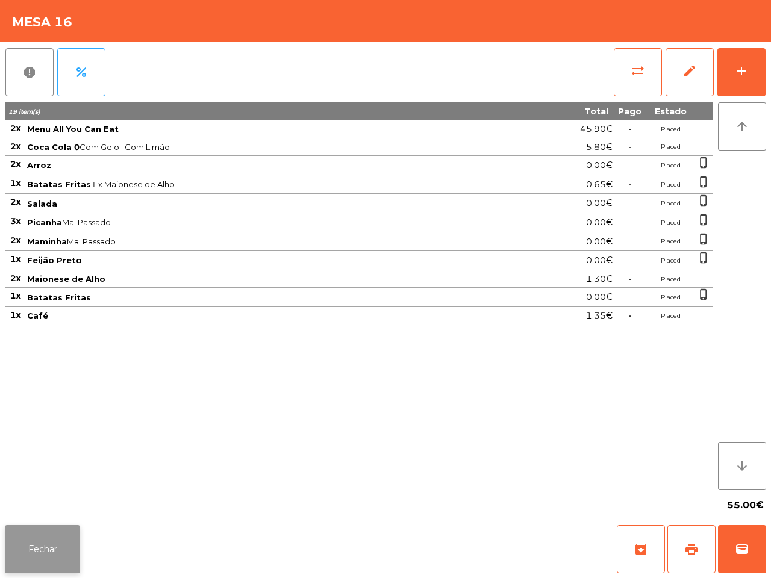
click at [25, 549] on button "Fechar" at bounding box center [42, 549] width 75 height 48
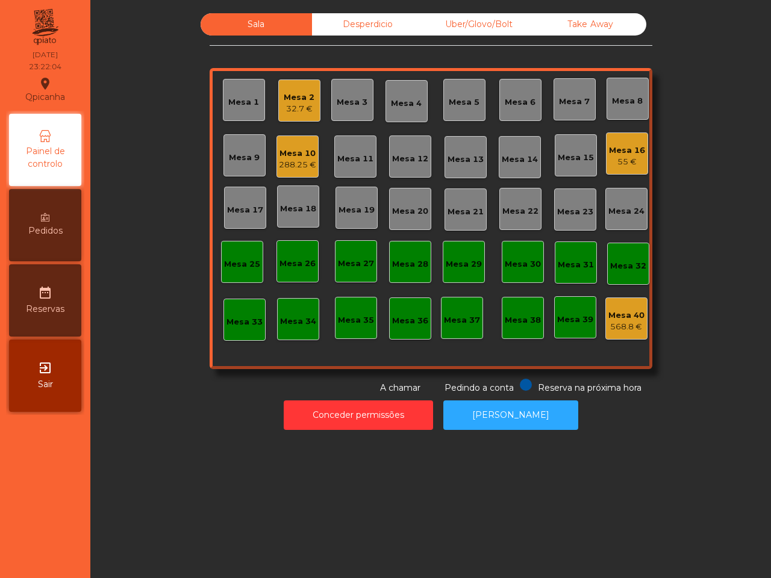
click at [291, 172] on div "Mesa 10 288.25 €" at bounding box center [298, 157] width 42 height 42
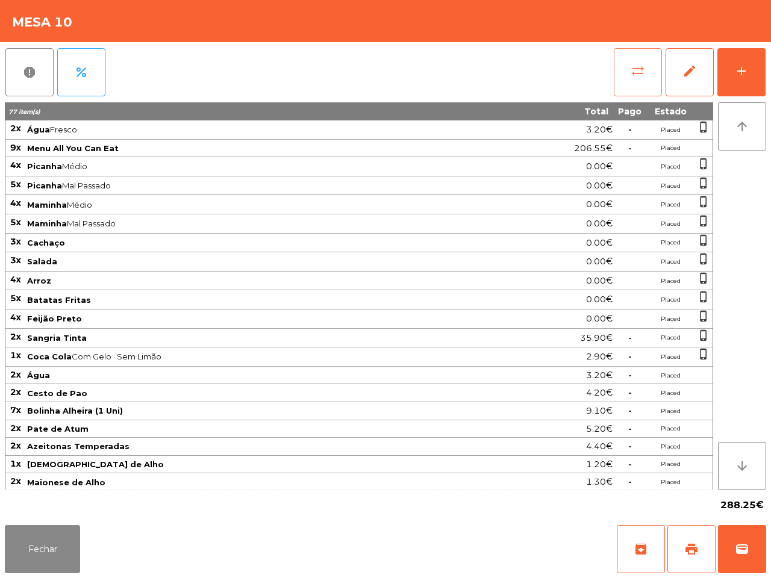
click at [624, 74] on button "sync_alt" at bounding box center [638, 72] width 48 height 48
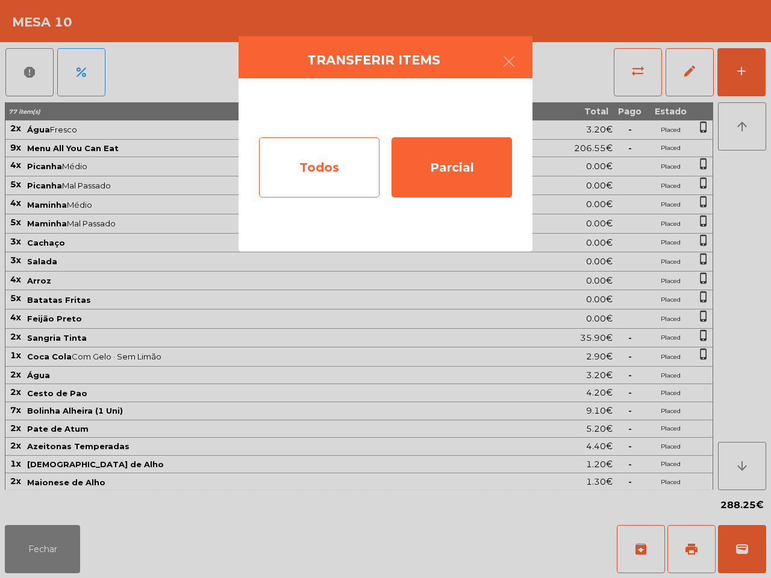
click at [342, 180] on div "Todos" at bounding box center [319, 167] width 121 height 60
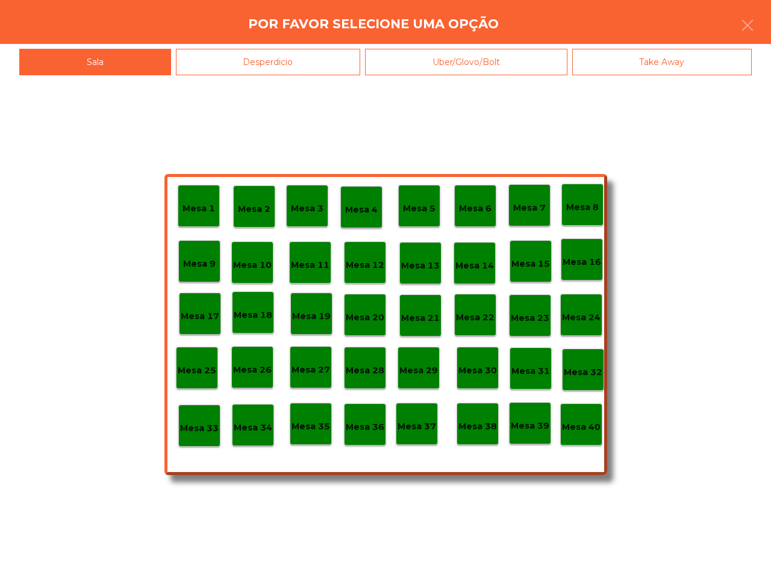
click at [586, 418] on div "Mesa 40" at bounding box center [581, 425] width 39 height 19
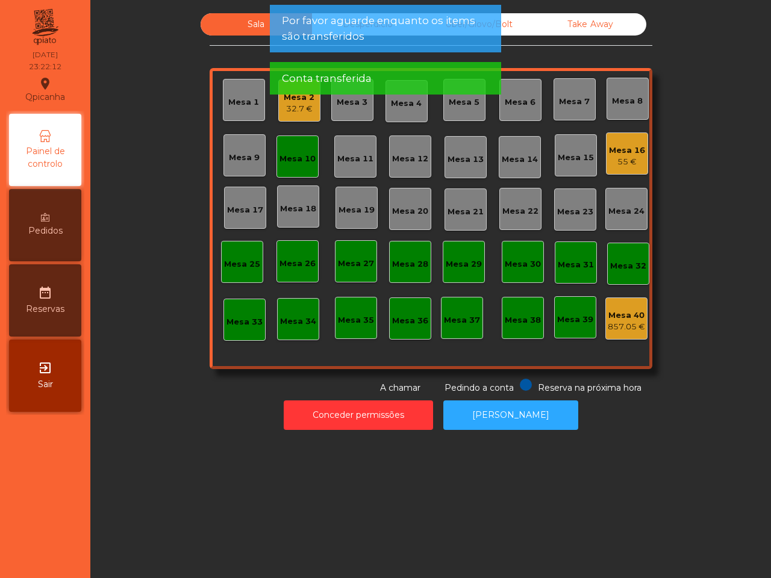
click at [297, 164] on div "Mesa 10" at bounding box center [298, 159] width 36 height 12
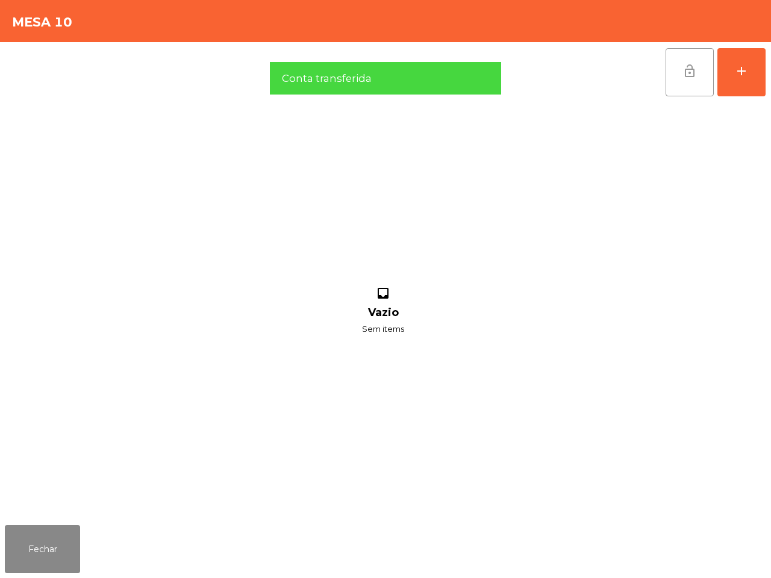
click at [690, 61] on button "lock_open" at bounding box center [690, 72] width 48 height 48
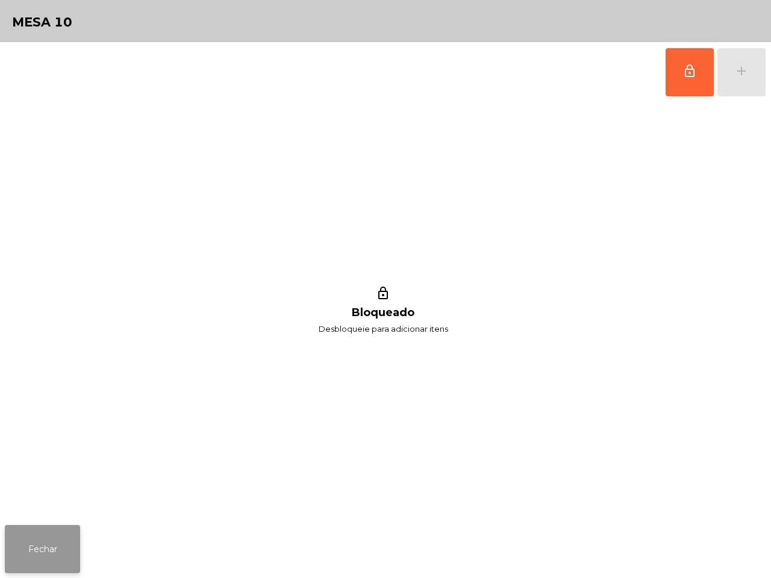
click at [25, 548] on button "Fechar" at bounding box center [42, 549] width 75 height 48
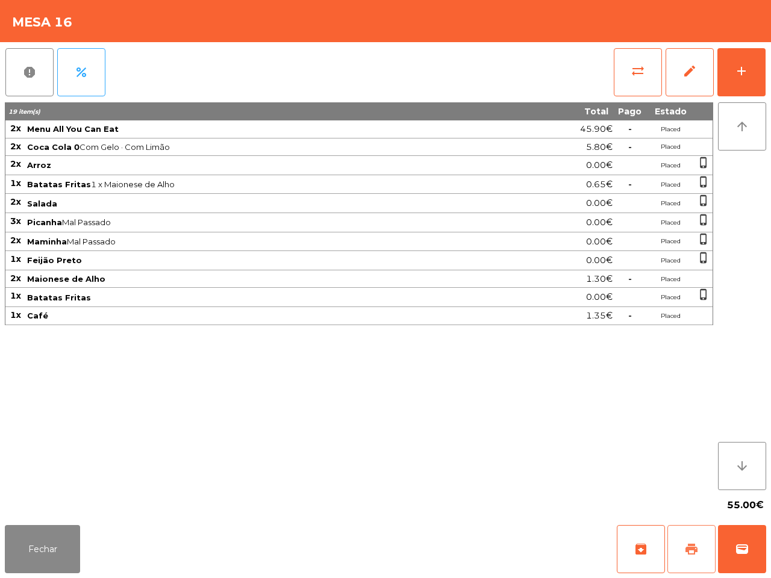
click at [703, 540] on button "print" at bounding box center [692, 549] width 48 height 48
click at [43, 545] on button "Fechar" at bounding box center [42, 549] width 75 height 48
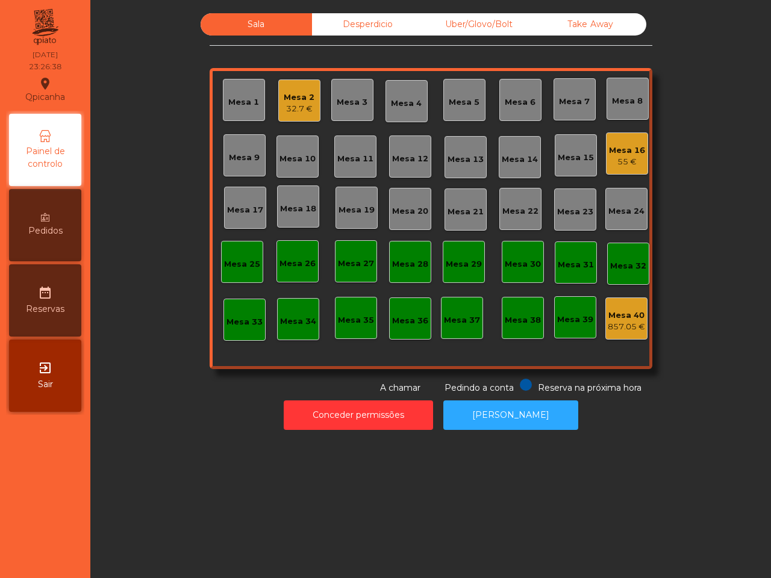
click at [143, 300] on div "Sala Desperdicio Uber/Glovo/Bolt Take Away Mesa 1 Mesa 2 32.7 € Mesa 3 Mesa 4 M…" at bounding box center [431, 203] width 648 height 381
click at [618, 156] on div "55 €" at bounding box center [627, 162] width 36 height 12
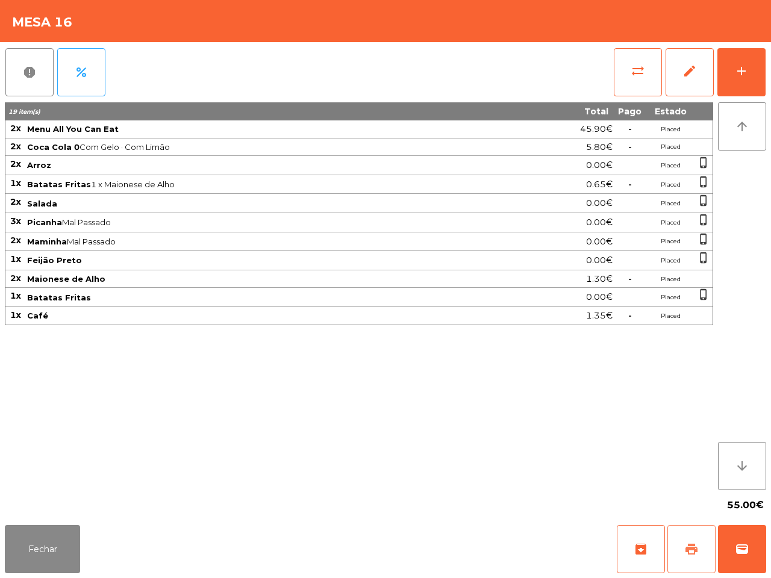
click at [683, 541] on button "print" at bounding box center [692, 549] width 48 height 48
click at [524, 421] on div "19 item(s) Total Pago Estado 2x Menu All You Can Eat 45.90€ - Placed 2x Coca Co…" at bounding box center [359, 296] width 709 height 388
click at [622, 80] on button "sync_alt" at bounding box center [638, 72] width 48 height 48
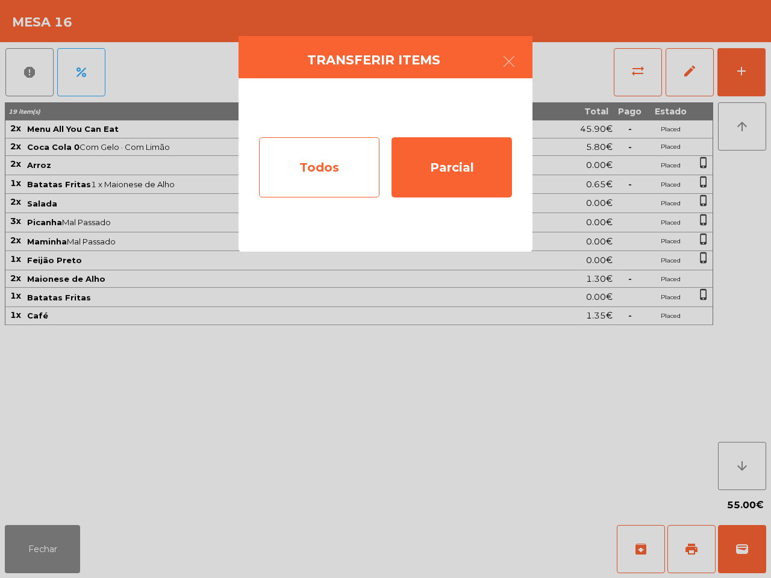
click at [360, 169] on div "Todos" at bounding box center [319, 167] width 121 height 60
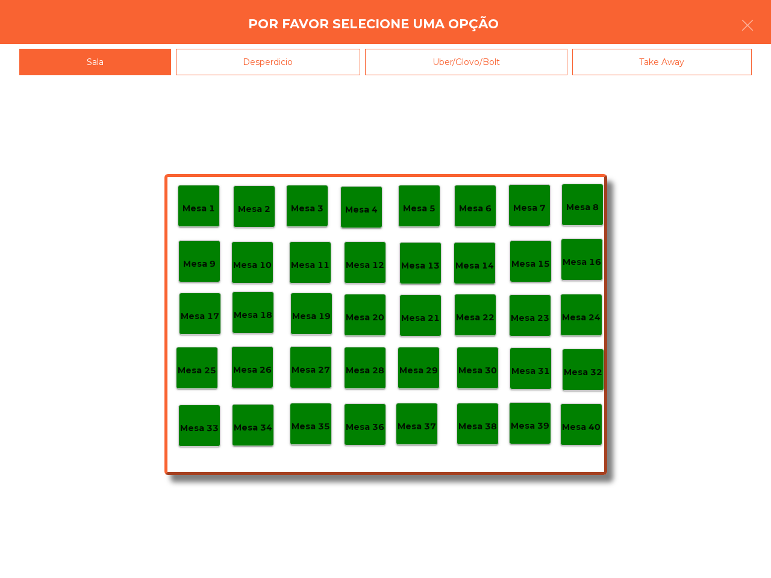
click at [589, 431] on p "Mesa 40" at bounding box center [581, 428] width 39 height 14
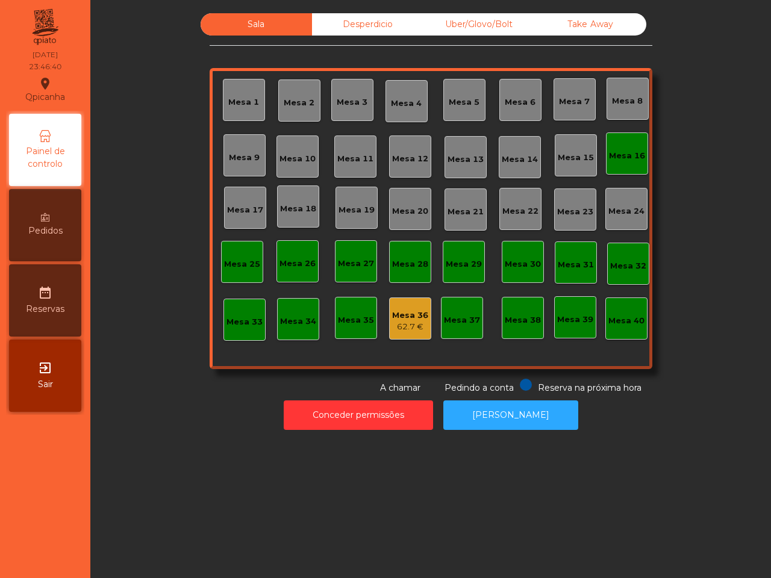
click at [67, 223] on div "Pedidos" at bounding box center [45, 225] width 72 height 72
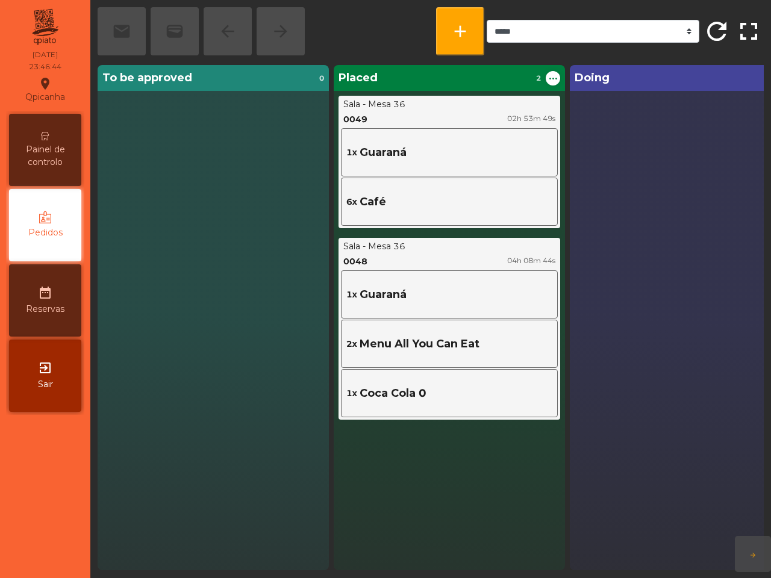
click at [67, 164] on span "Painel de controlo" at bounding box center [45, 155] width 66 height 25
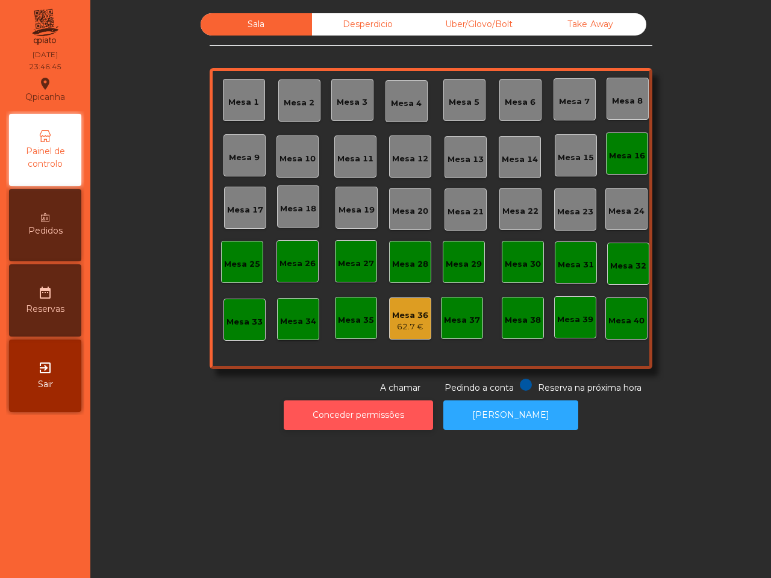
click at [409, 427] on button "Conceder permissões" at bounding box center [358, 416] width 149 height 30
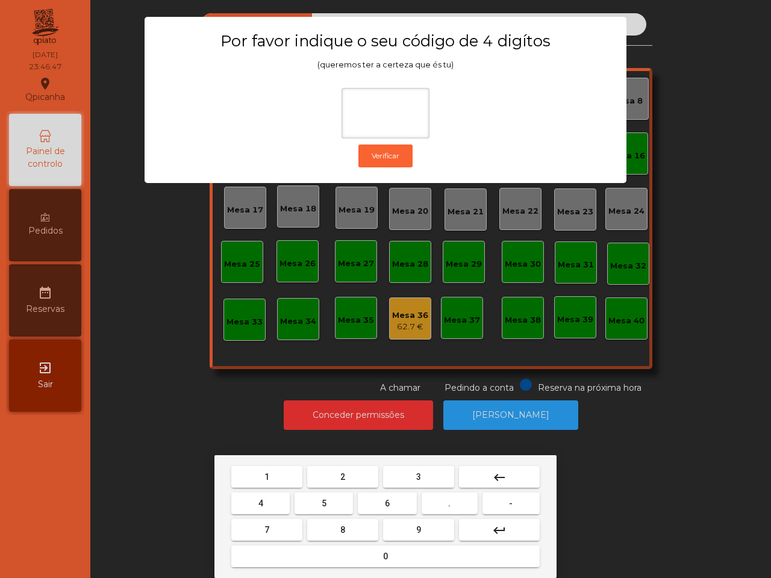
click at [387, 505] on span "6" at bounding box center [387, 504] width 5 height 10
click at [324, 504] on span "5" at bounding box center [324, 504] width 5 height 10
click at [271, 471] on button "1" at bounding box center [266, 477] width 71 height 22
click at [337, 471] on button "2" at bounding box center [342, 477] width 71 height 22
type input "****"
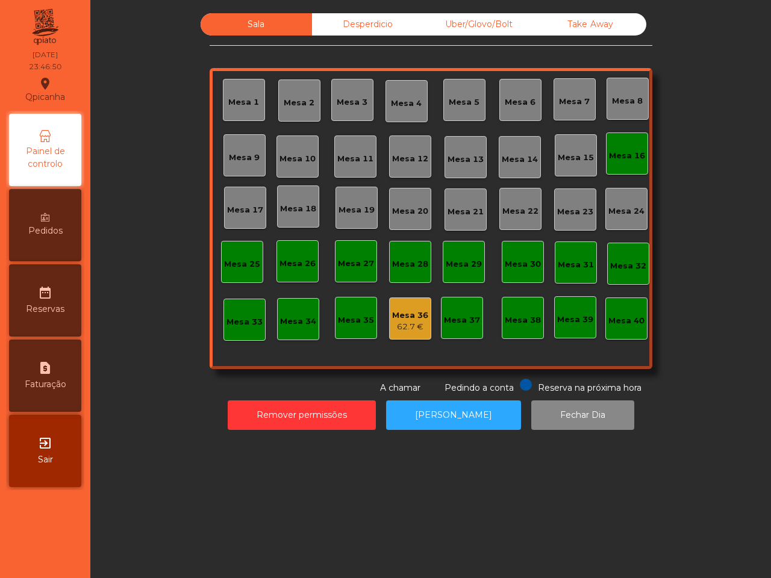
click at [65, 384] on span "Faturação" at bounding box center [46, 384] width 42 height 13
select select "*"
select select "****"
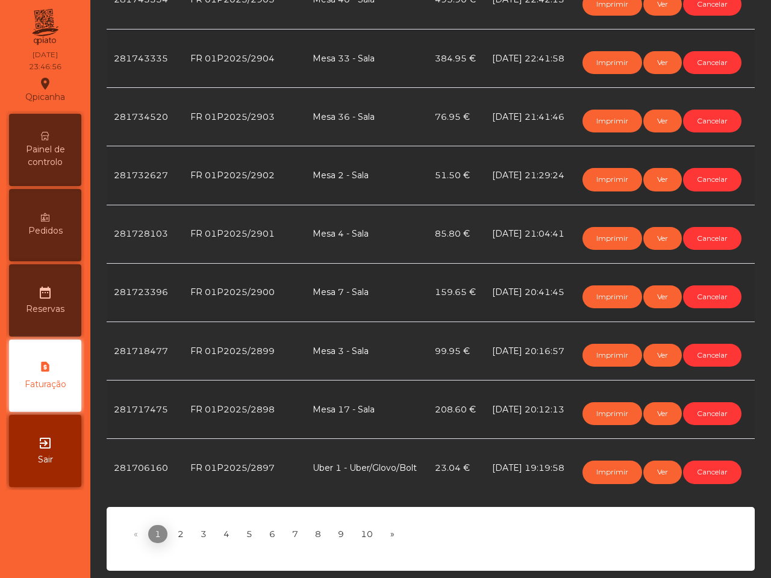
scroll to position [883, 0]
click at [180, 525] on link "2" at bounding box center [180, 534] width 19 height 18
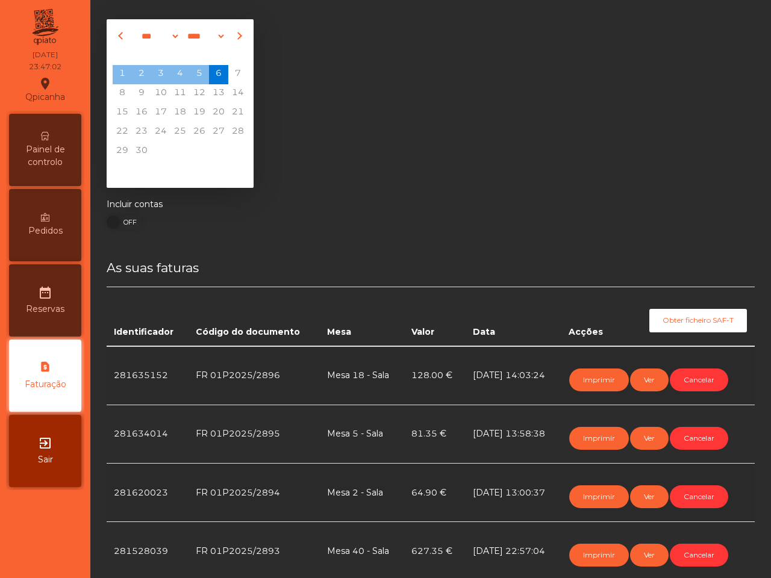
scroll to position [447, 0]
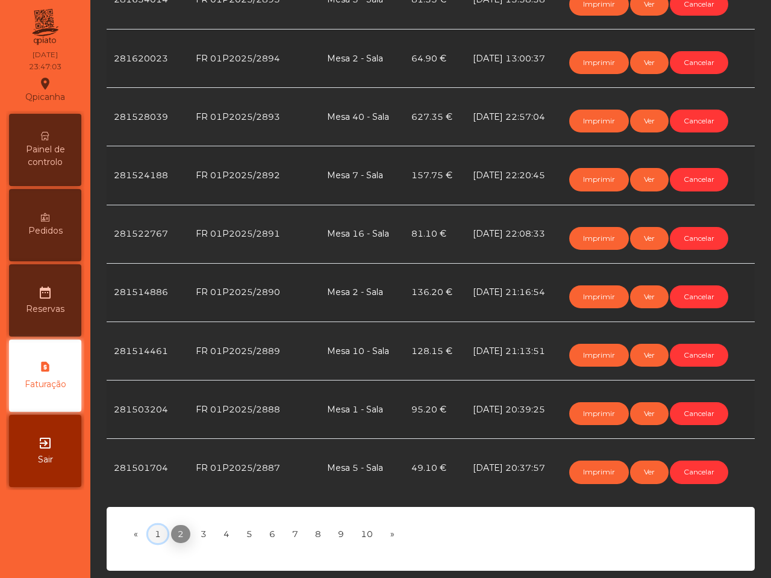
click at [160, 525] on link "1" at bounding box center [157, 534] width 19 height 18
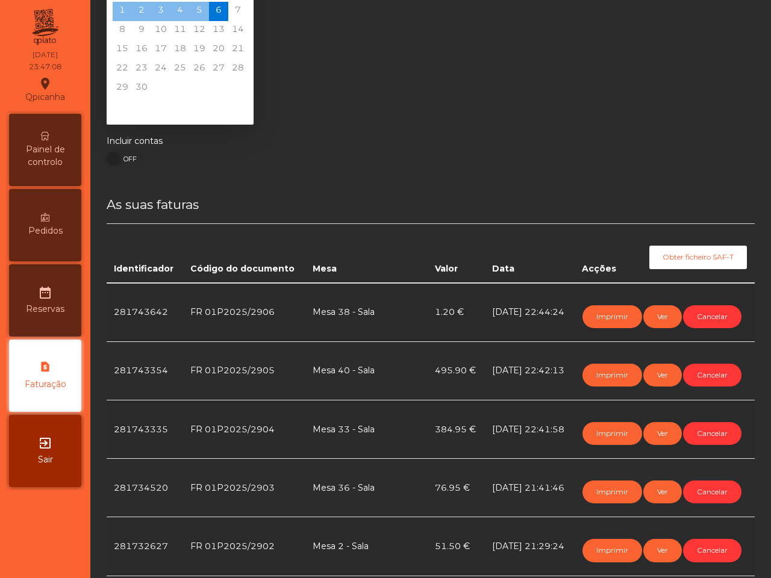
scroll to position [0, 0]
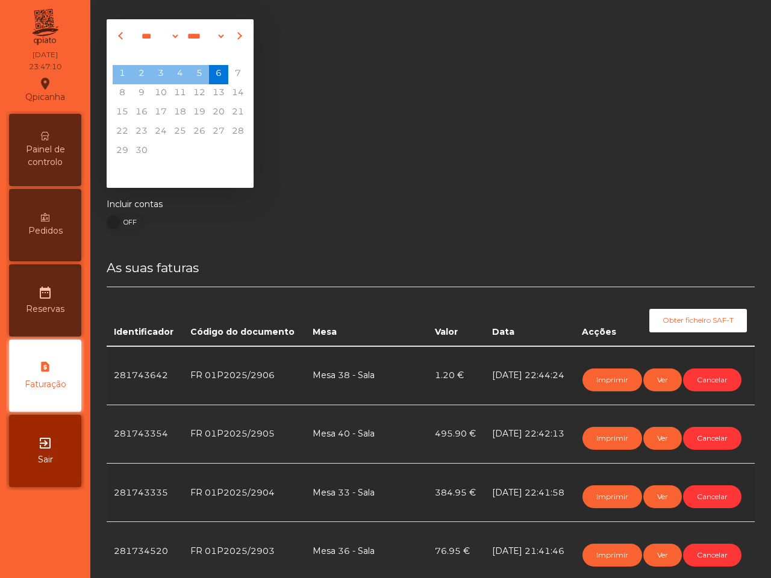
click at [53, 163] on span "Painel de controlo" at bounding box center [45, 155] width 66 height 25
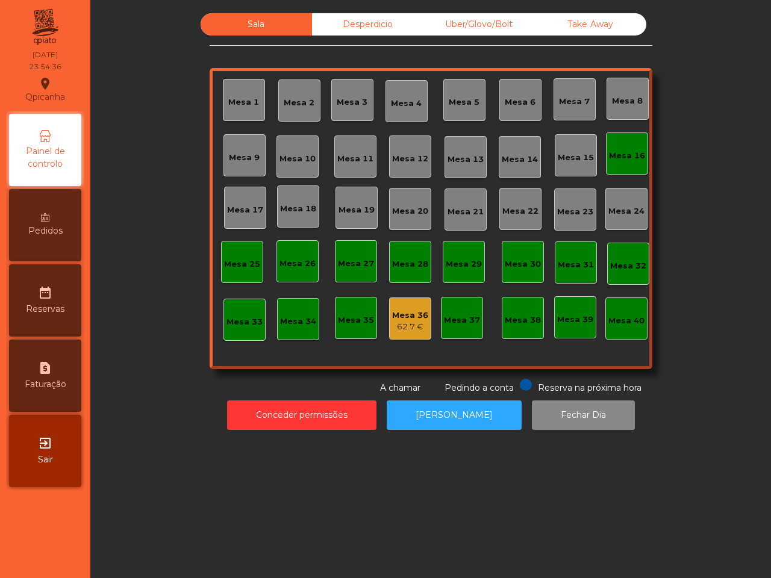
click at [53, 163] on span "Painel de controlo" at bounding box center [45, 157] width 66 height 25
click at [606, 339] on div "Mesa 40" at bounding box center [627, 319] width 42 height 42
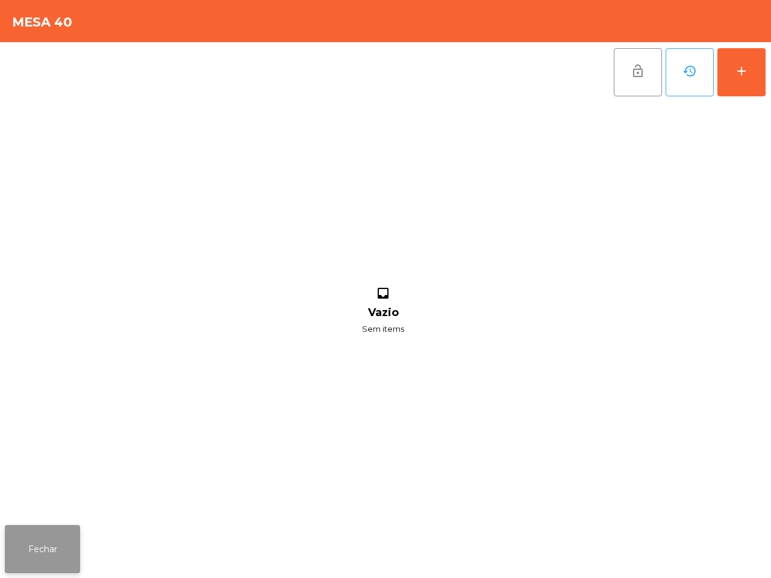
click at [19, 543] on button "Fechar" at bounding box center [42, 549] width 75 height 48
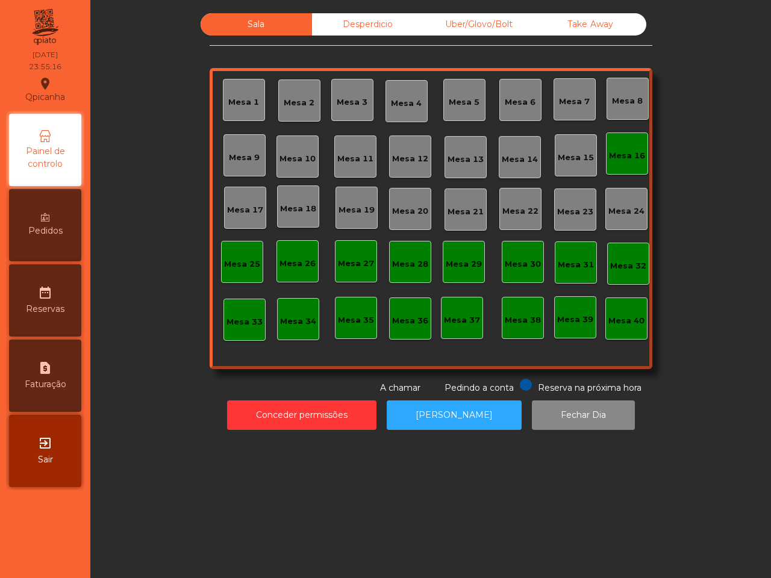
click at [386, 26] on div "Desperdicio" at bounding box center [367, 24] width 111 height 22
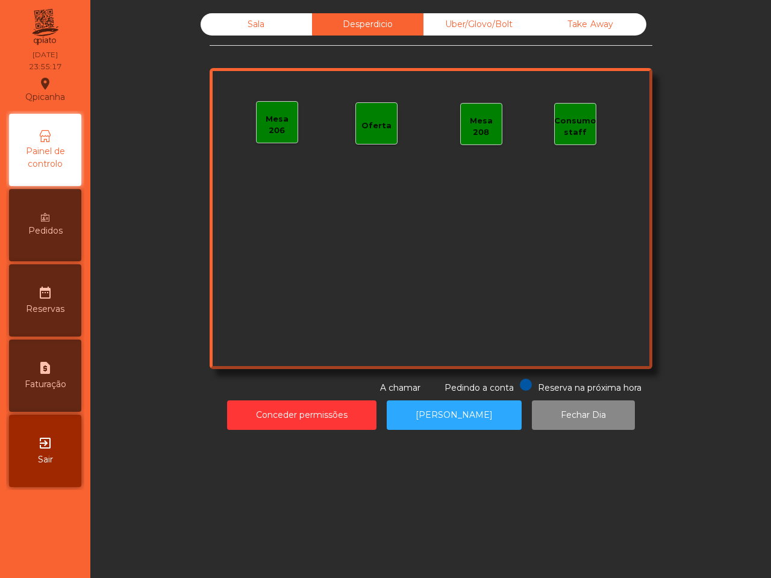
click at [492, 20] on div "Uber/Glovo/Bolt" at bounding box center [479, 24] width 111 height 22
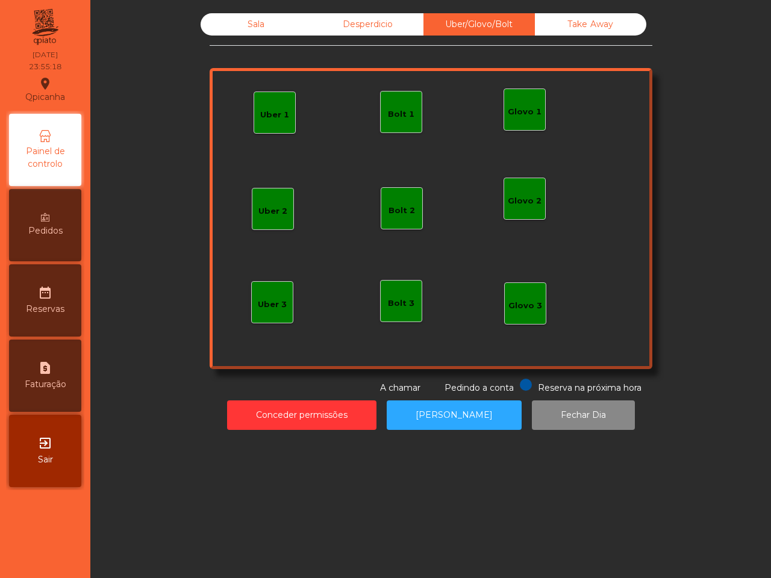
click at [598, 33] on div "Take Away" at bounding box center [590, 24] width 111 height 22
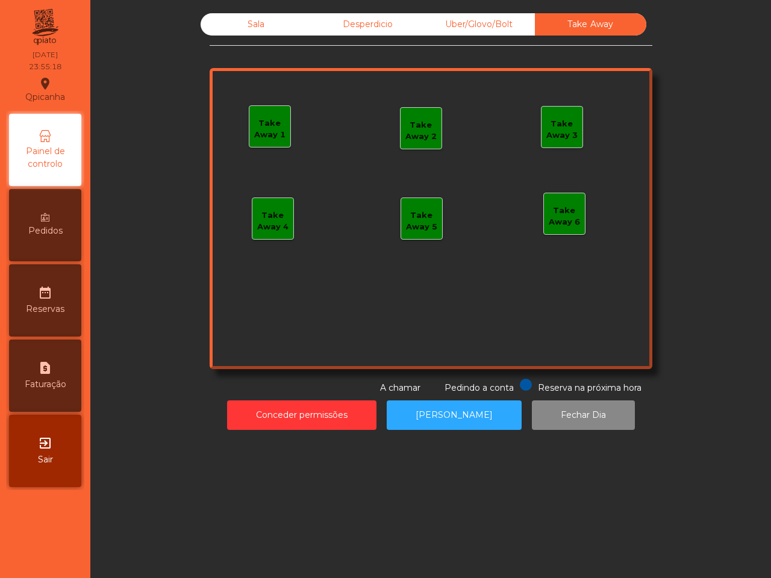
click at [275, 20] on div "Sala" at bounding box center [256, 24] width 111 height 22
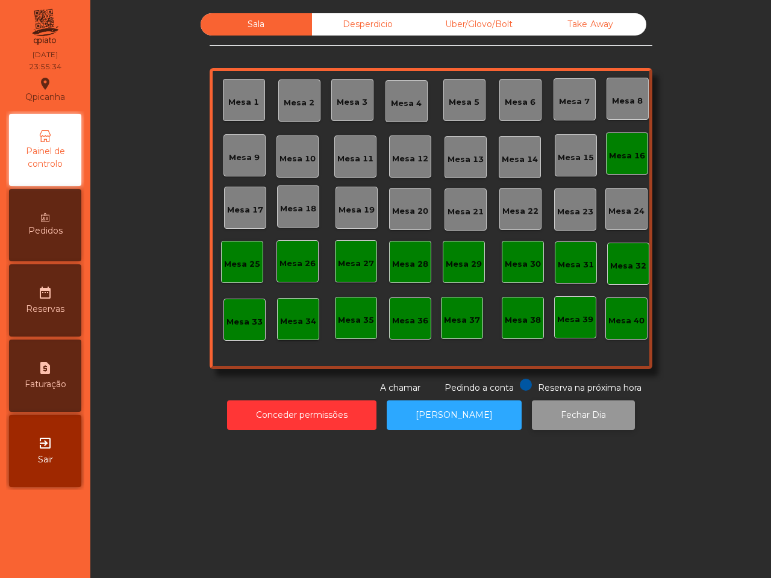
click at [558, 421] on button "Fechar Dia" at bounding box center [583, 416] width 103 height 30
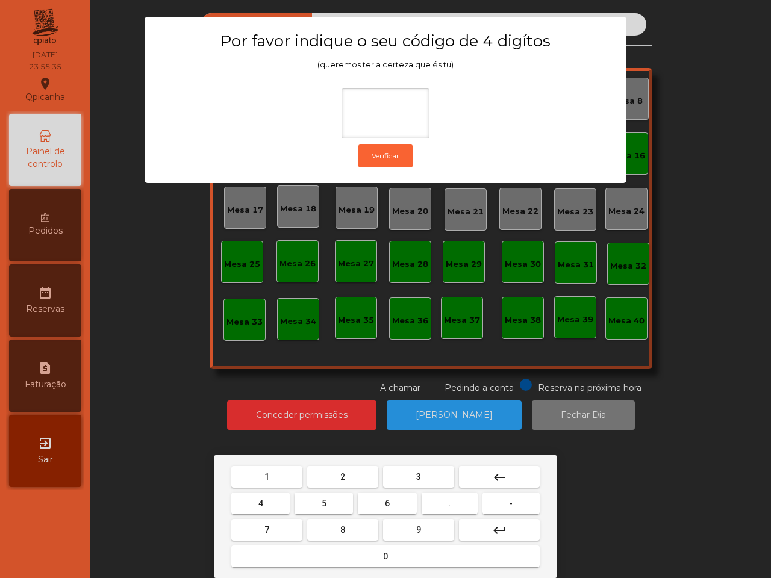
click at [393, 504] on button "6" at bounding box center [387, 504] width 58 height 22
click at [335, 507] on button "5" at bounding box center [324, 504] width 58 height 22
click at [290, 477] on button "1" at bounding box center [266, 477] width 71 height 22
click at [341, 472] on span "2" at bounding box center [342, 477] width 5 height 10
type input "****"
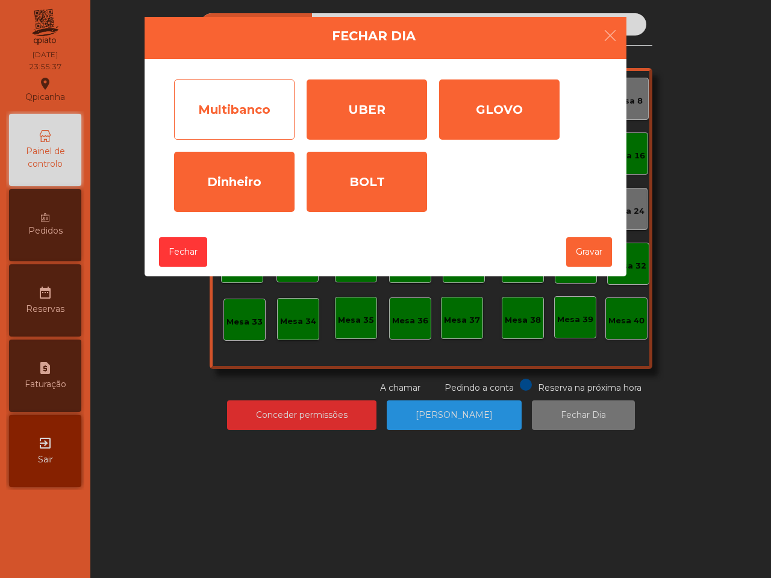
click at [224, 122] on div "Multibanco" at bounding box center [234, 110] width 121 height 60
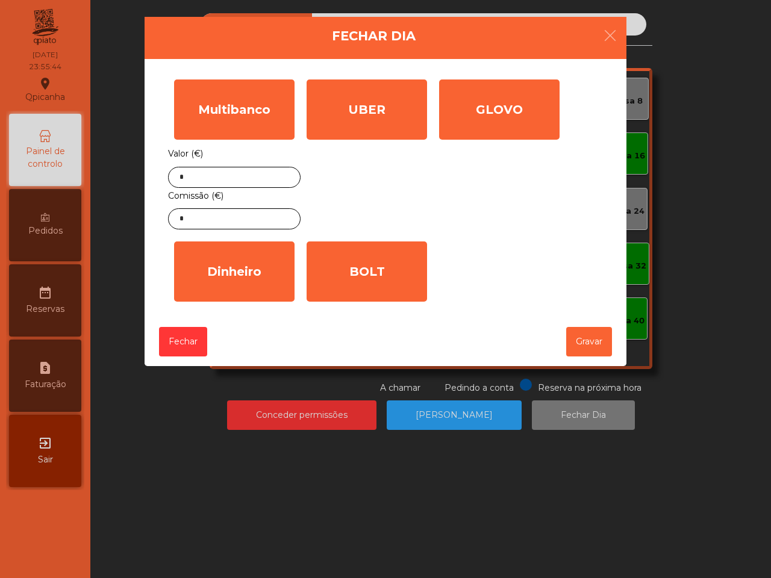
click at [227, 155] on div "Valor (€) * Comissão (€) *" at bounding box center [234, 188] width 133 height 84
click at [232, 172] on input "*" at bounding box center [234, 177] width 133 height 21
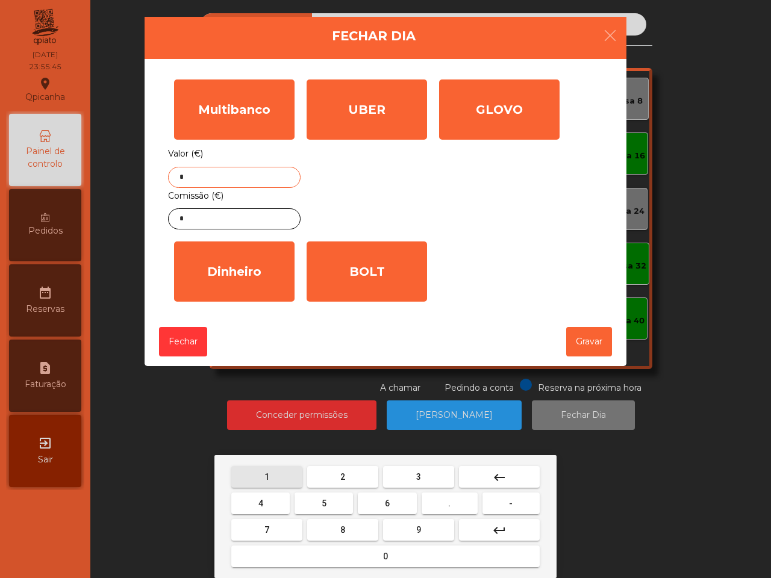
click at [277, 474] on button "1" at bounding box center [266, 477] width 71 height 22
click at [330, 522] on button "8" at bounding box center [342, 530] width 71 height 22
click at [423, 465] on mat-keyboard-key "3" at bounding box center [419, 477] width 76 height 27
drag, startPoint x: 426, startPoint y: 475, endPoint x: 315, endPoint y: 489, distance: 111.8
click at [425, 475] on button "3" at bounding box center [418, 477] width 71 height 22
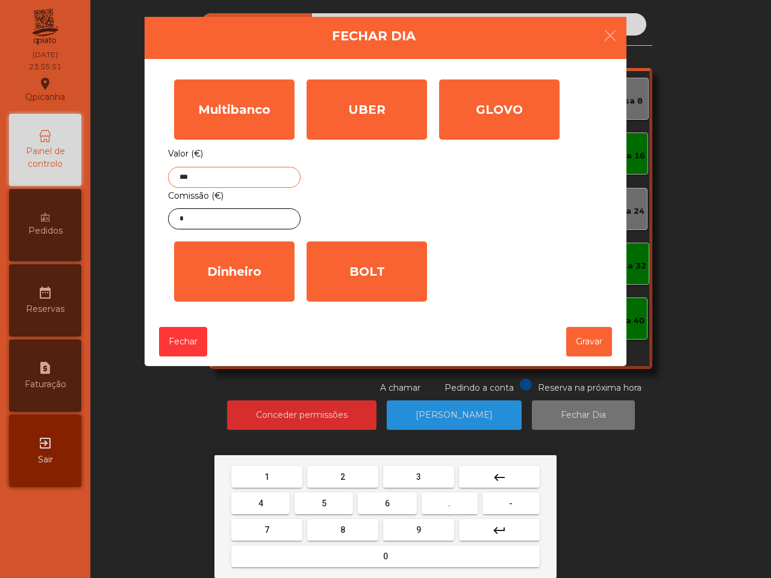
click at [266, 529] on span "7" at bounding box center [267, 530] width 5 height 10
click at [452, 503] on button "." at bounding box center [450, 504] width 56 height 22
click at [381, 504] on button "6" at bounding box center [387, 504] width 58 height 22
click at [276, 478] on button "1" at bounding box center [266, 477] width 71 height 22
type input "*******"
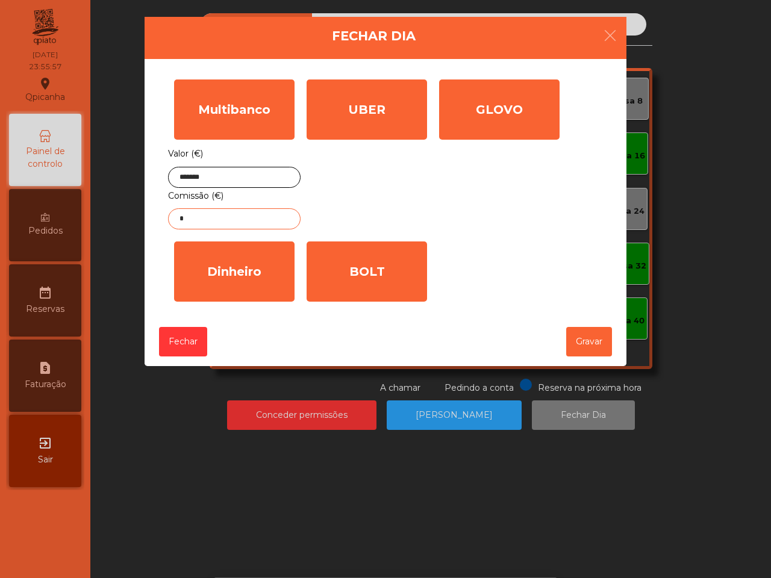
click at [215, 224] on input "*" at bounding box center [234, 218] width 133 height 21
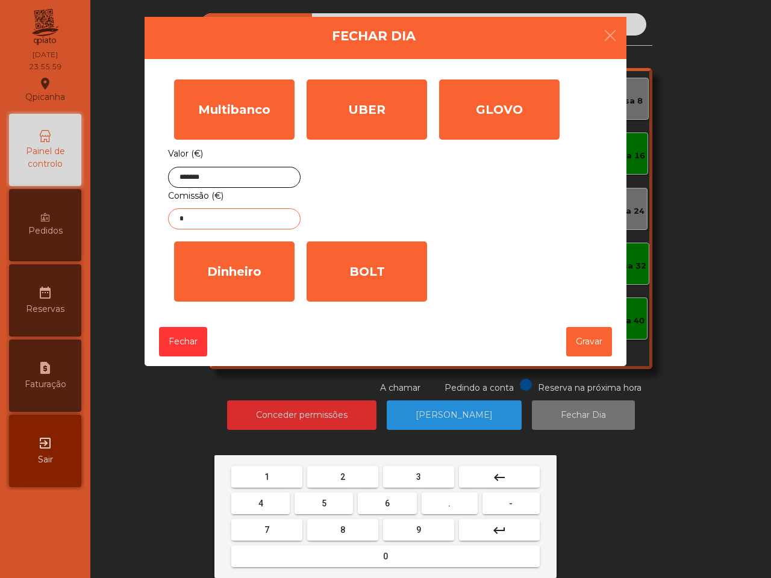
click at [402, 474] on button "3" at bounding box center [418, 477] width 71 height 22
click at [445, 506] on button "." at bounding box center [450, 504] width 56 height 22
click at [428, 532] on button "9" at bounding box center [418, 530] width 71 height 22
type input "***"
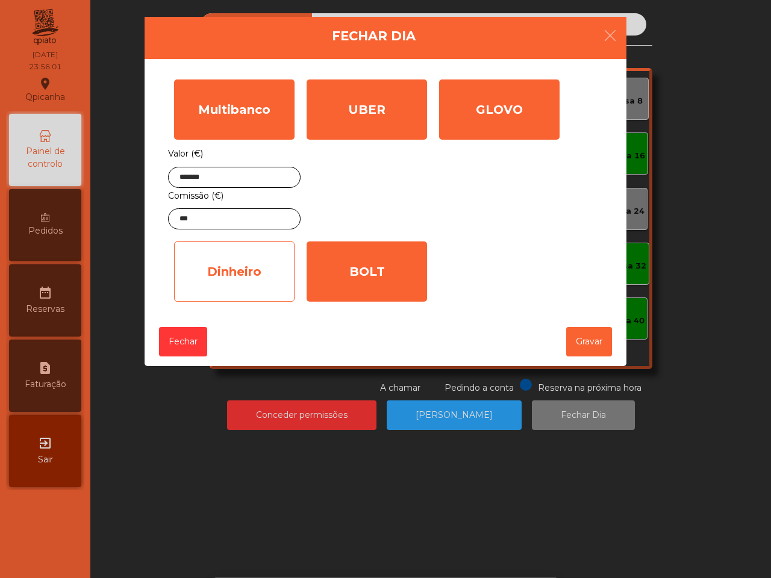
click at [236, 275] on div "Dinheiro" at bounding box center [234, 272] width 121 height 60
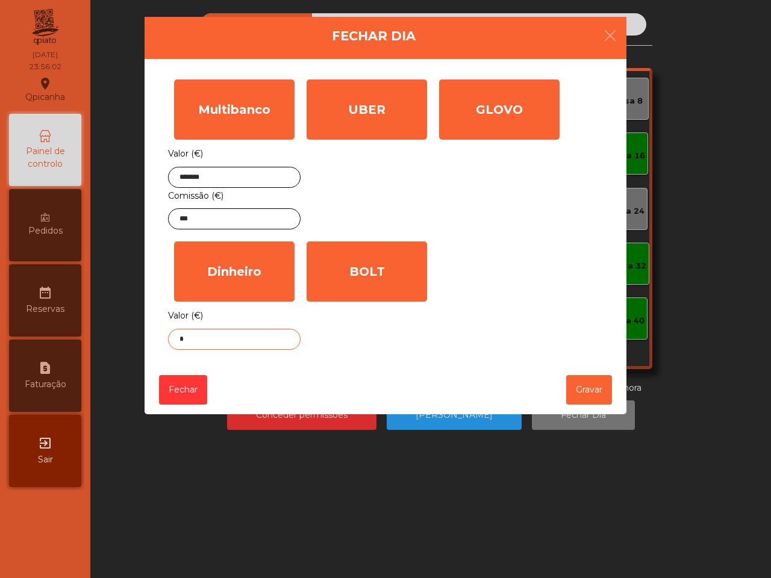
click at [245, 340] on input "*" at bounding box center [234, 339] width 133 height 21
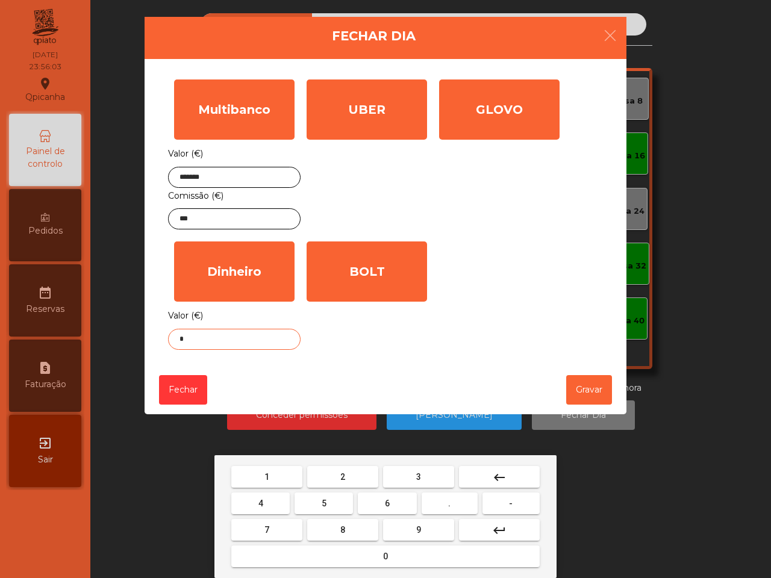
click at [279, 476] on button "1" at bounding box center [266, 477] width 71 height 22
click at [457, 506] on button "." at bounding box center [450, 504] width 56 height 22
click at [409, 551] on button "0" at bounding box center [385, 557] width 308 height 22
click at [355, 528] on button "8" at bounding box center [342, 530] width 71 height 22
type input "****"
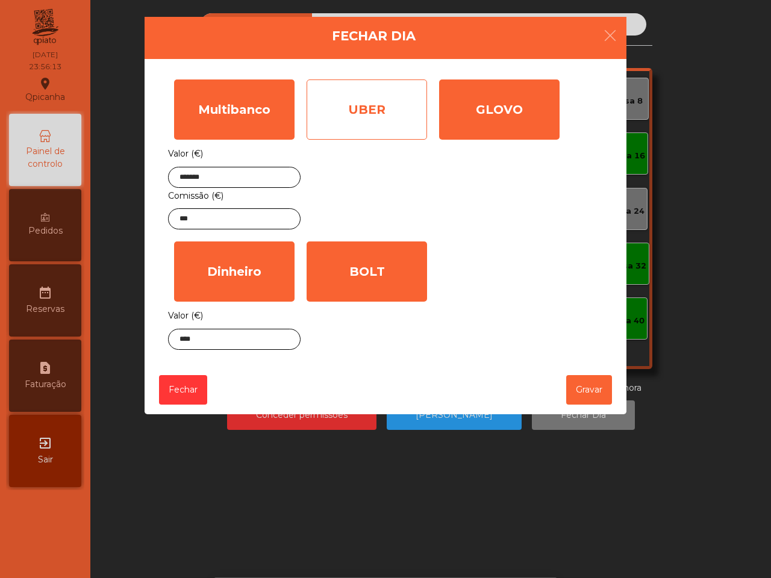
click at [374, 131] on div "UBER" at bounding box center [367, 110] width 121 height 60
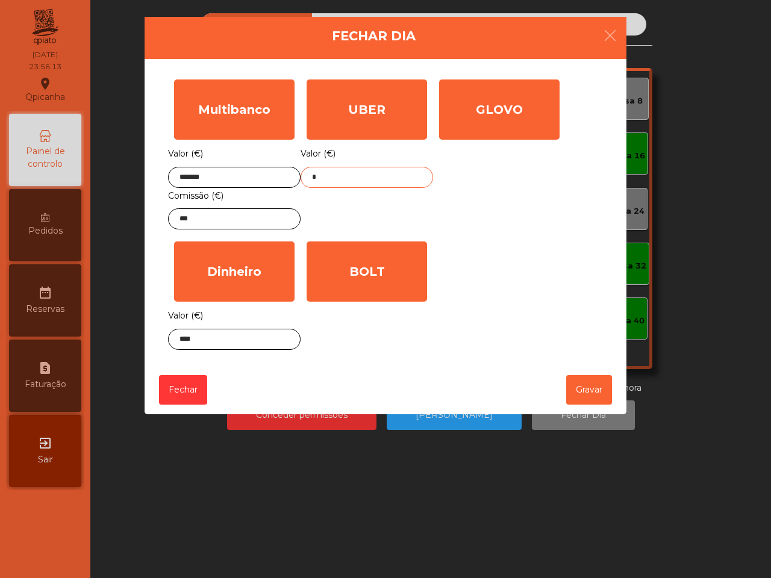
click at [375, 173] on input "*" at bounding box center [367, 177] width 133 height 21
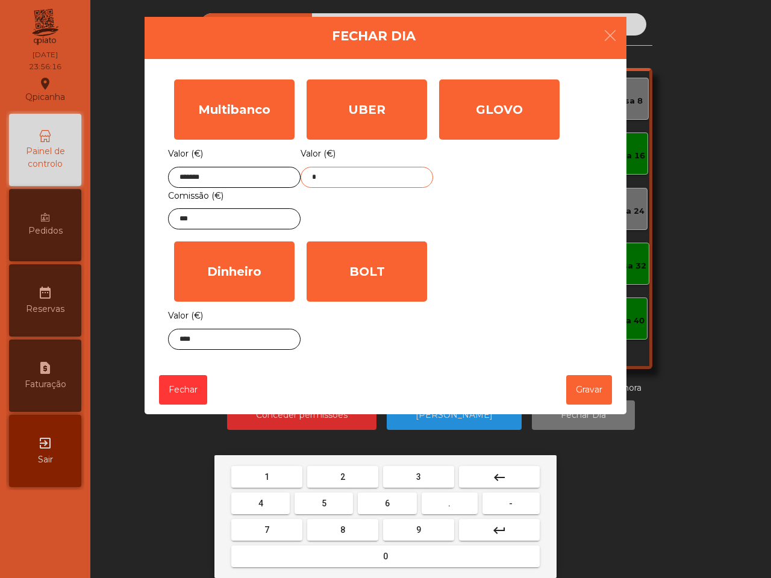
click at [354, 468] on button "2" at bounding box center [342, 477] width 71 height 22
click at [404, 477] on button "3" at bounding box center [418, 477] width 71 height 22
click at [451, 499] on button "." at bounding box center [450, 504] width 56 height 22
click at [392, 559] on button "0" at bounding box center [385, 557] width 308 height 22
click at [276, 505] on button "4" at bounding box center [260, 504] width 58 height 22
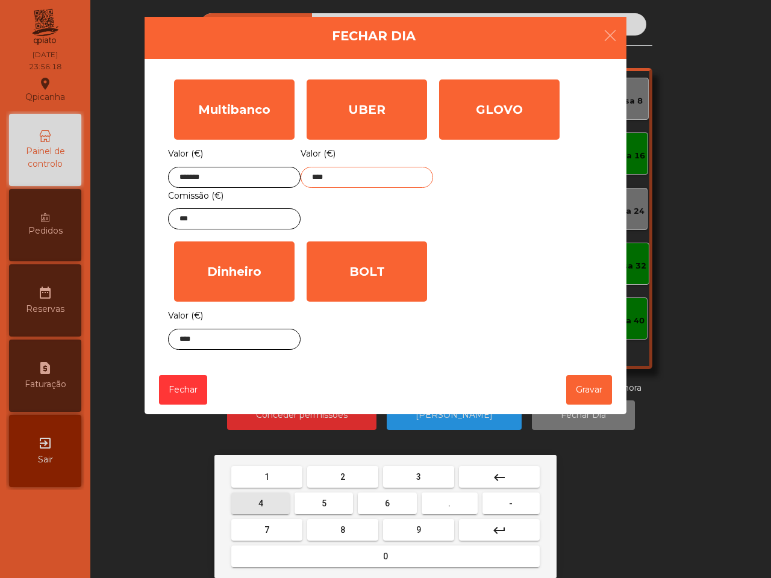
type input "*****"
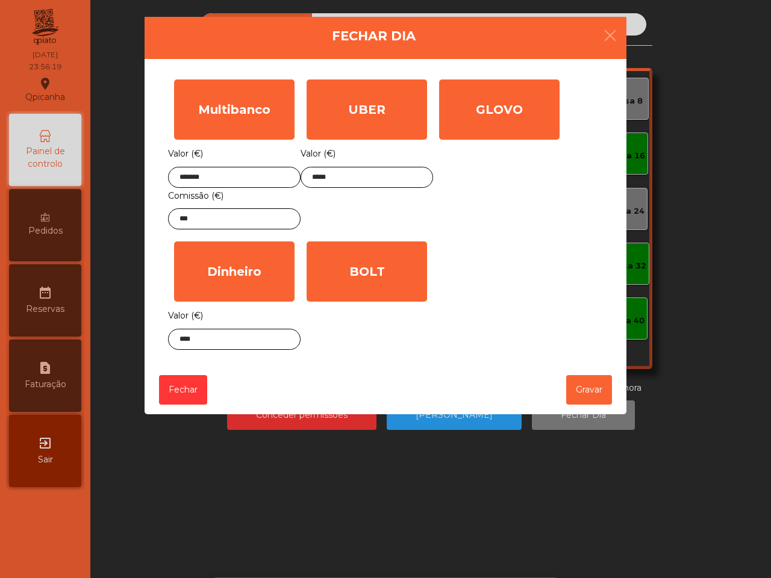
click at [557, 398] on div "Fechar Gravar" at bounding box center [386, 390] width 482 height 49
click at [575, 399] on button "Gravar" at bounding box center [589, 390] width 46 height 30
